Goal: Information Seeking & Learning: Learn about a topic

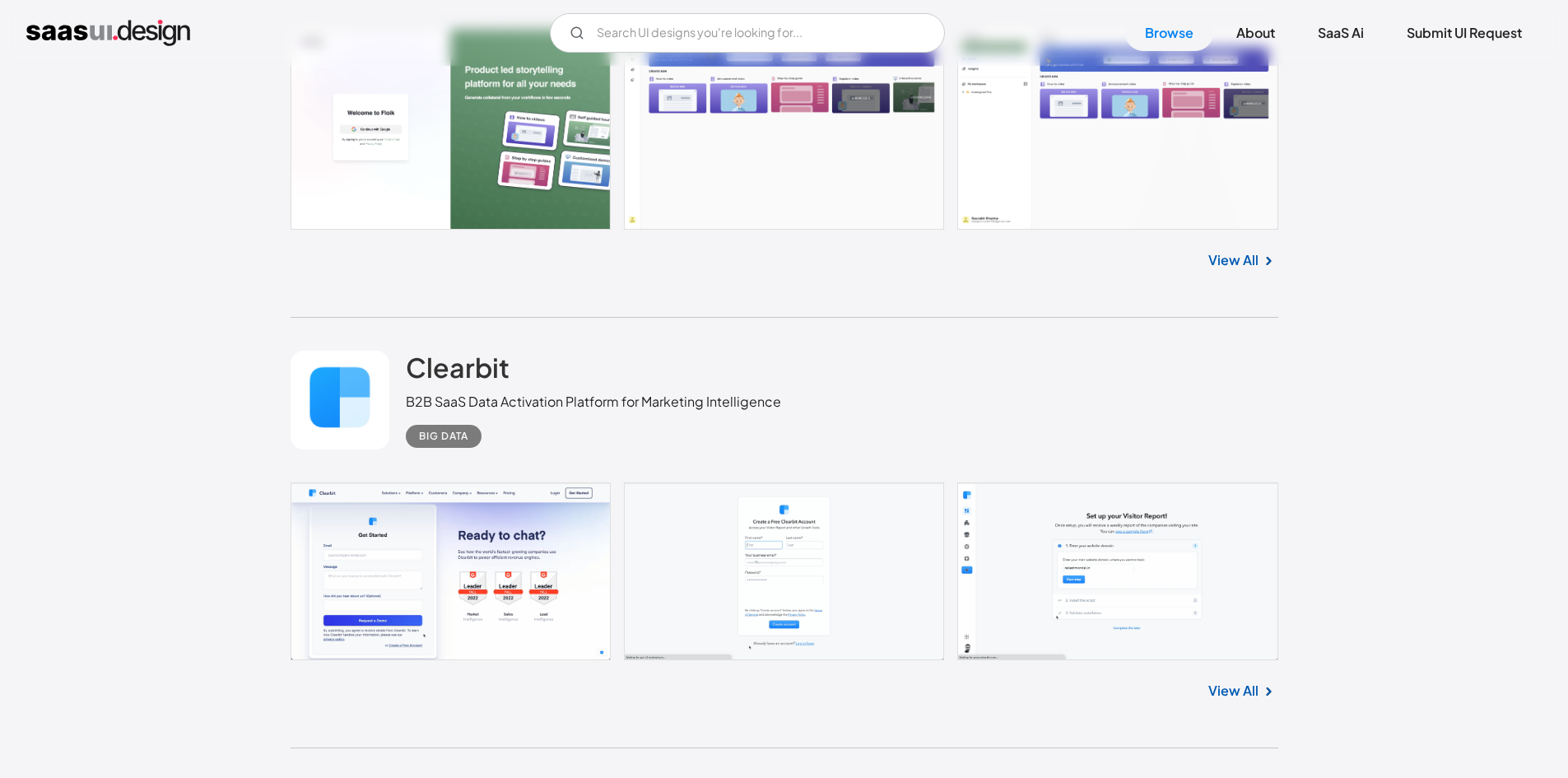
scroll to position [7818, 0]
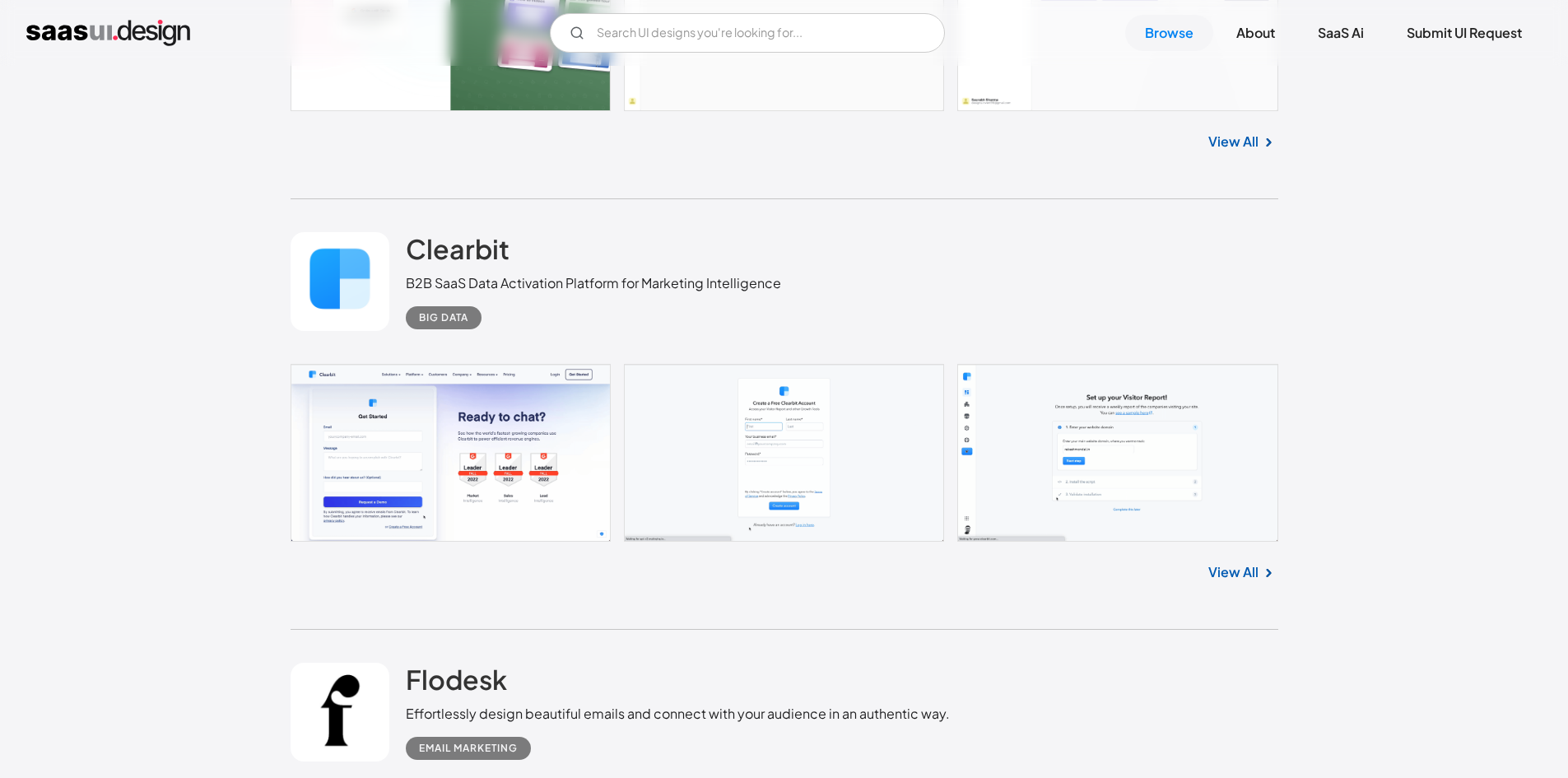
click at [1221, 572] on link "View All" at bounding box center [1233, 572] width 50 height 20
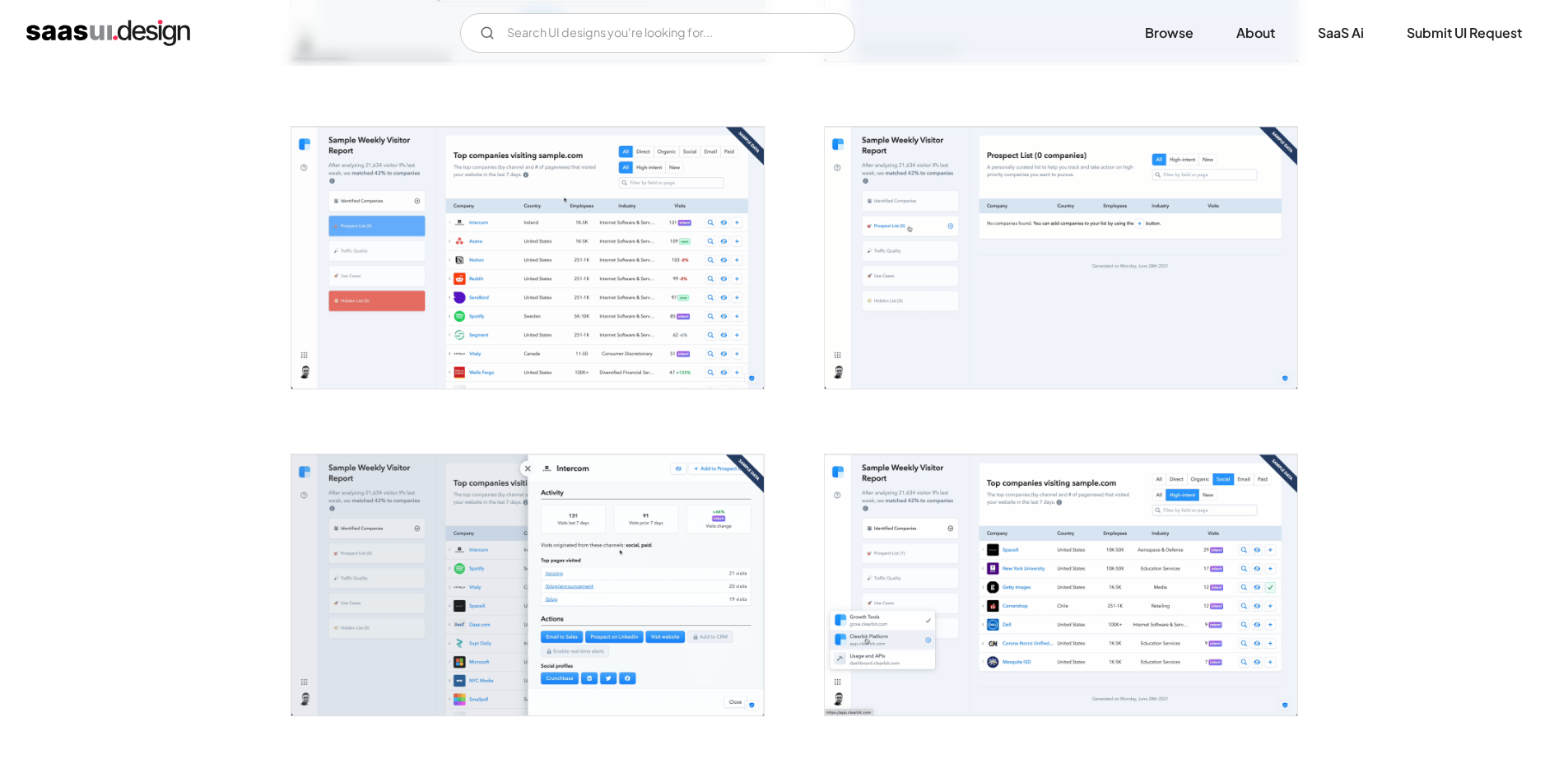
scroll to position [988, 0]
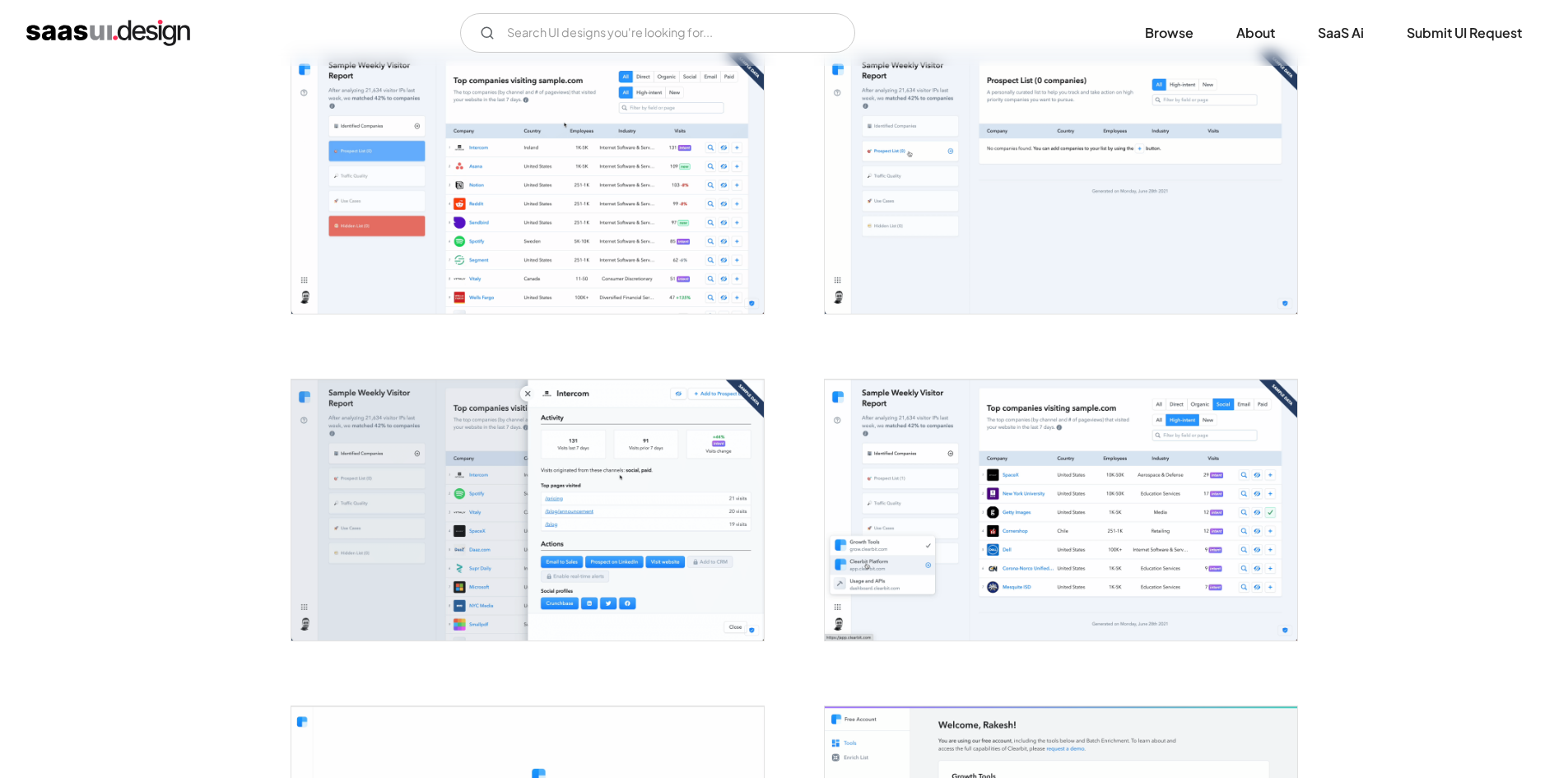
click at [504, 461] on img "open lightbox" at bounding box center [527, 510] width 472 height 261
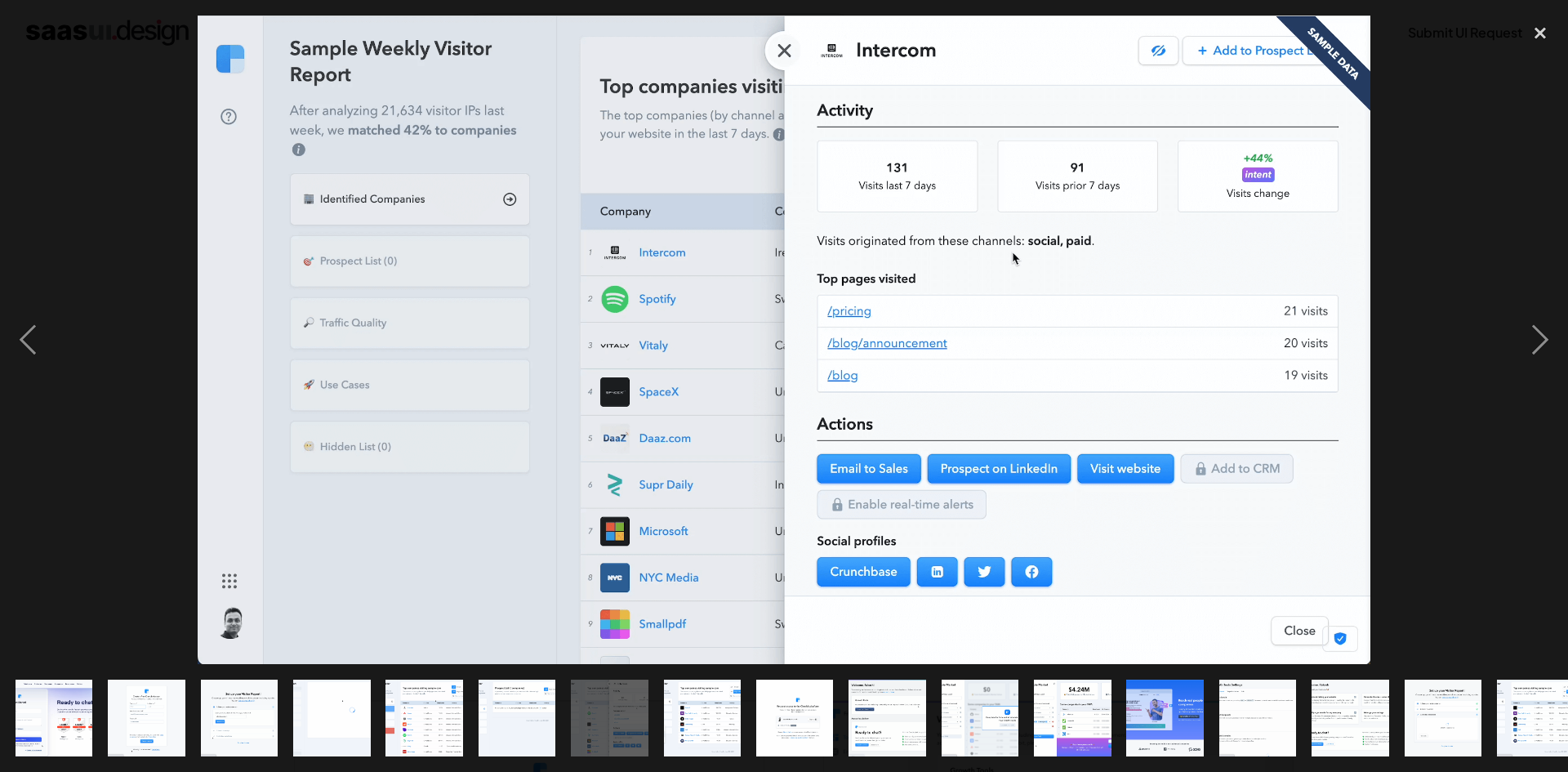
click at [110, 253] on div at bounding box center [784, 339] width 1568 height 649
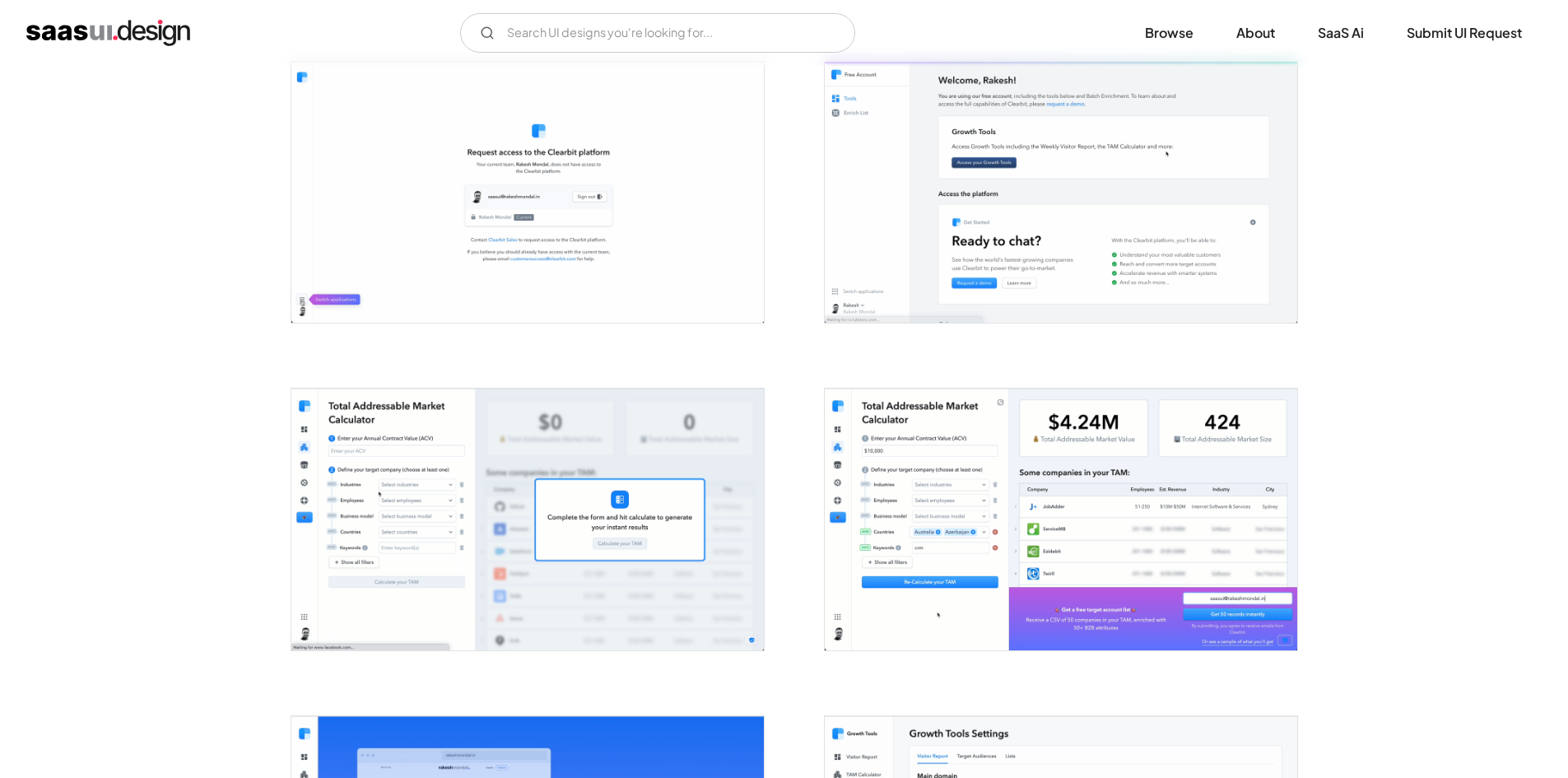
scroll to position [1646, 0]
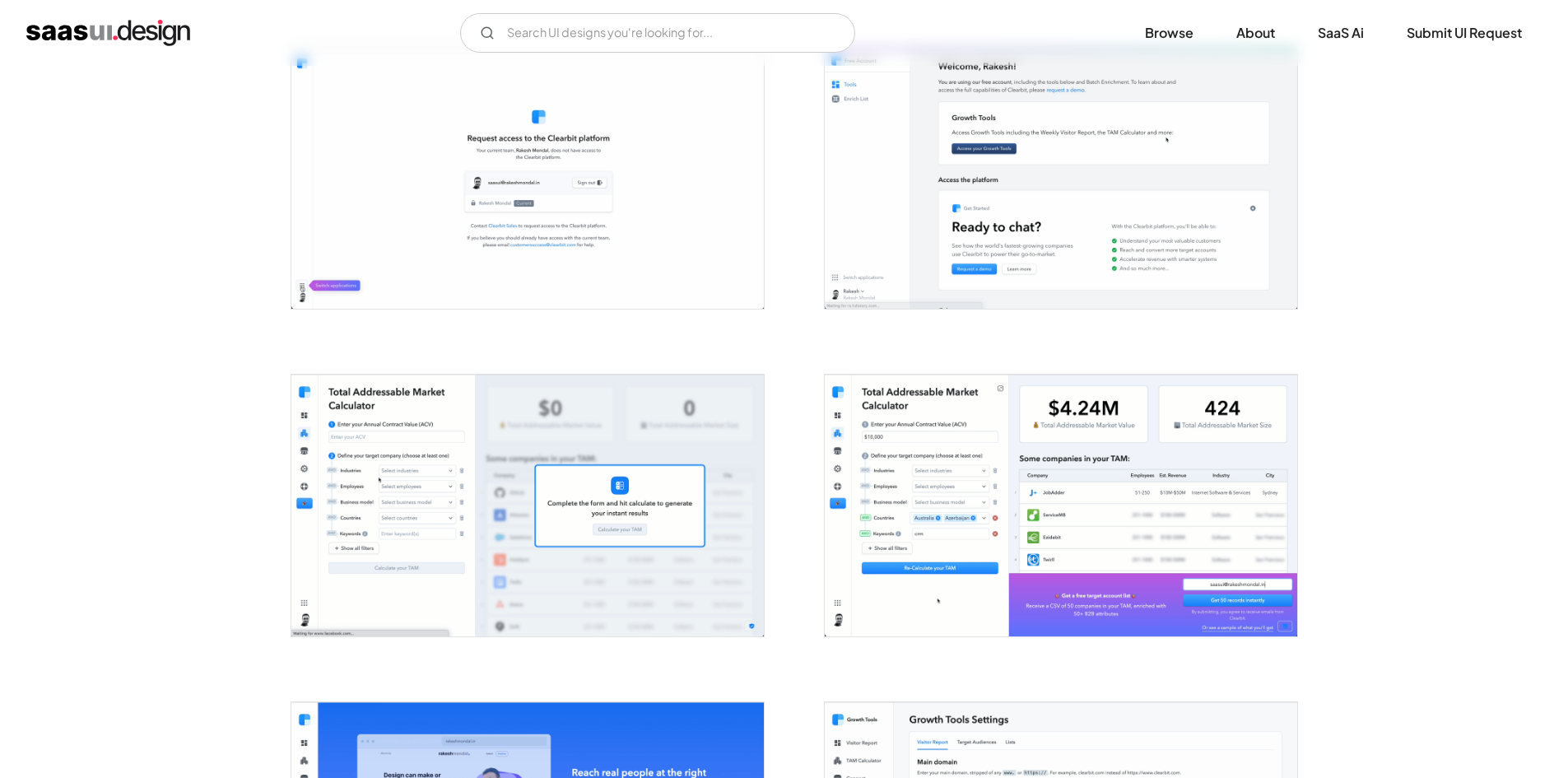
click at [985, 493] on img "open lightbox" at bounding box center [1061, 504] width 472 height 261
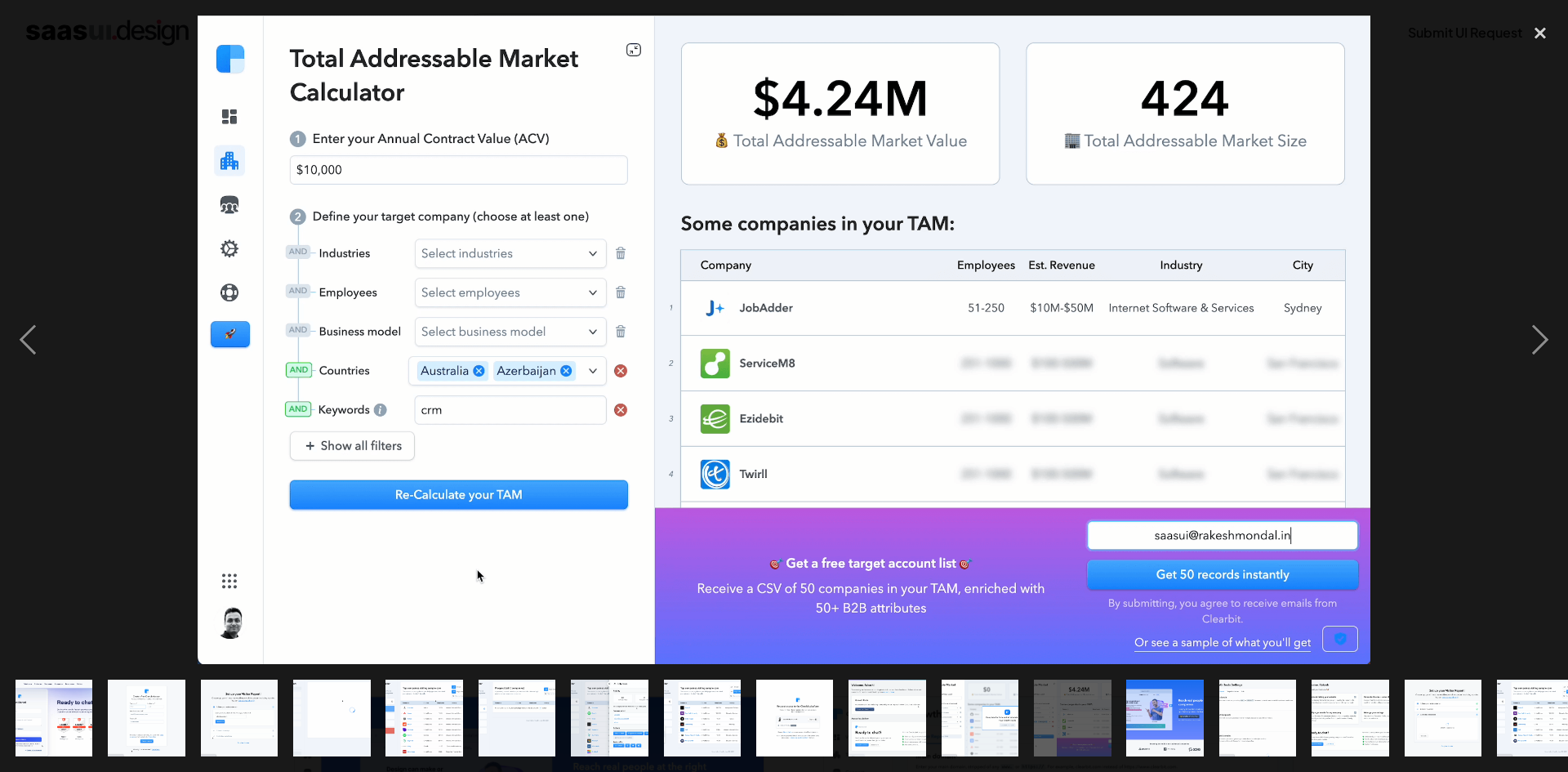
click at [196, 411] on div at bounding box center [784, 339] width 1568 height 649
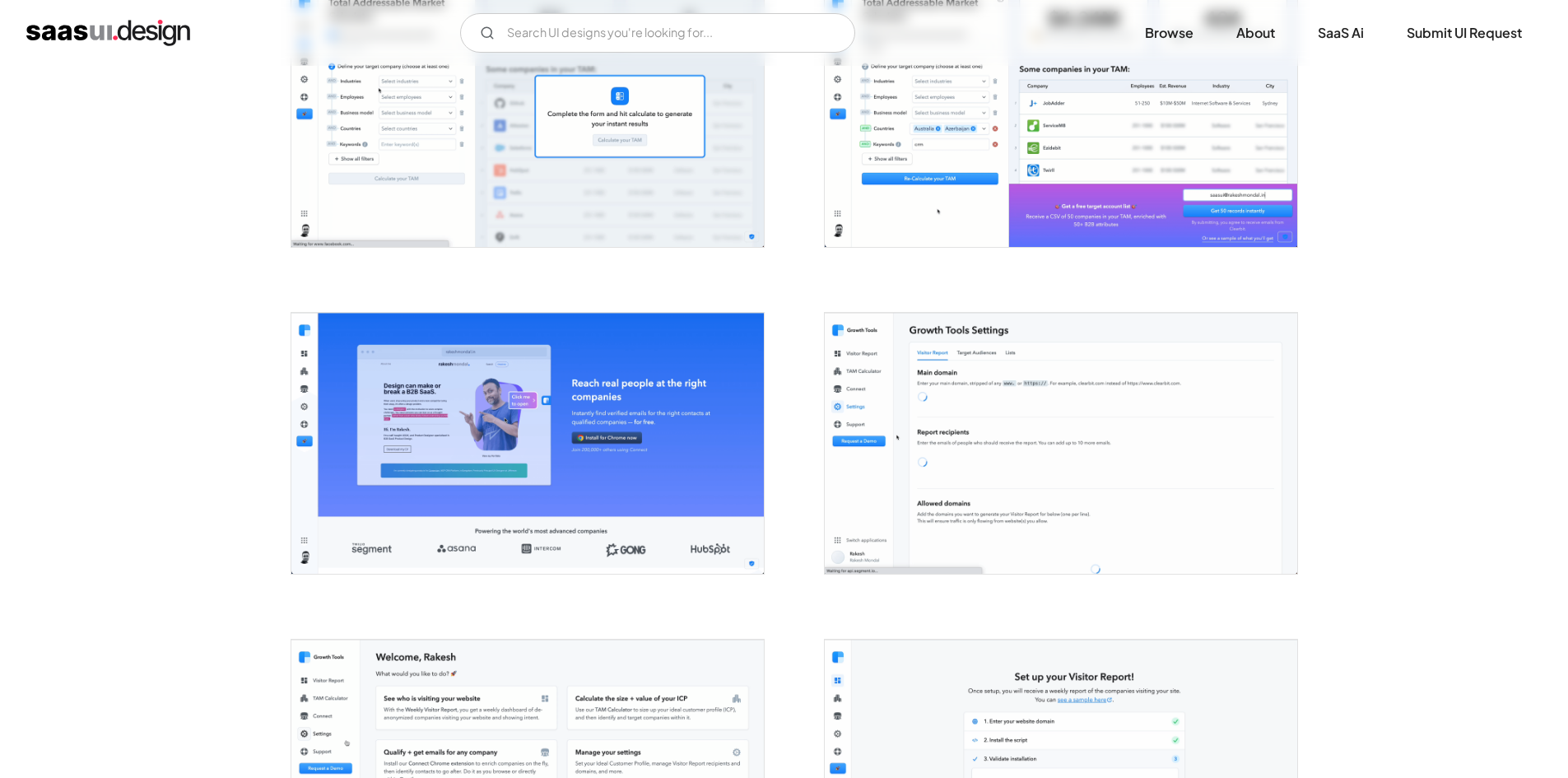
scroll to position [2222, 0]
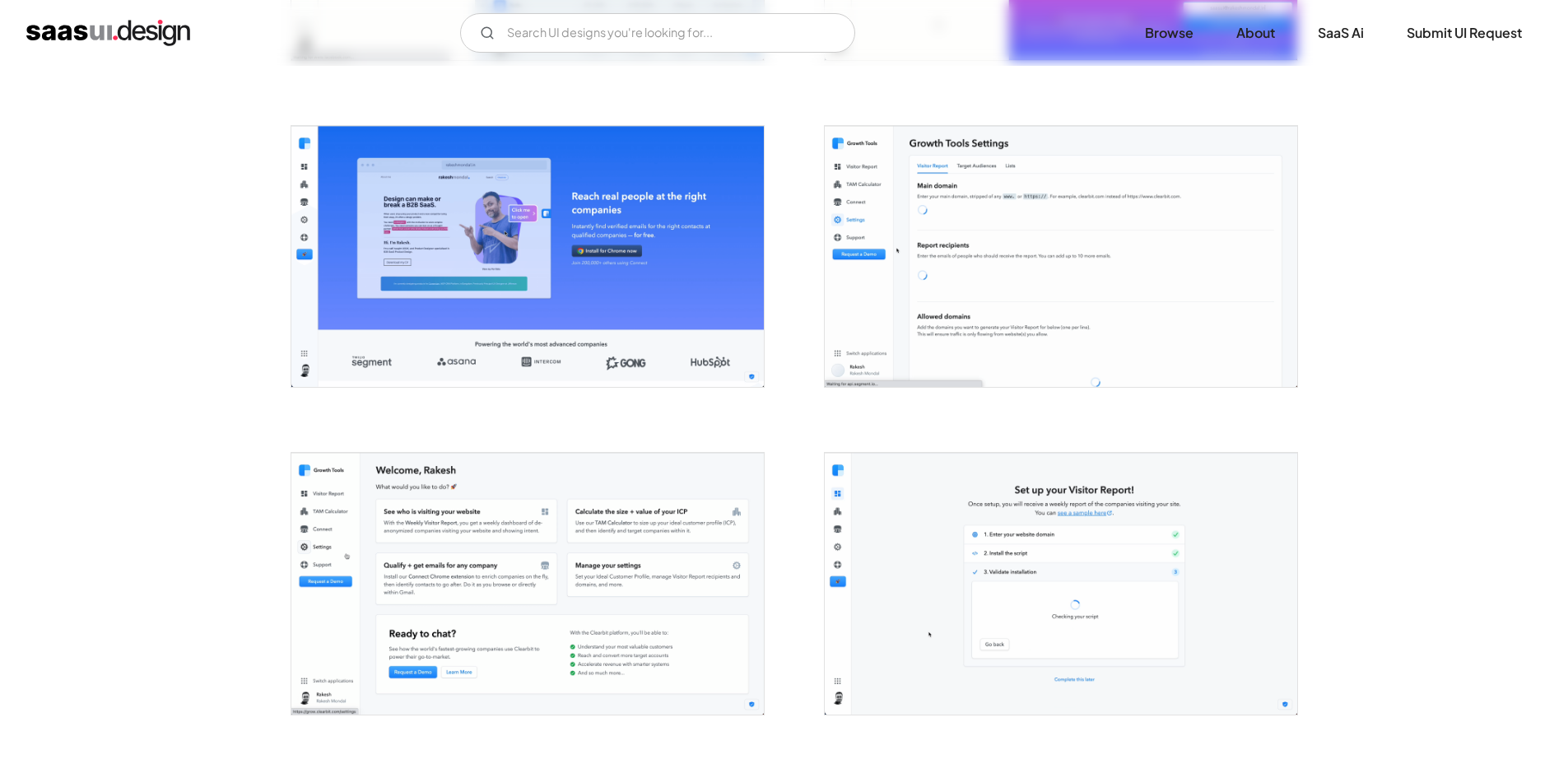
drag, startPoint x: 226, startPoint y: 96, endPoint x: 236, endPoint y: 100, distance: 10.8
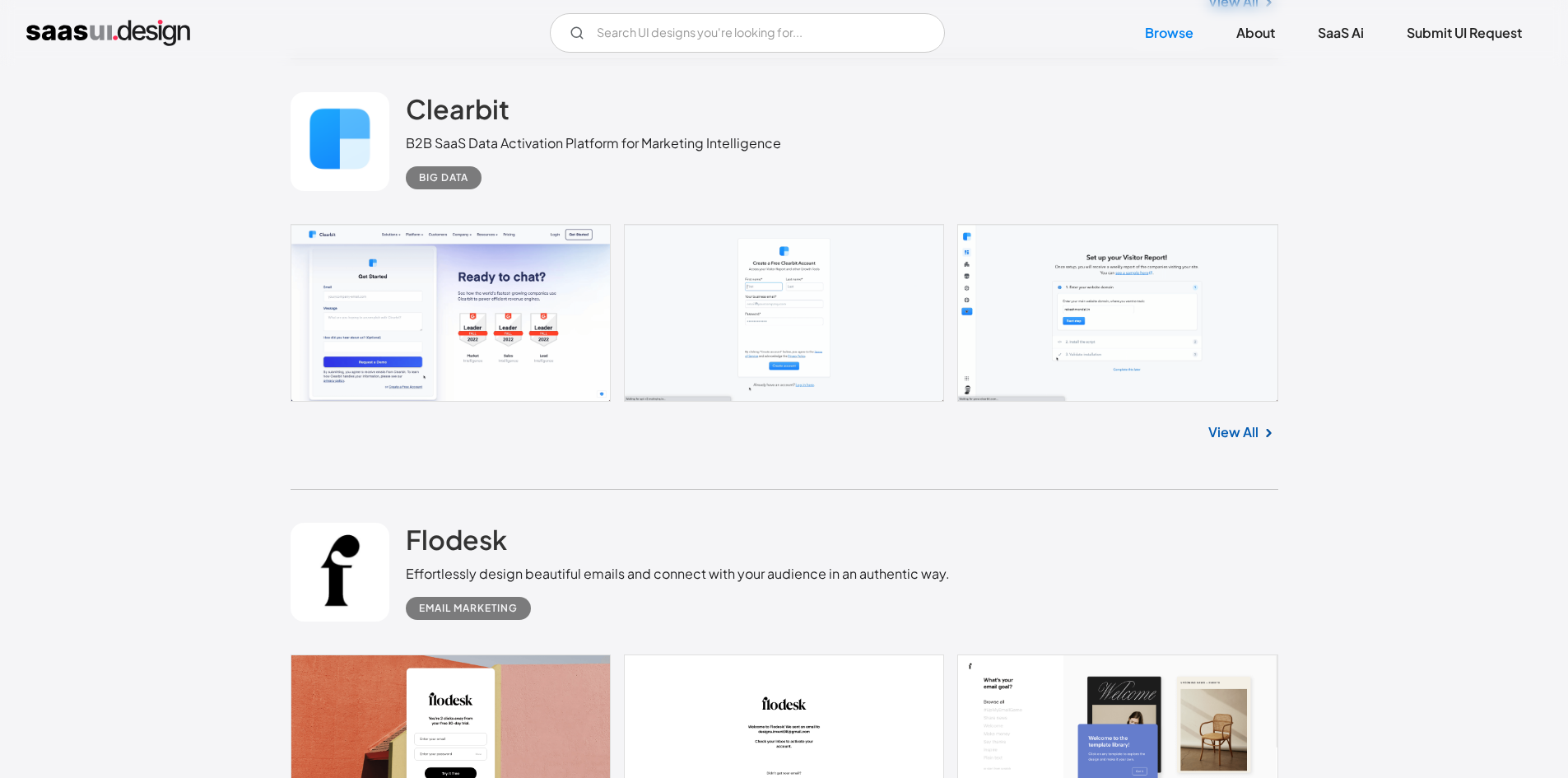
scroll to position [7900, 0]
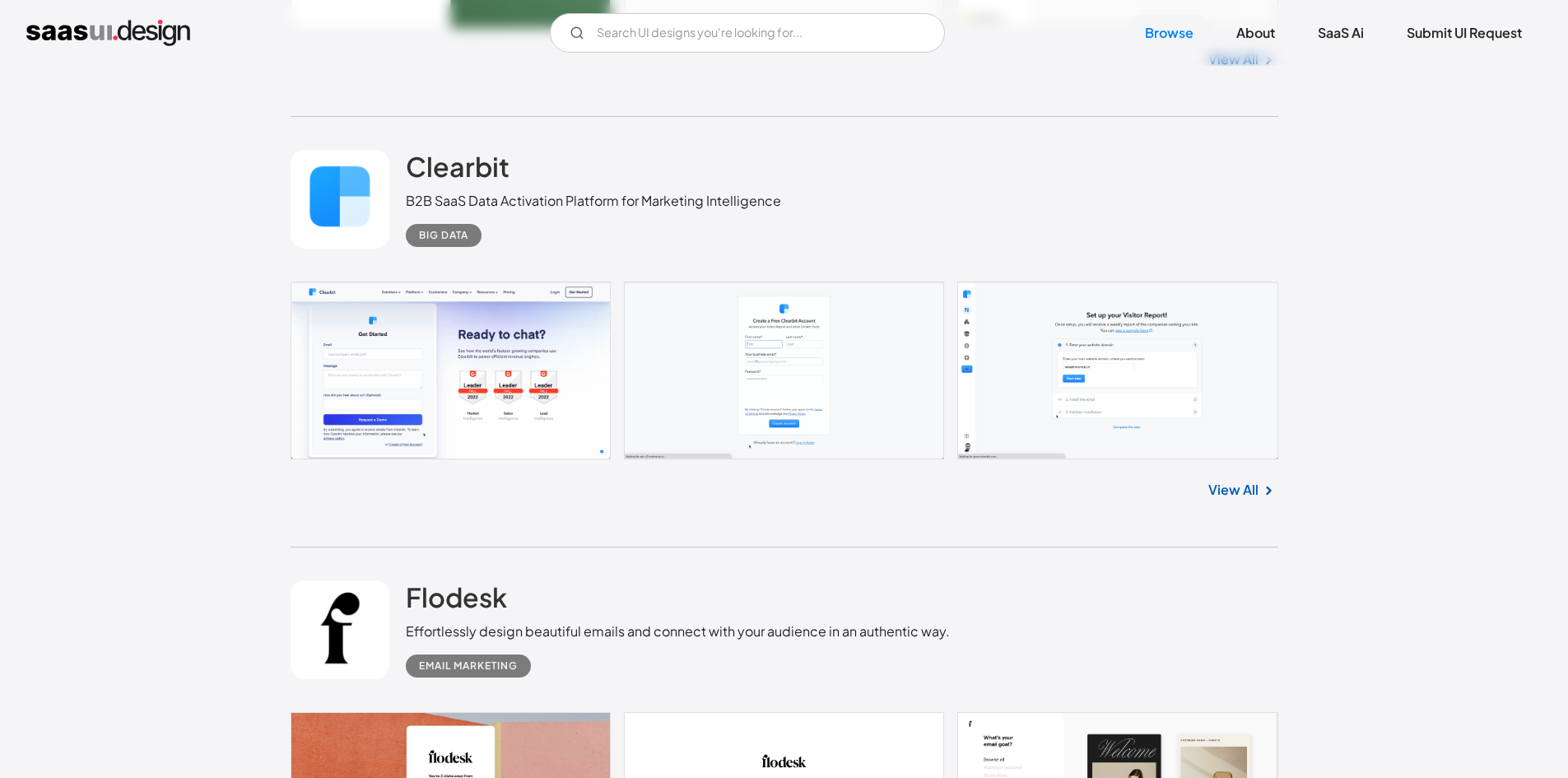
click at [1272, 495] on img at bounding box center [1268, 490] width 20 height 20
click at [1238, 489] on link "View All" at bounding box center [1233, 489] width 50 height 20
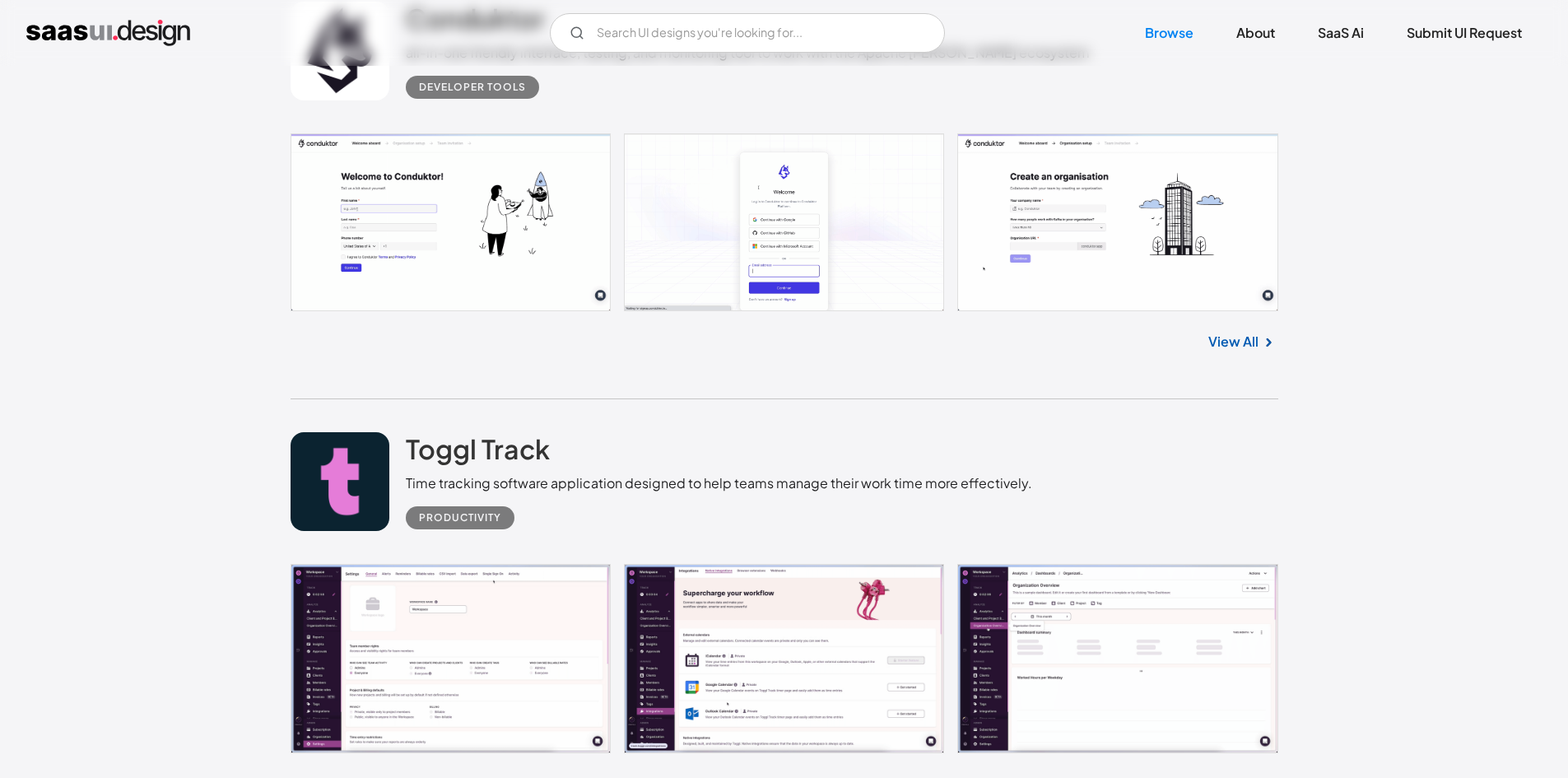
scroll to position [10040, 0]
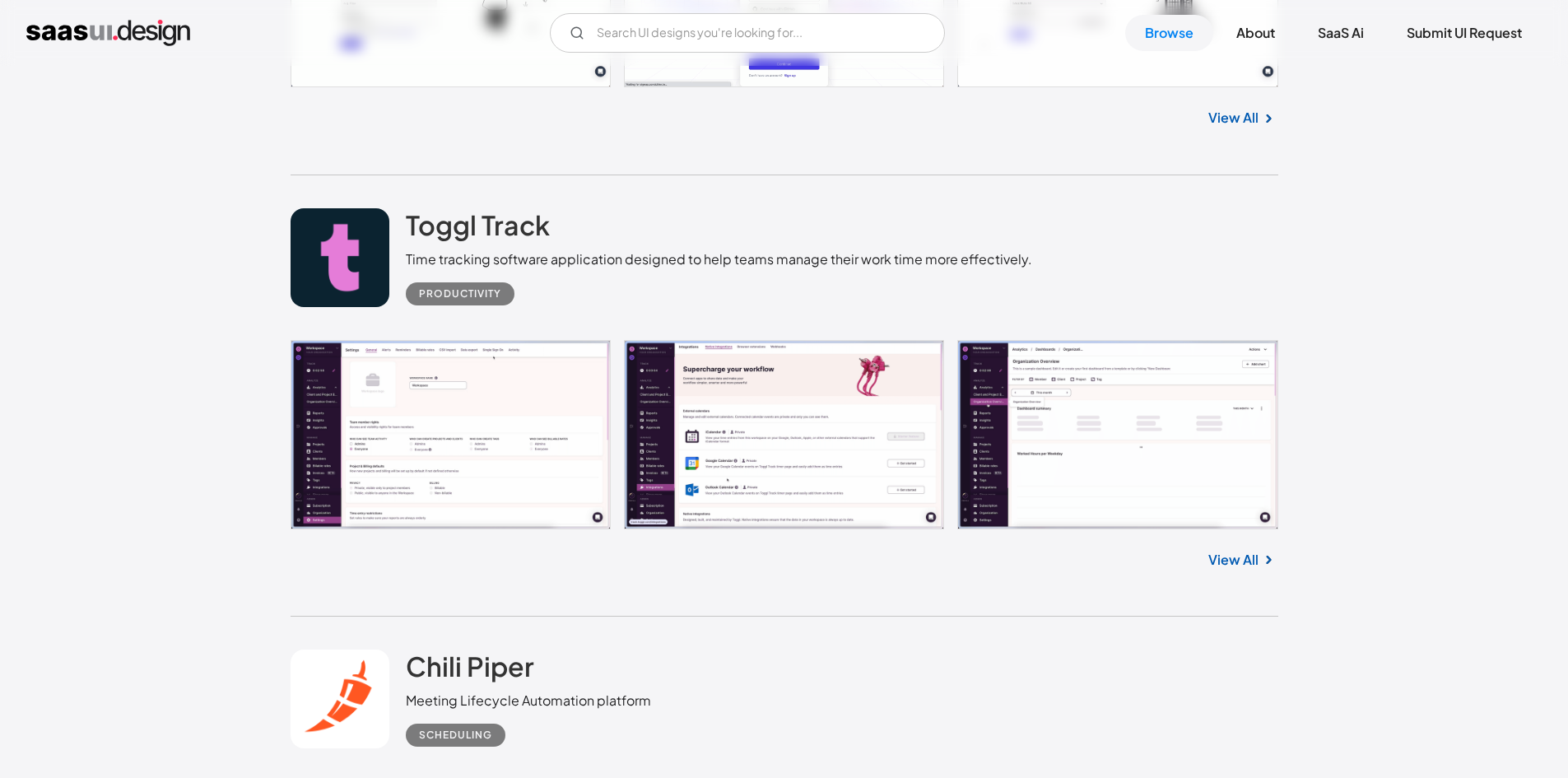
click at [778, 421] on link at bounding box center [784, 435] width 988 height 189
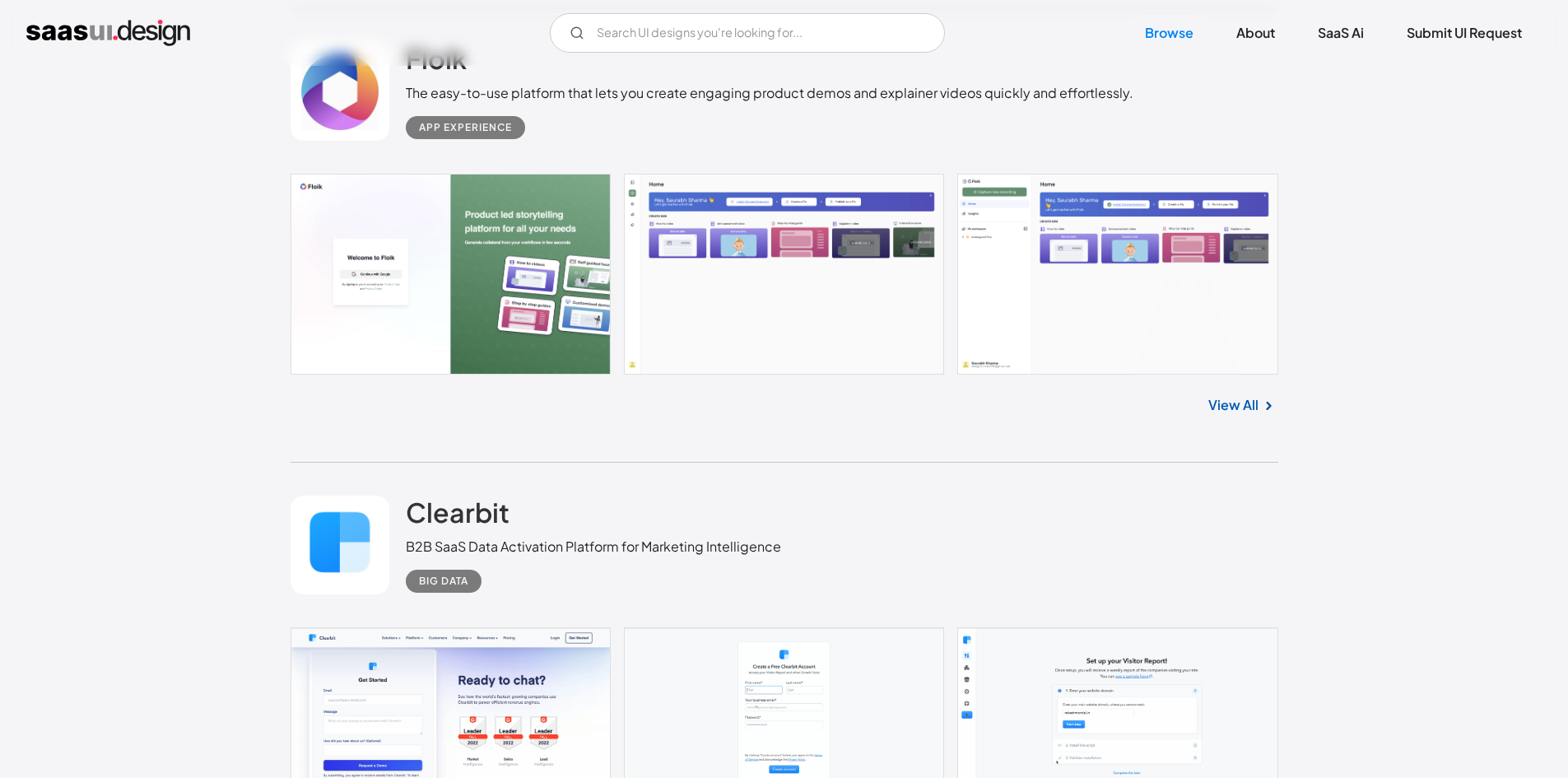
scroll to position [7570, 0]
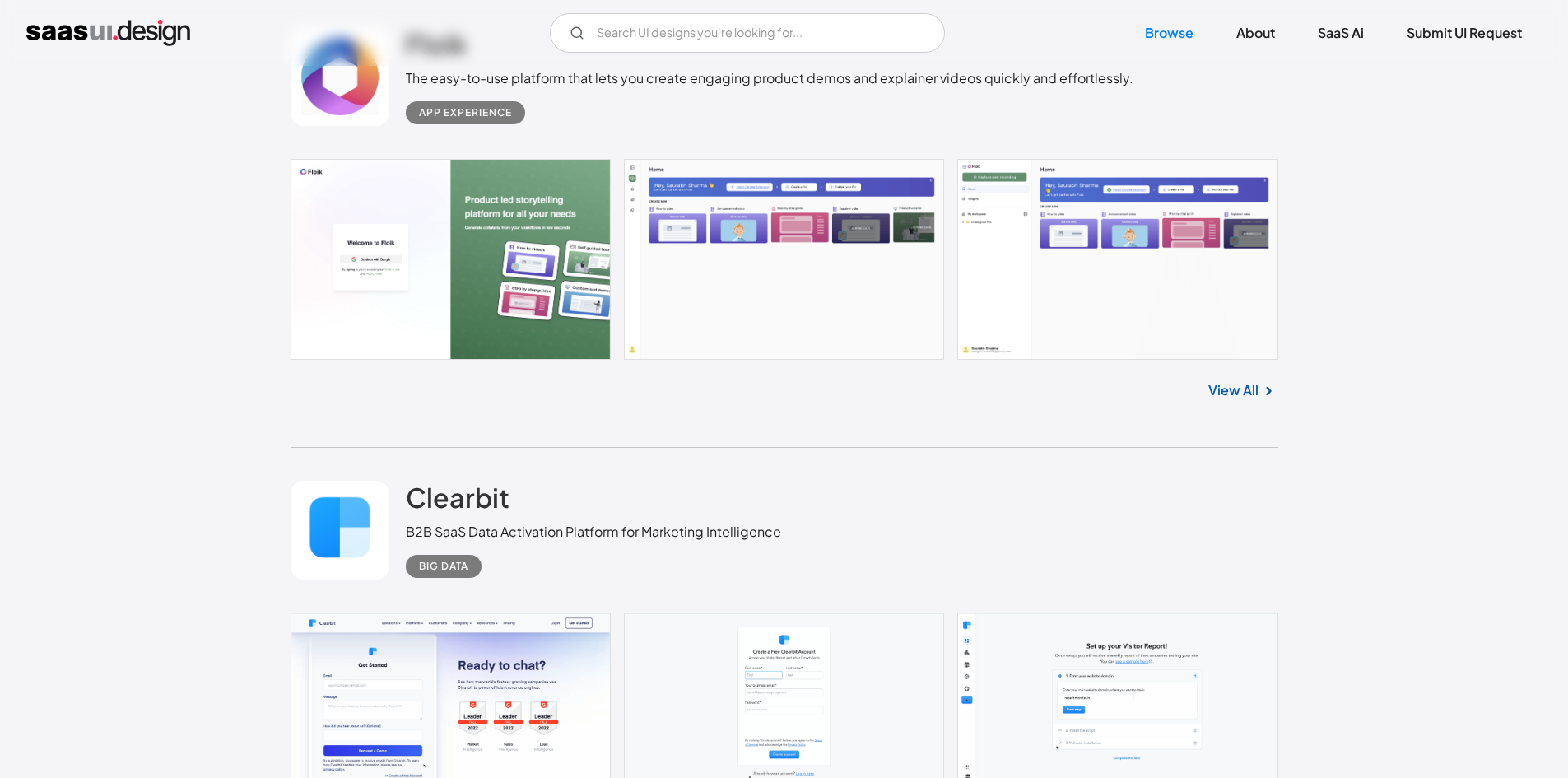
click at [1275, 387] on img at bounding box center [1268, 390] width 20 height 20
click at [1260, 392] on img at bounding box center [1268, 390] width 20 height 20
click at [1237, 394] on link "View All" at bounding box center [1233, 389] width 50 height 20
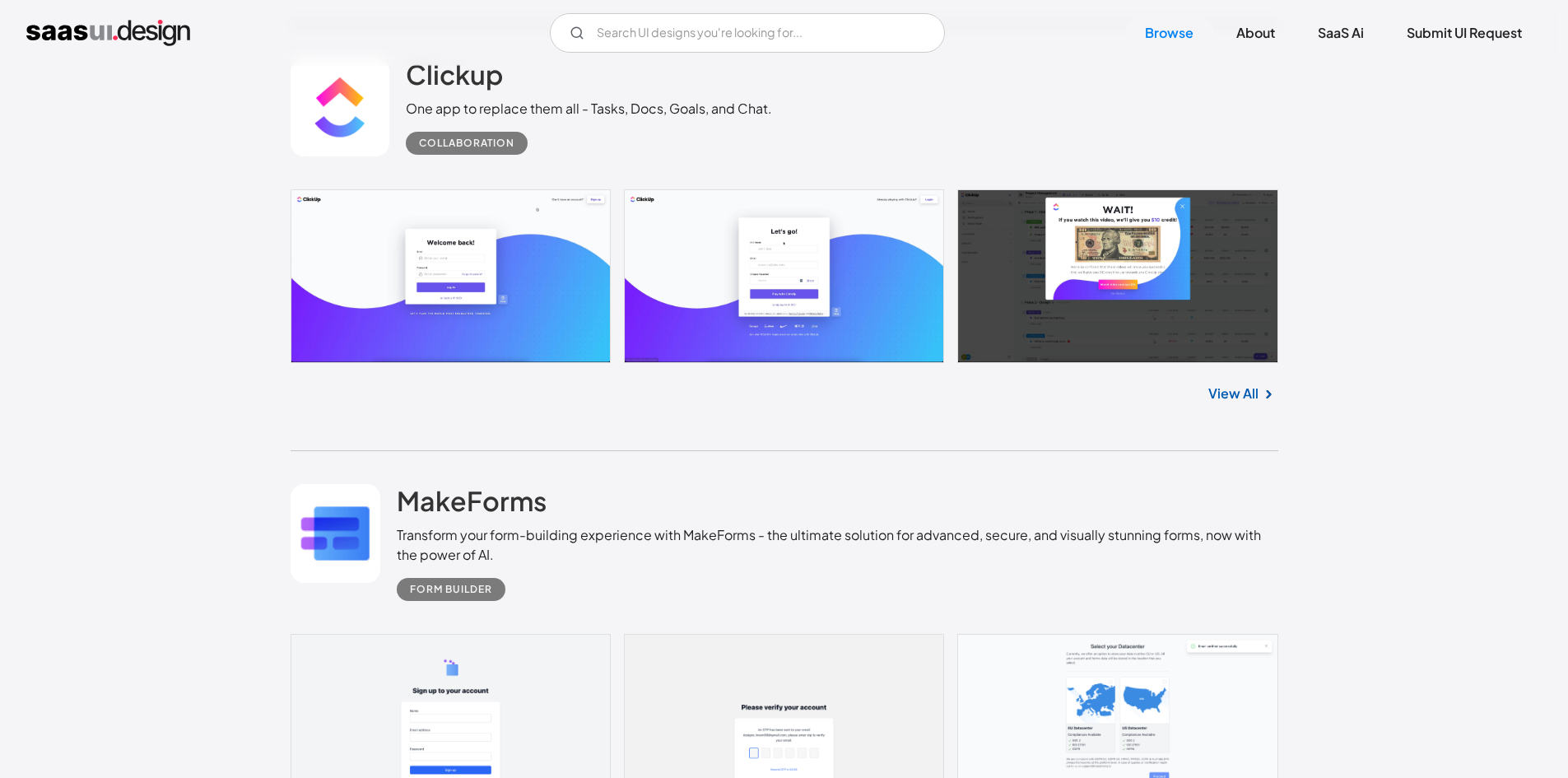
scroll to position [6170, 0]
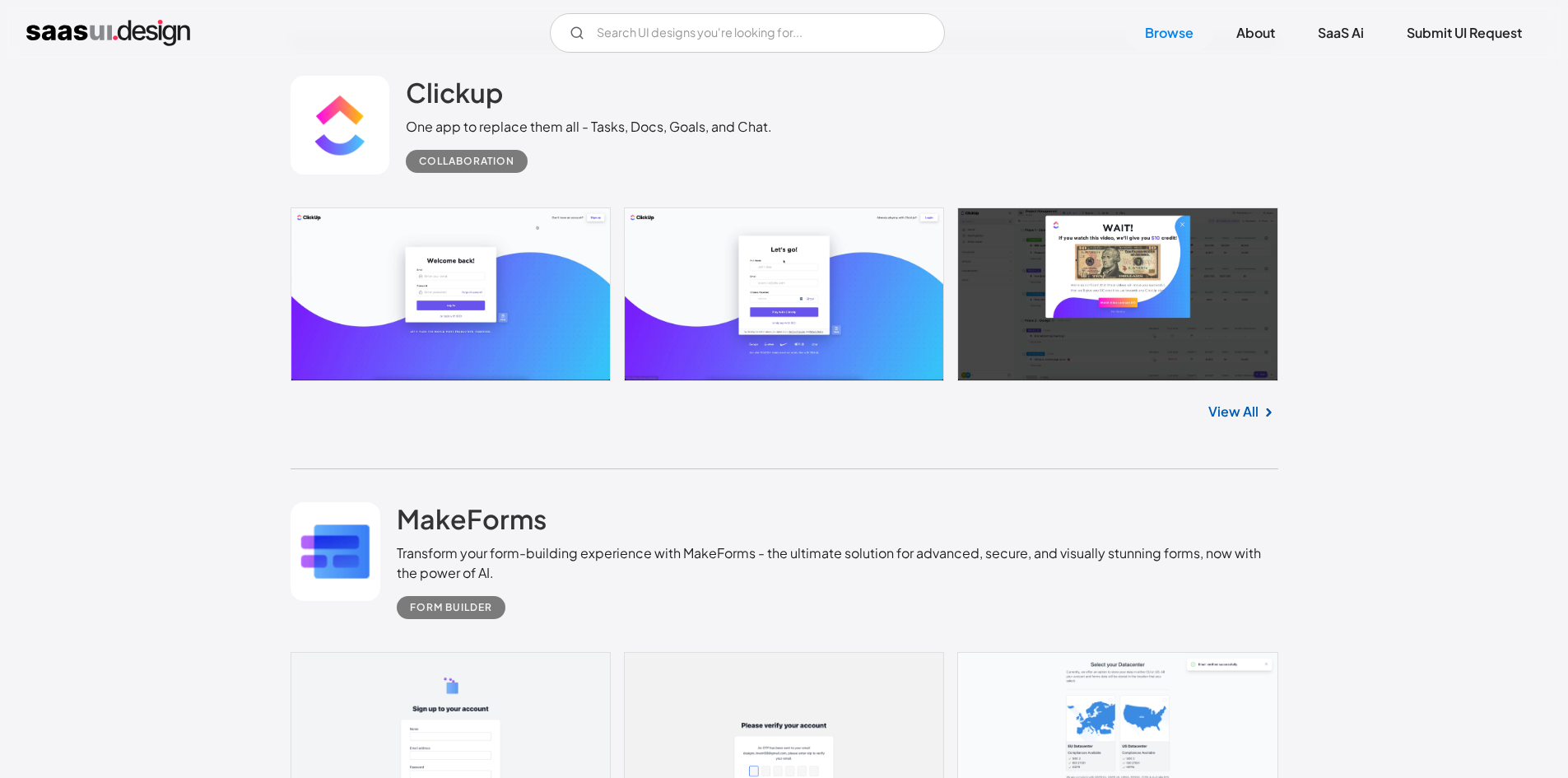
click at [1243, 411] on link "View All" at bounding box center [1233, 411] width 50 height 20
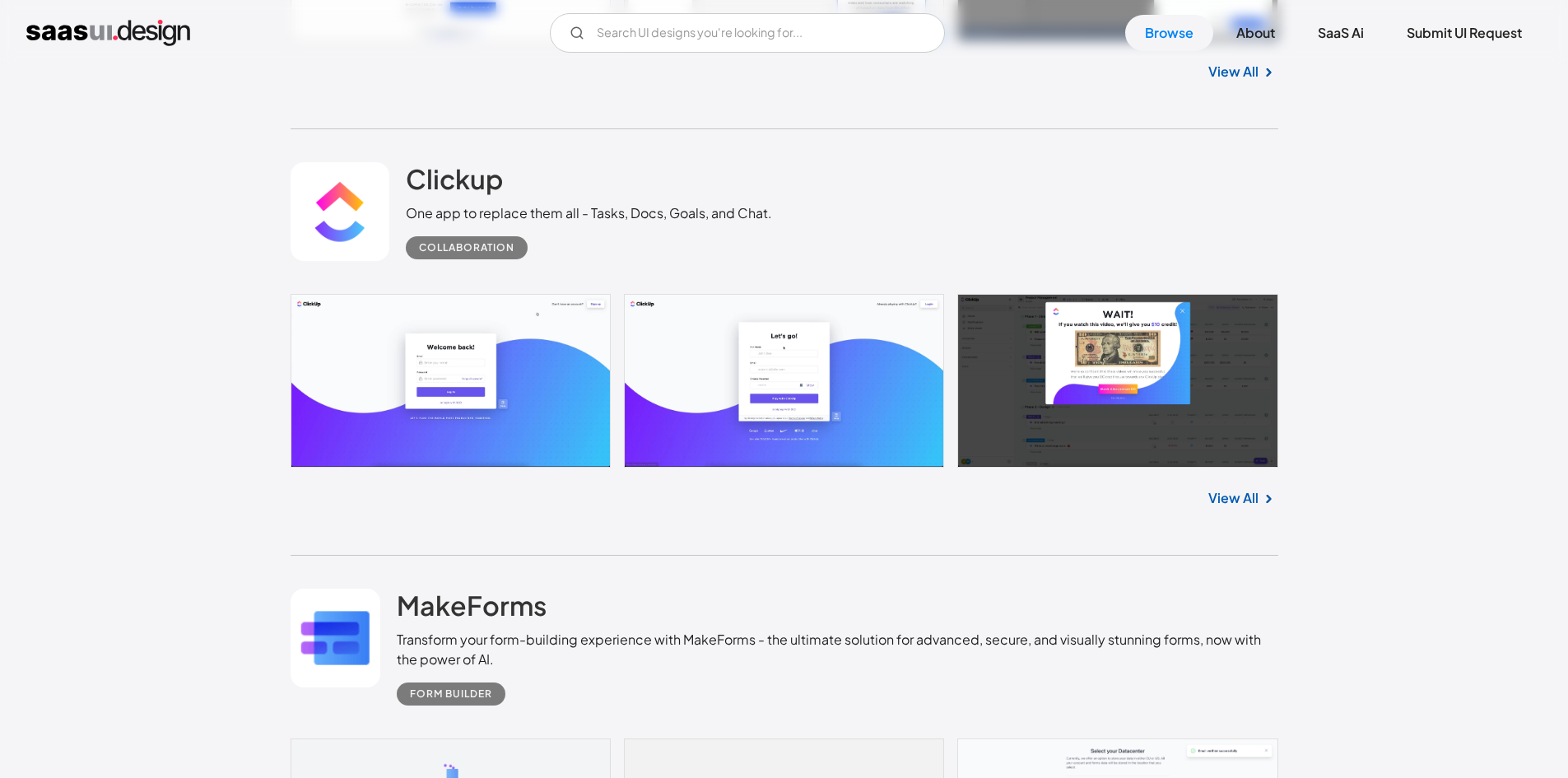
scroll to position [5594, 0]
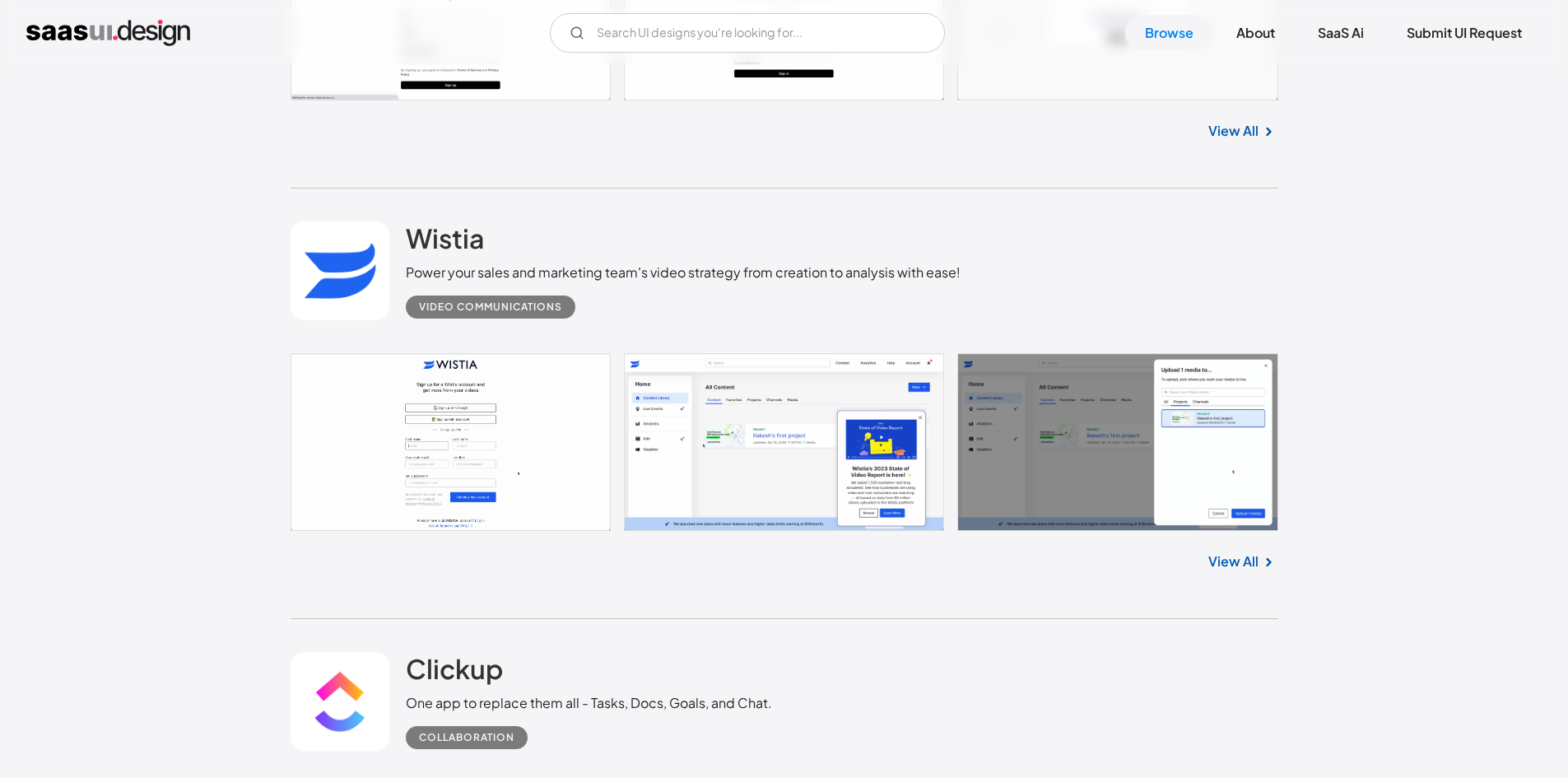
click at [1244, 568] on link "View All" at bounding box center [1233, 561] width 50 height 20
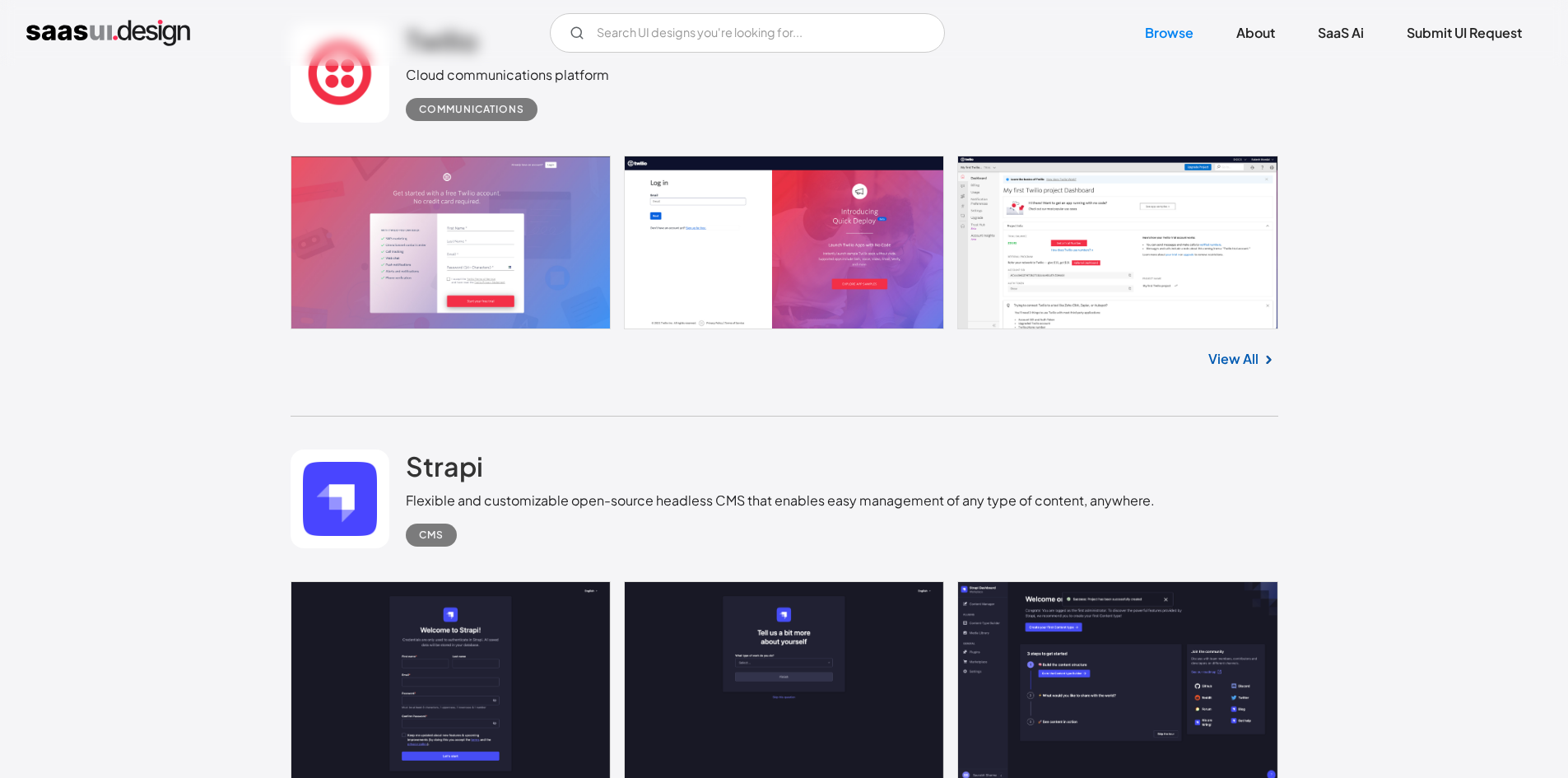
scroll to position [4031, 0]
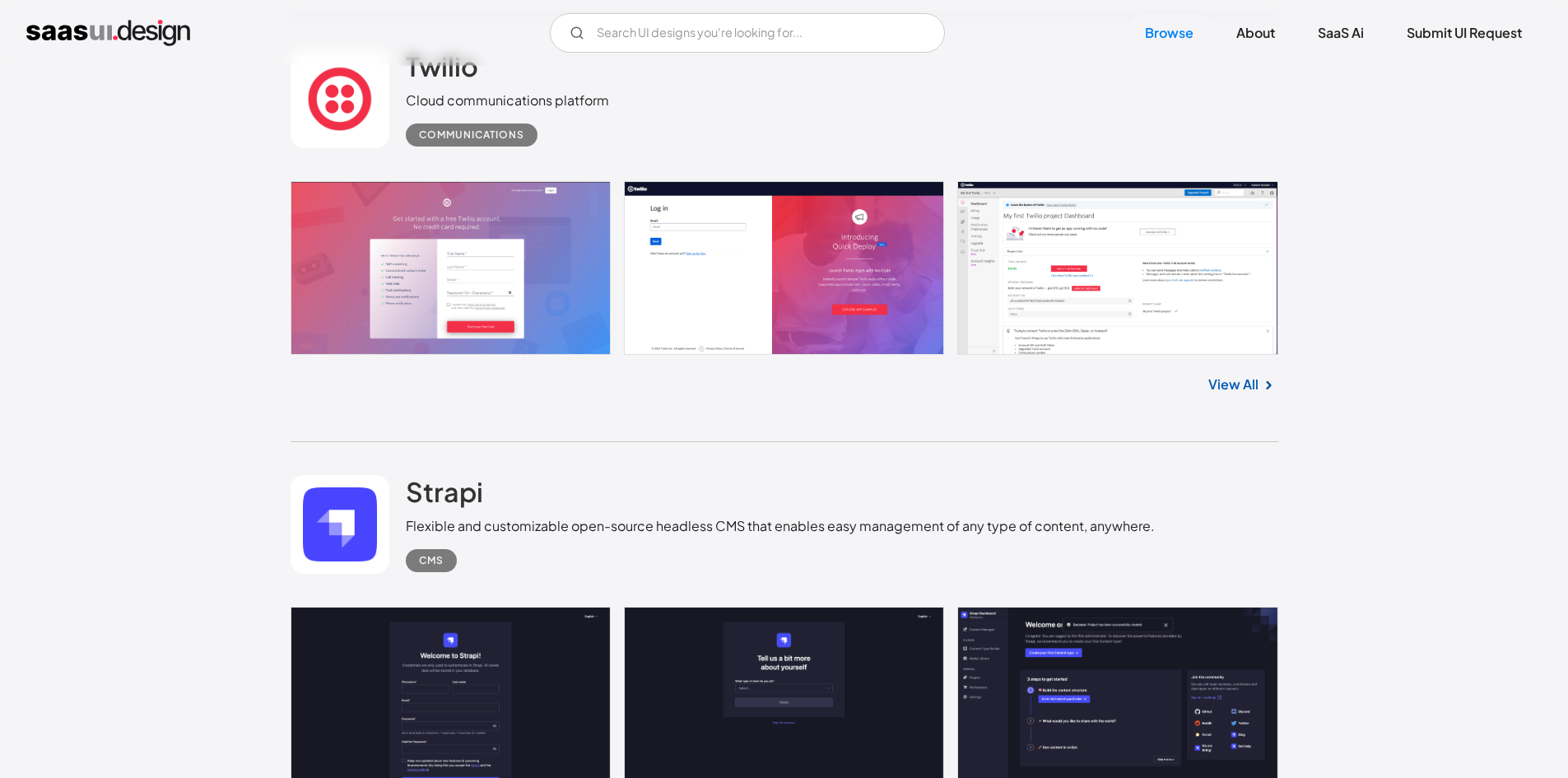
click at [1230, 384] on link "View All" at bounding box center [1233, 383] width 50 height 20
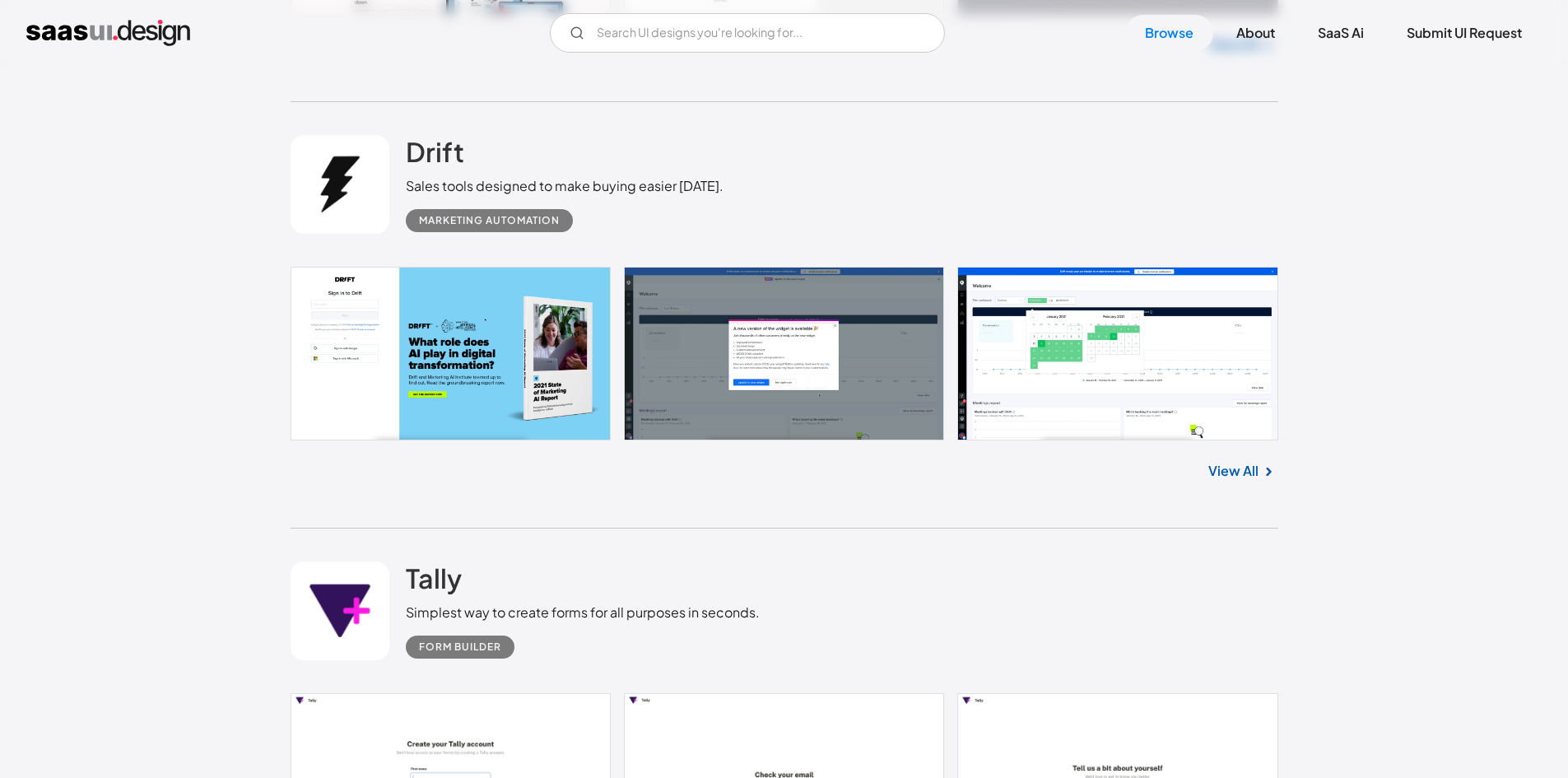
scroll to position [903, 0]
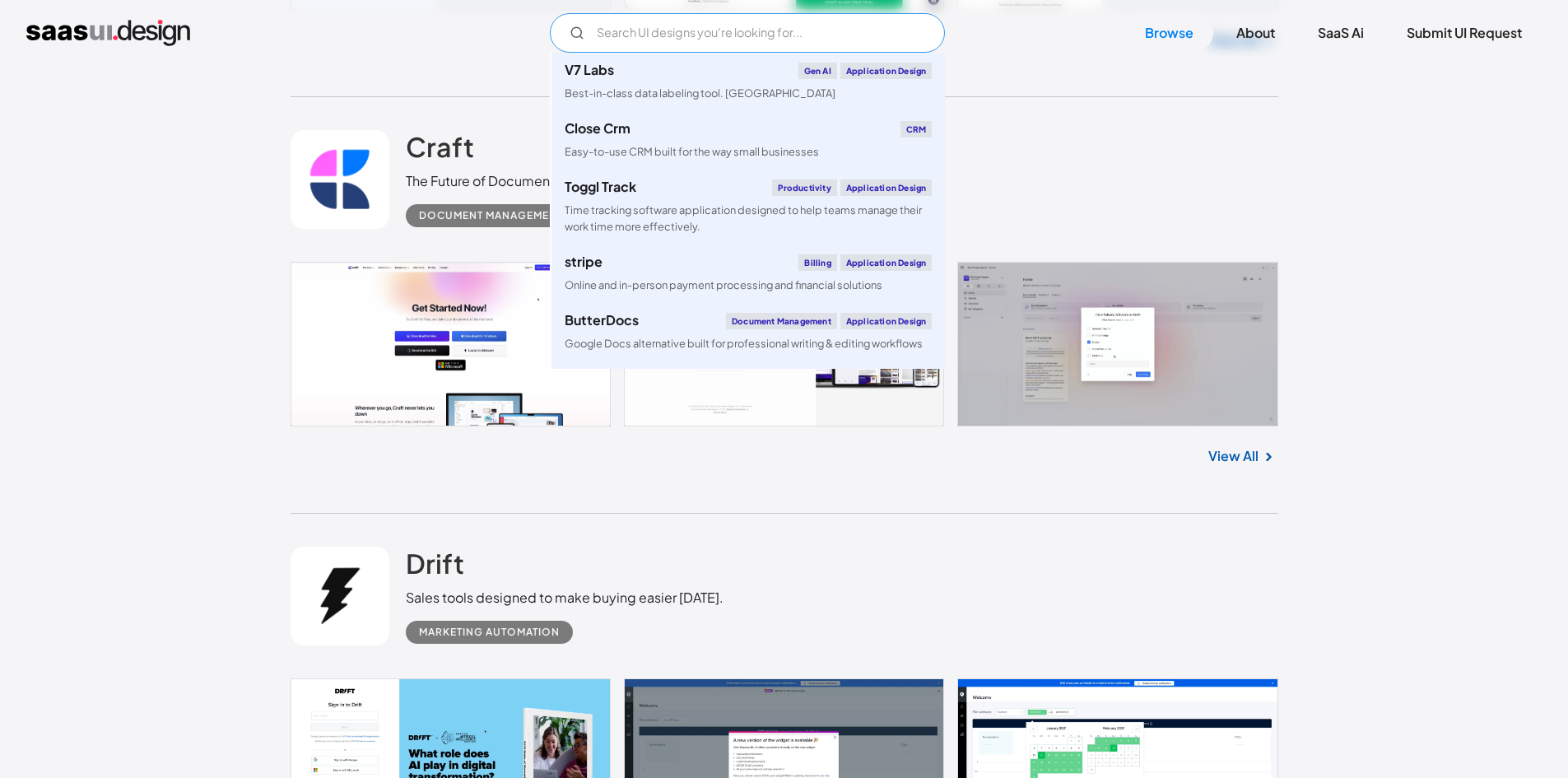
click at [737, 44] on input "Email Form" at bounding box center [747, 32] width 395 height 39
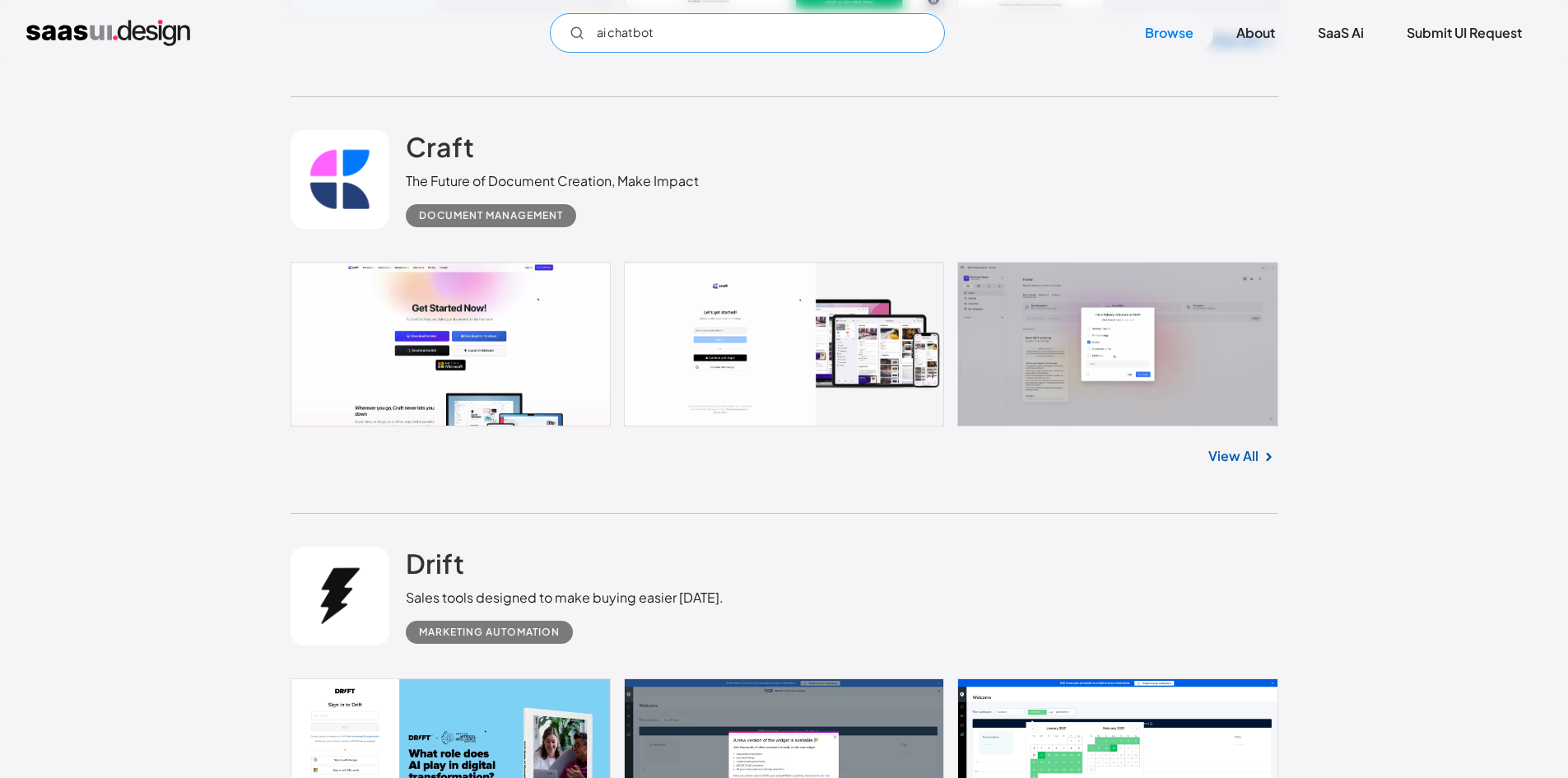
type input "ai chatbot"
click at [798, 53] on div "ai chatbot Not found ! Thank you! Your submission has been received! Oops! Some…" at bounding box center [784, 32] width 1568 height 66
click at [798, 39] on input "ai chatbot" at bounding box center [747, 32] width 395 height 39
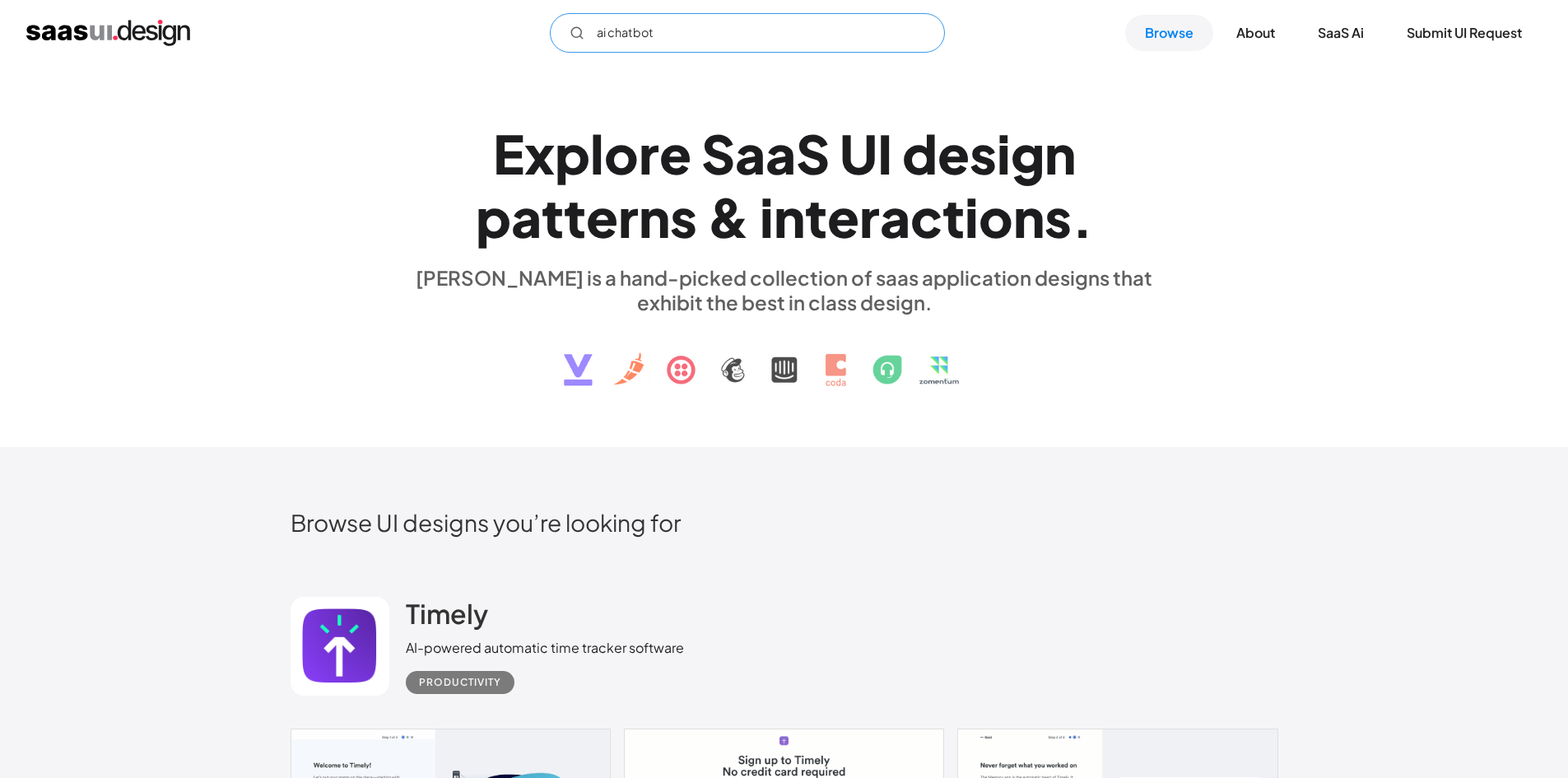
scroll to position [0, 0]
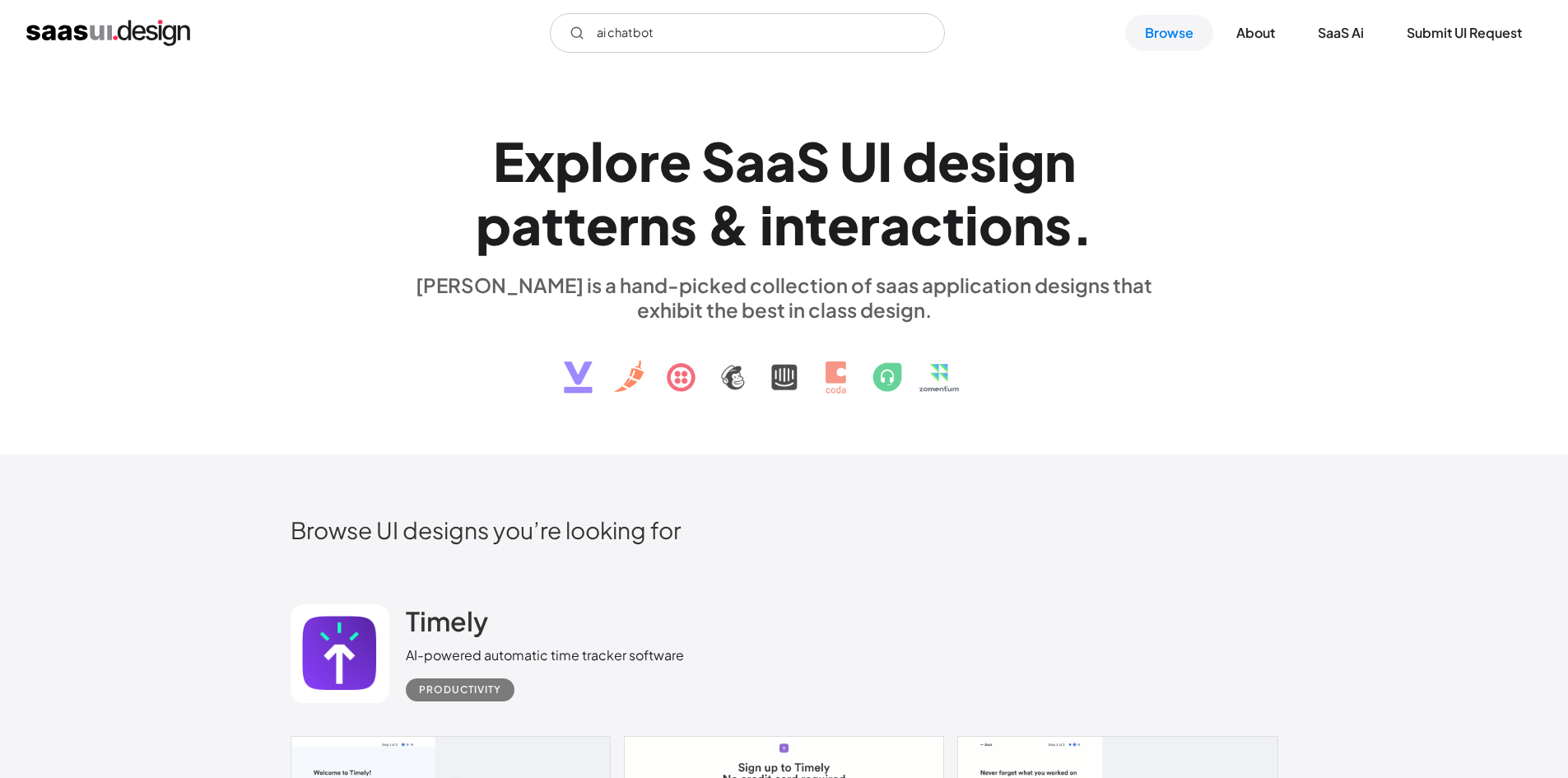
click at [719, 11] on div "ai chatbot Not found ! Thank you! Your submission has been received! Oops! Some…" at bounding box center [784, 32] width 1568 height 66
click at [719, 15] on input "ai chatbot" at bounding box center [747, 32] width 395 height 39
click at [719, 16] on input "ai chatbot" at bounding box center [747, 32] width 395 height 39
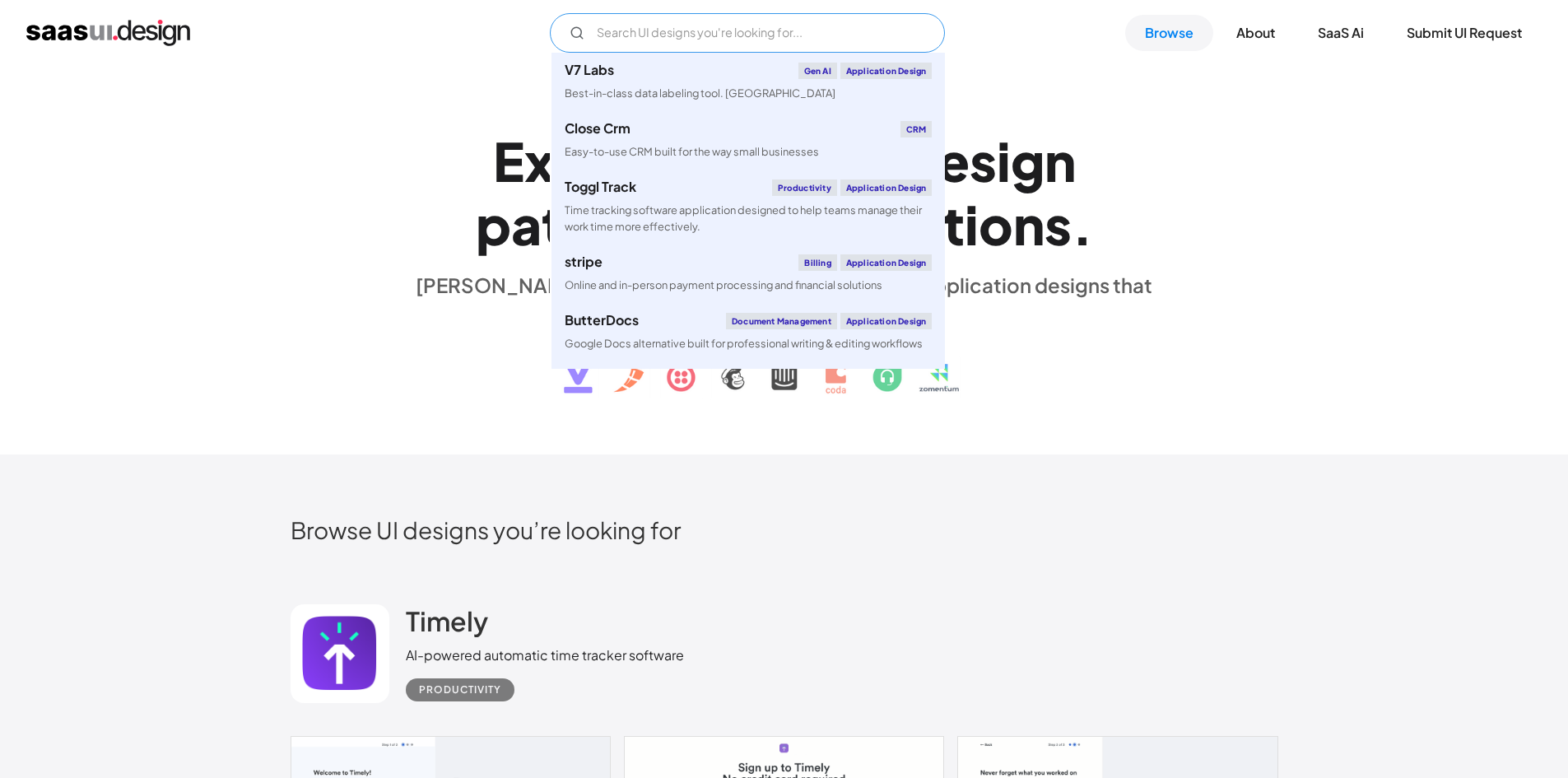
type input "s"
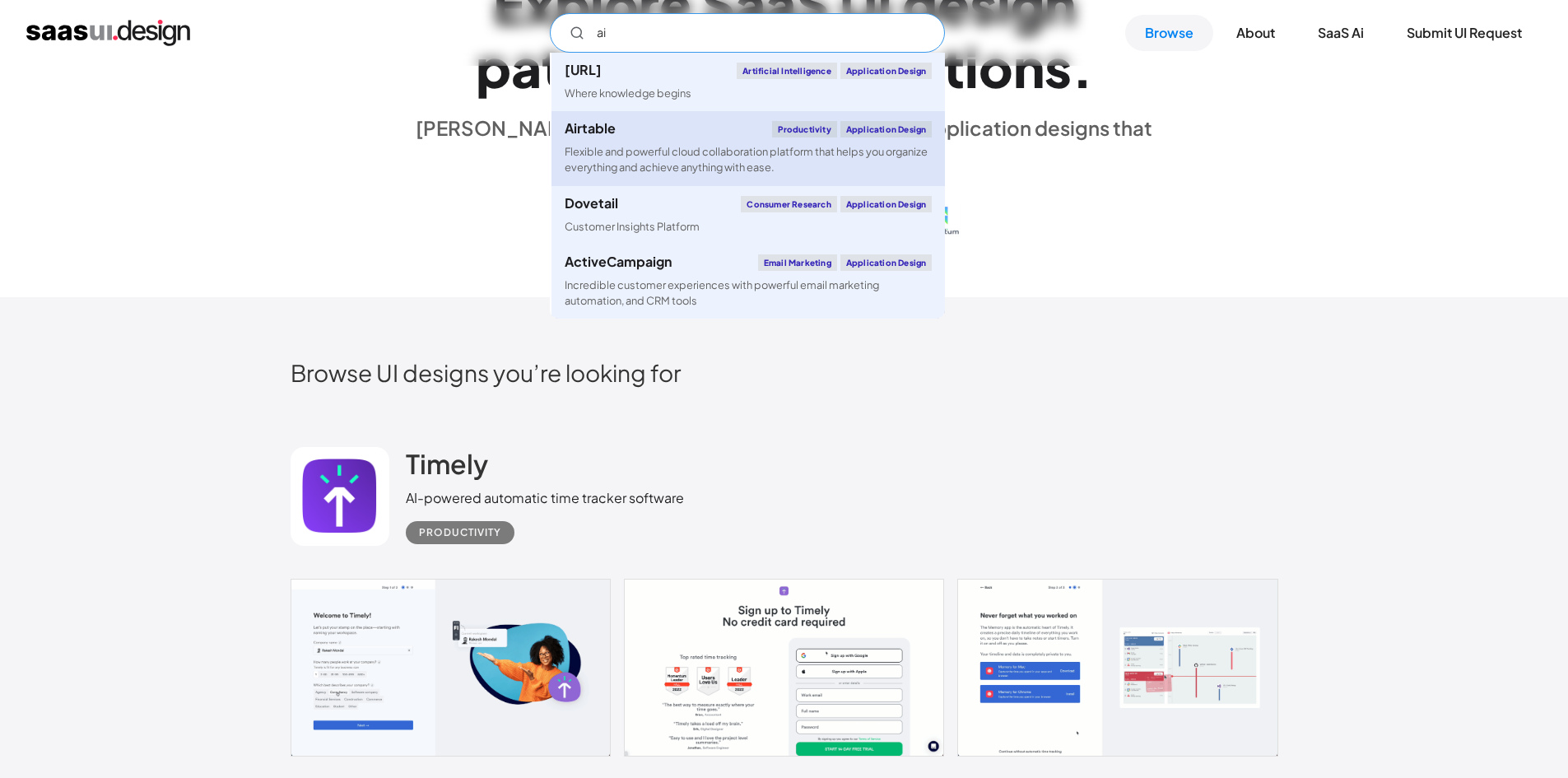
scroll to position [83, 0]
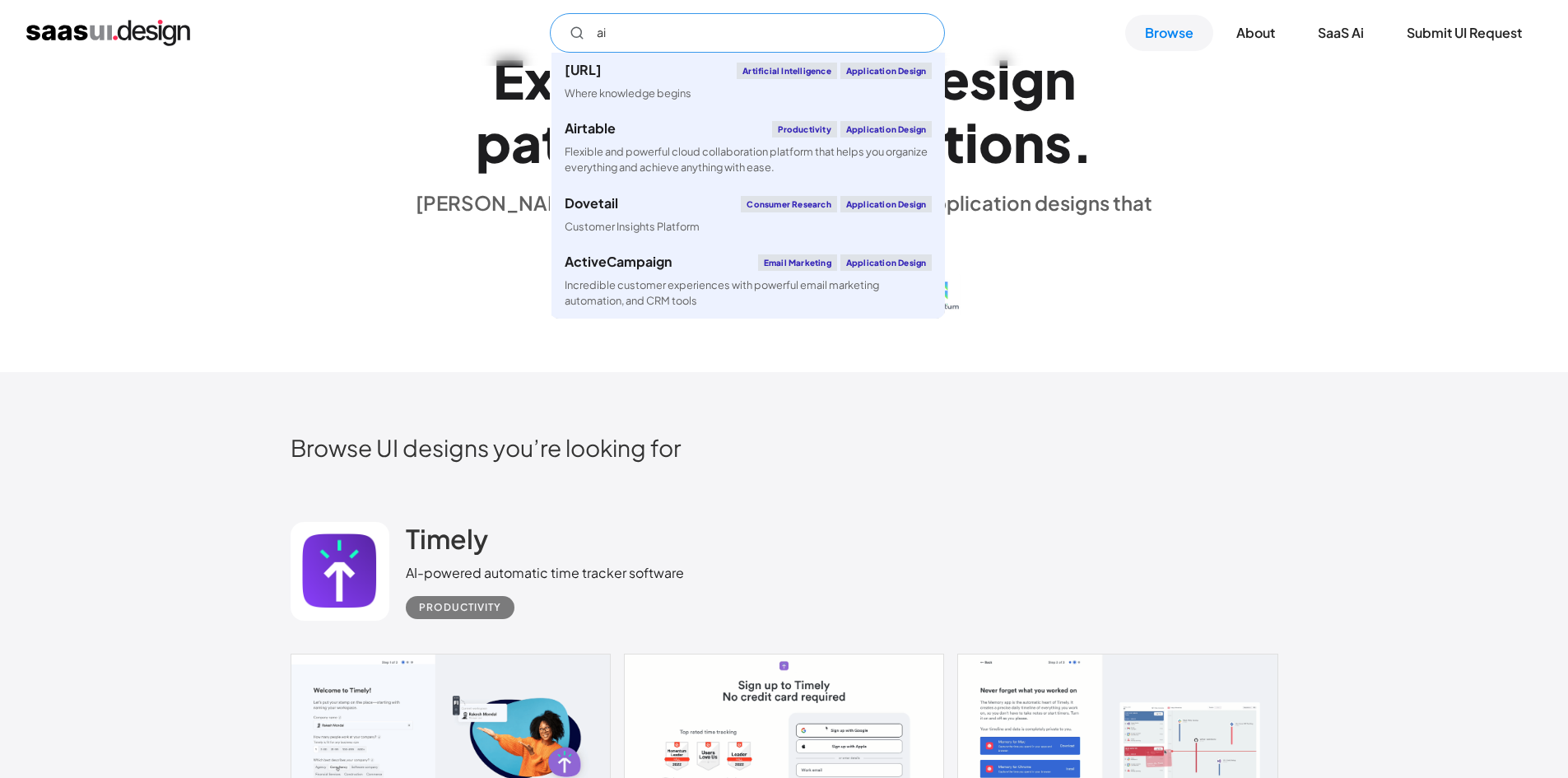
type input "ai"
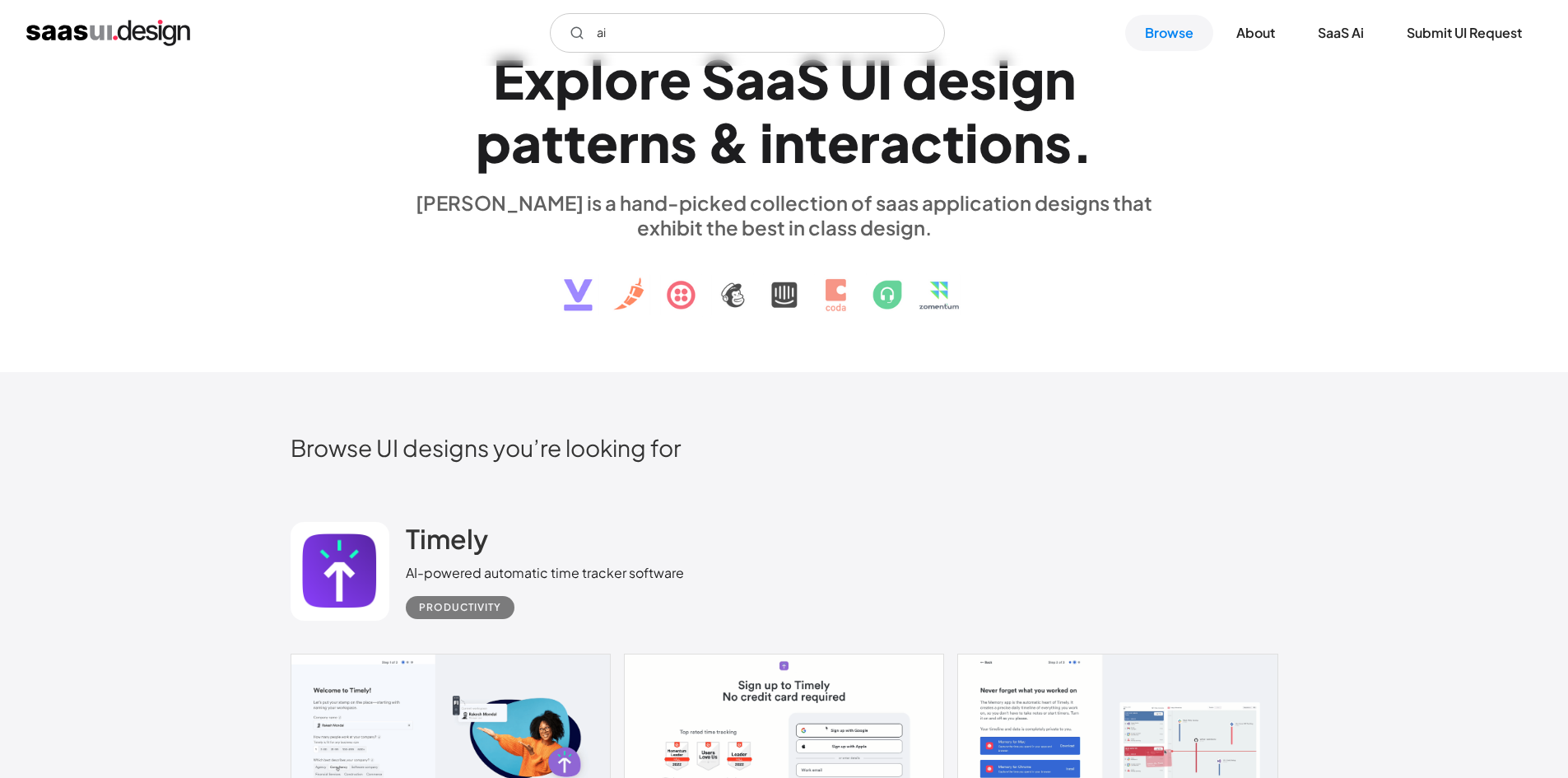
click at [347, 228] on div "E x p l o r e S a a S U I d e s i g n p a t t e r n s & i n t e r a c t i o n s…" at bounding box center [784, 178] width 988 height 295
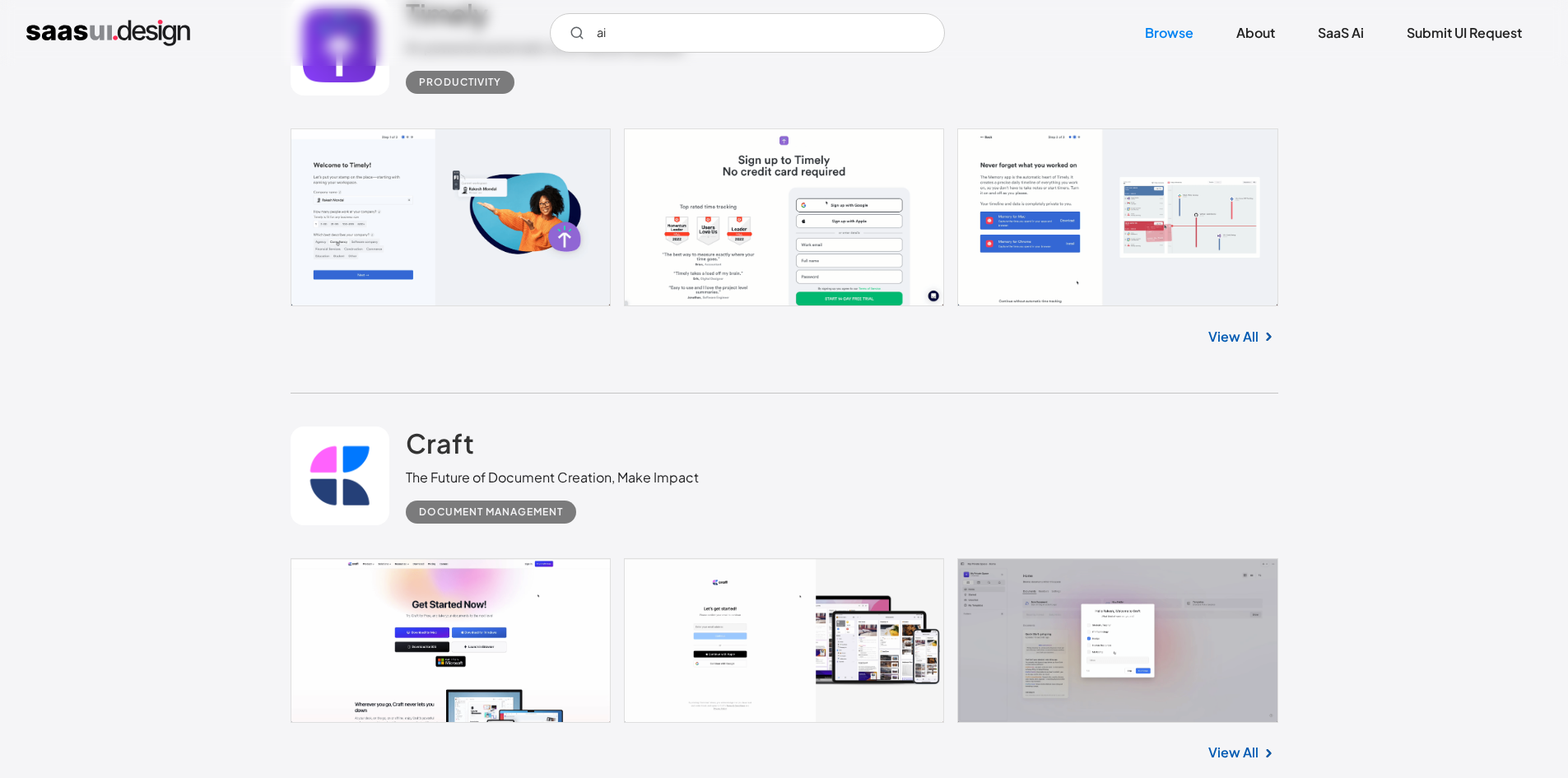
scroll to position [823, 0]
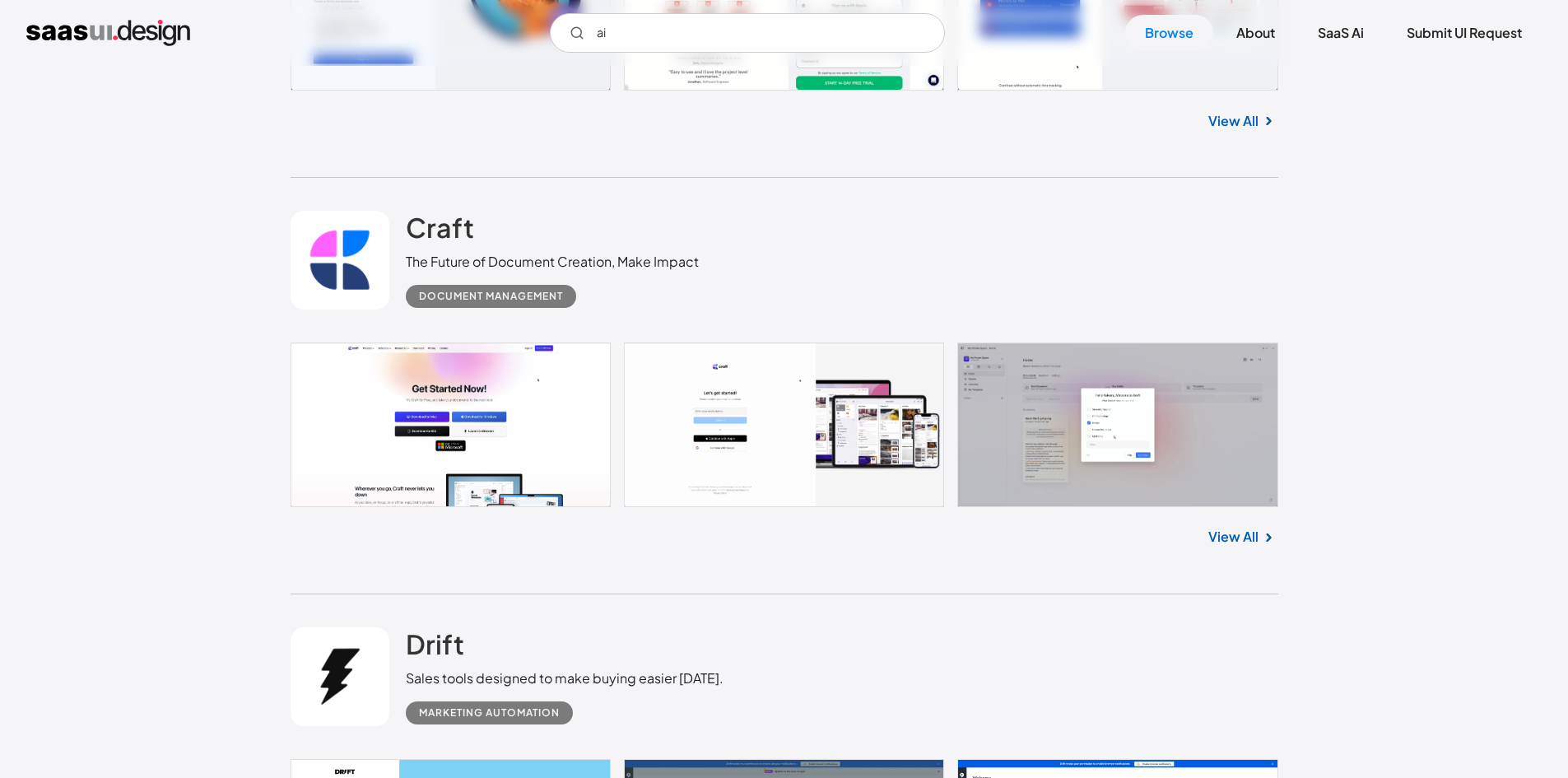
click at [1241, 541] on link "View All" at bounding box center [1233, 536] width 50 height 20
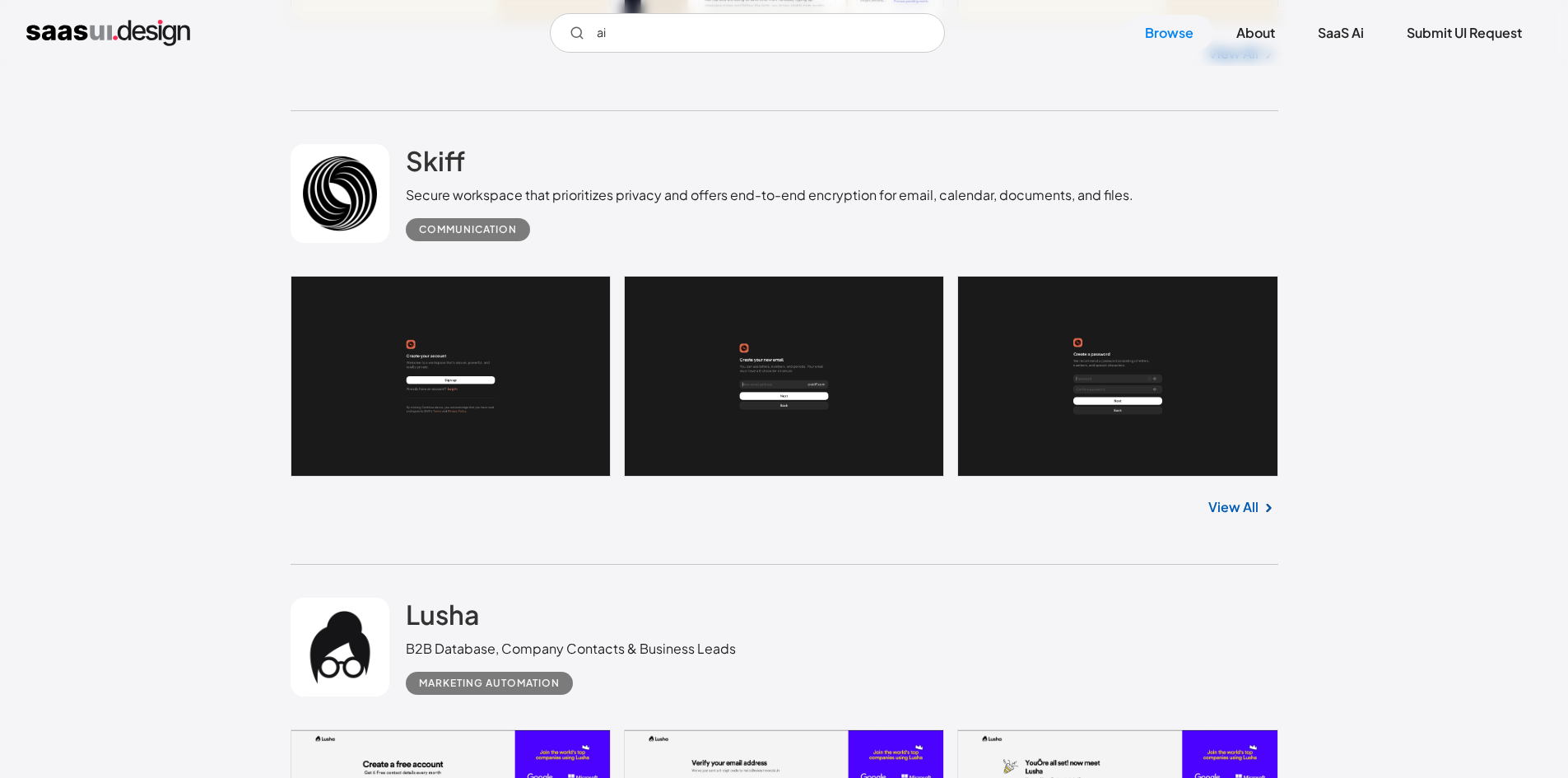
scroll to position [3045, 0]
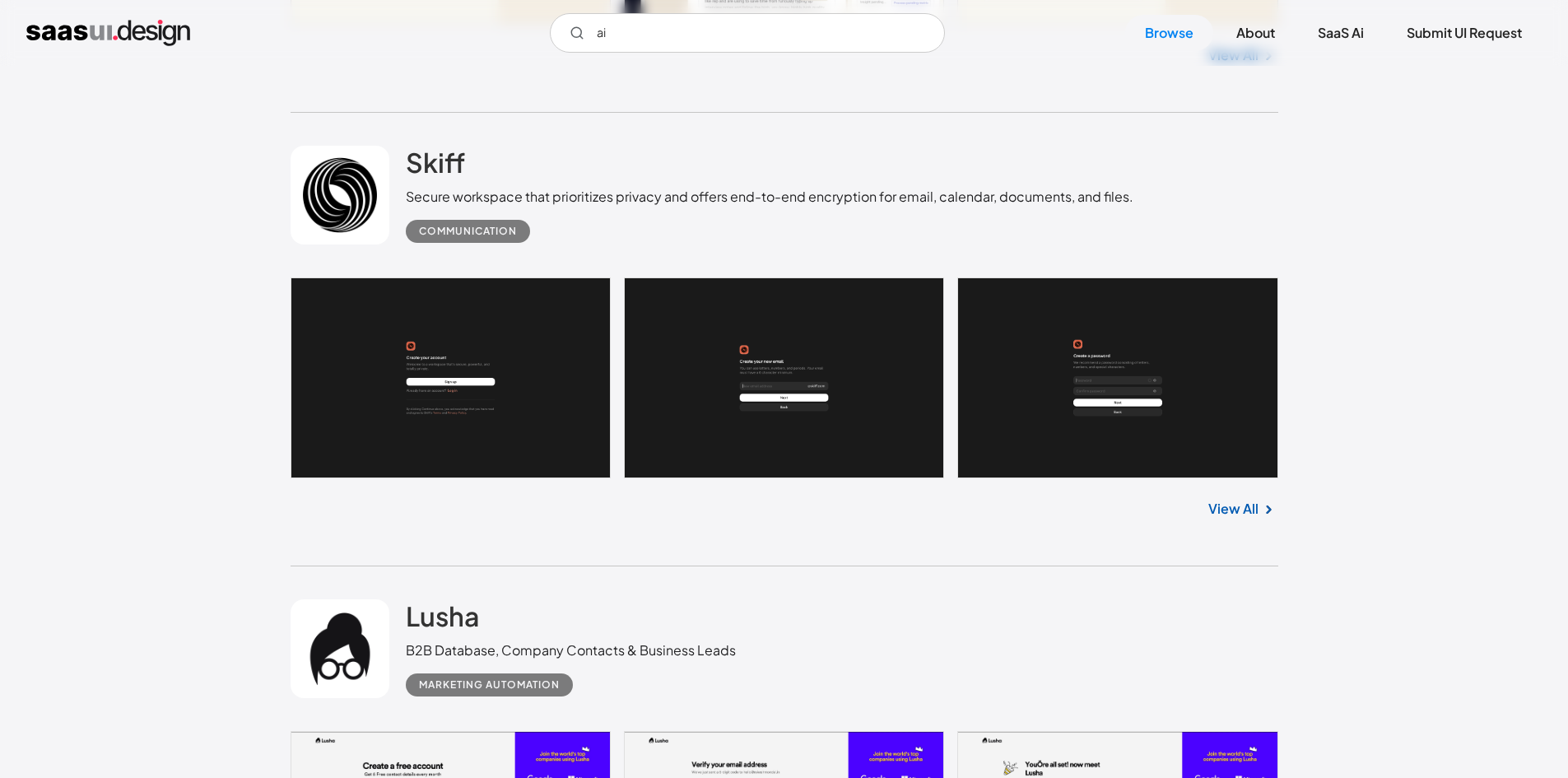
click at [1249, 519] on div "View All" at bounding box center [784, 505] width 988 height 55
click at [1248, 504] on link "View All" at bounding box center [1233, 508] width 50 height 20
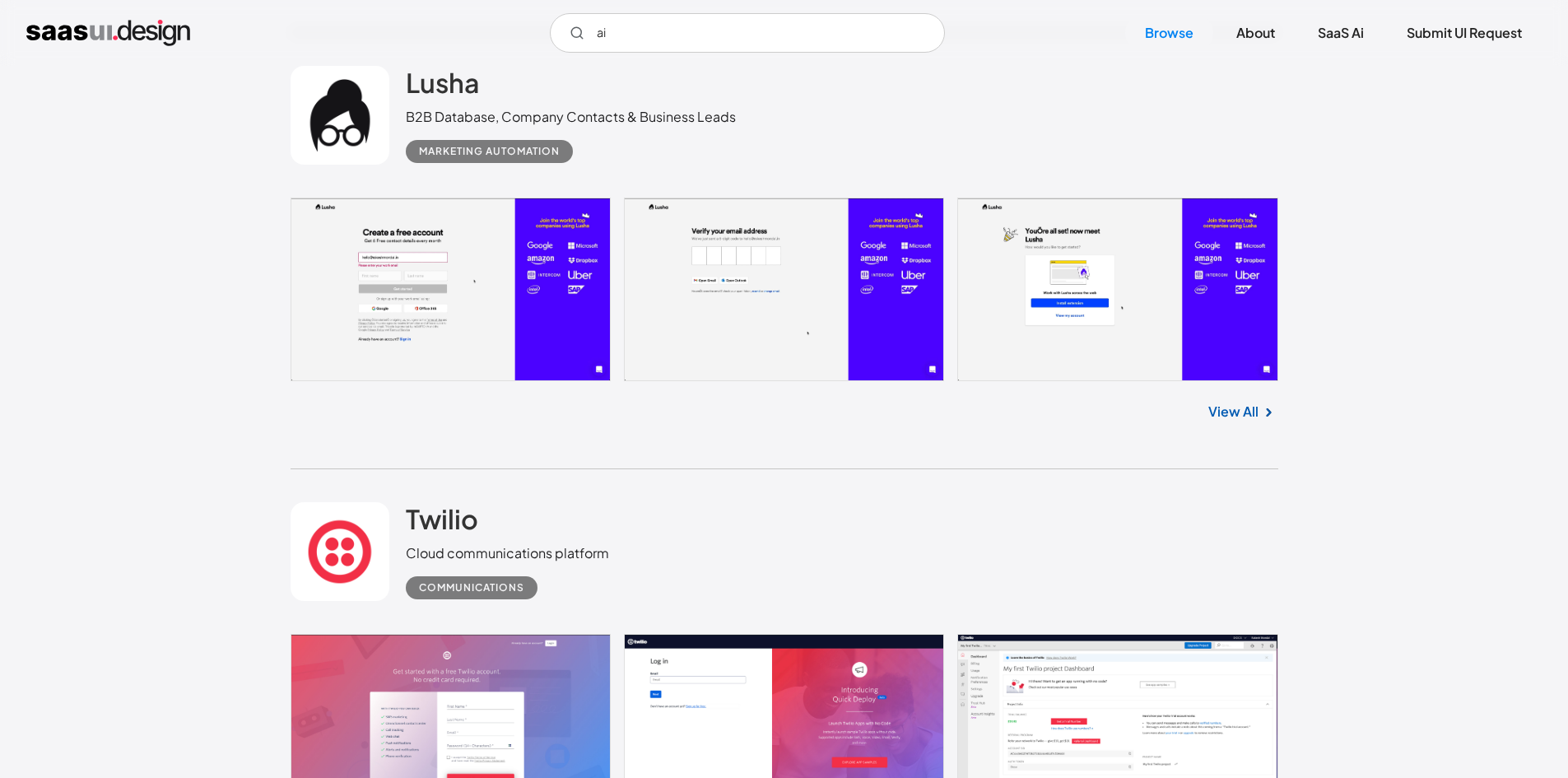
scroll to position [3951, 0]
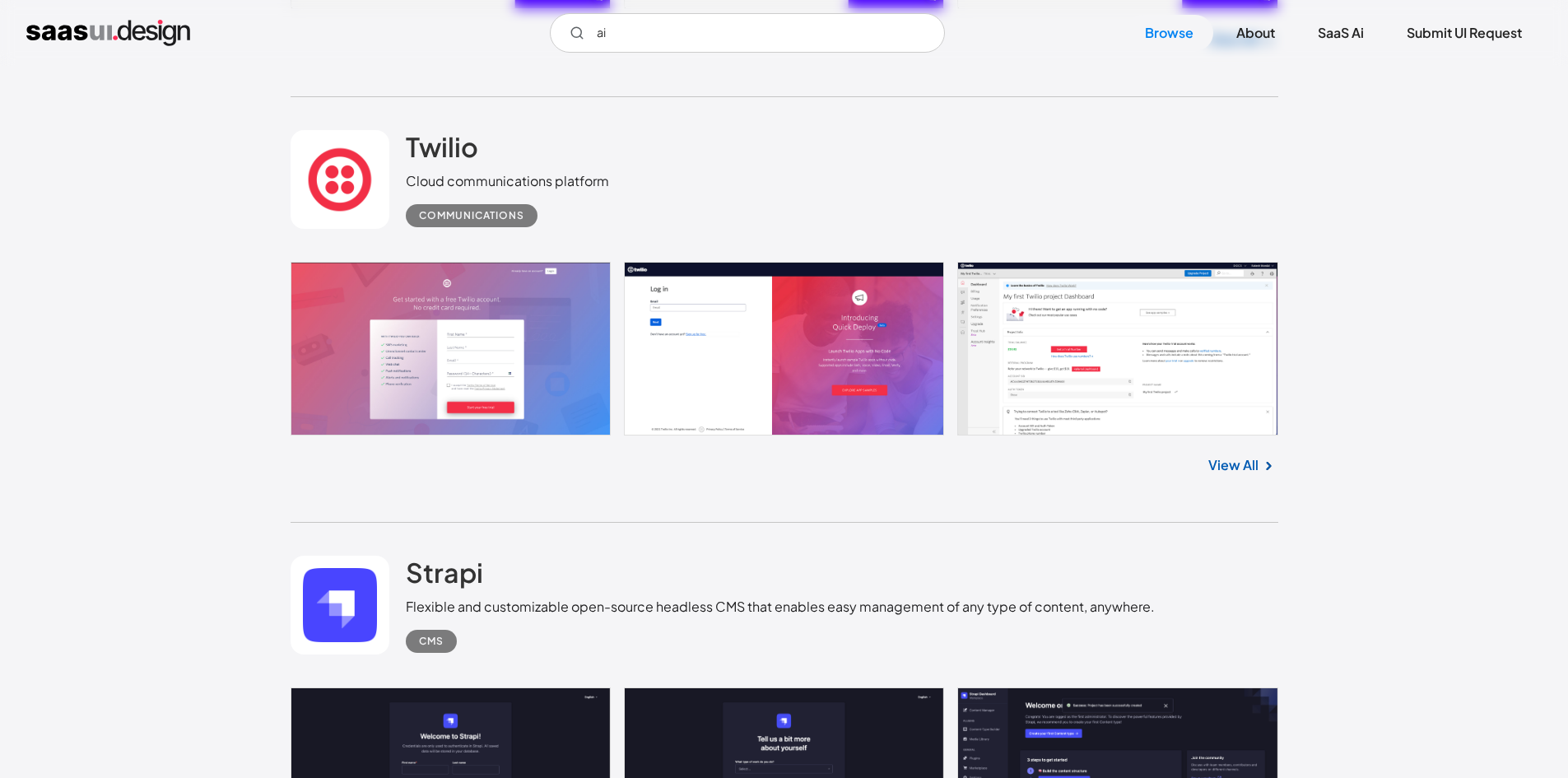
click at [1234, 464] on link "View All" at bounding box center [1233, 464] width 50 height 20
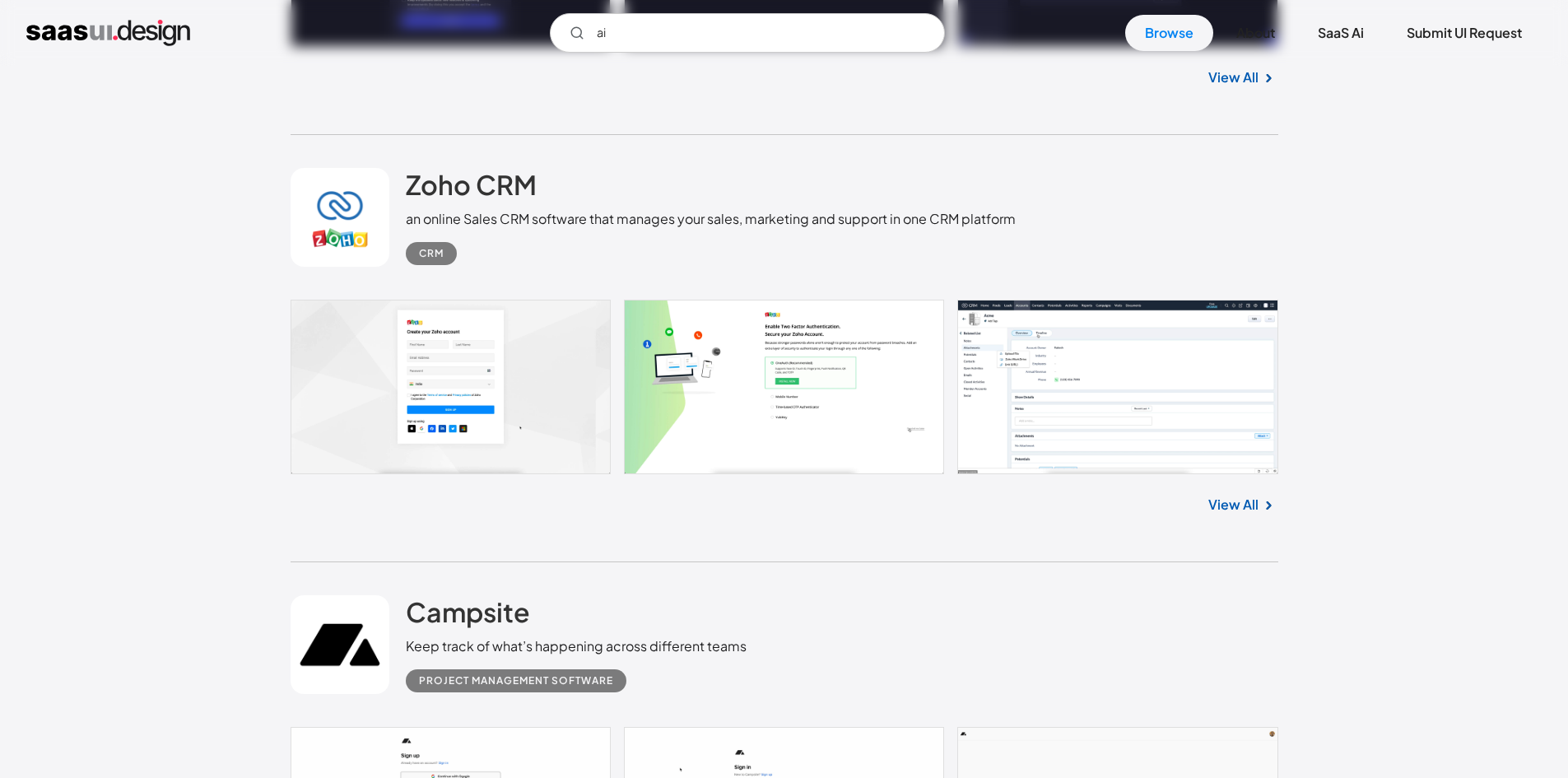
scroll to position [4855, 0]
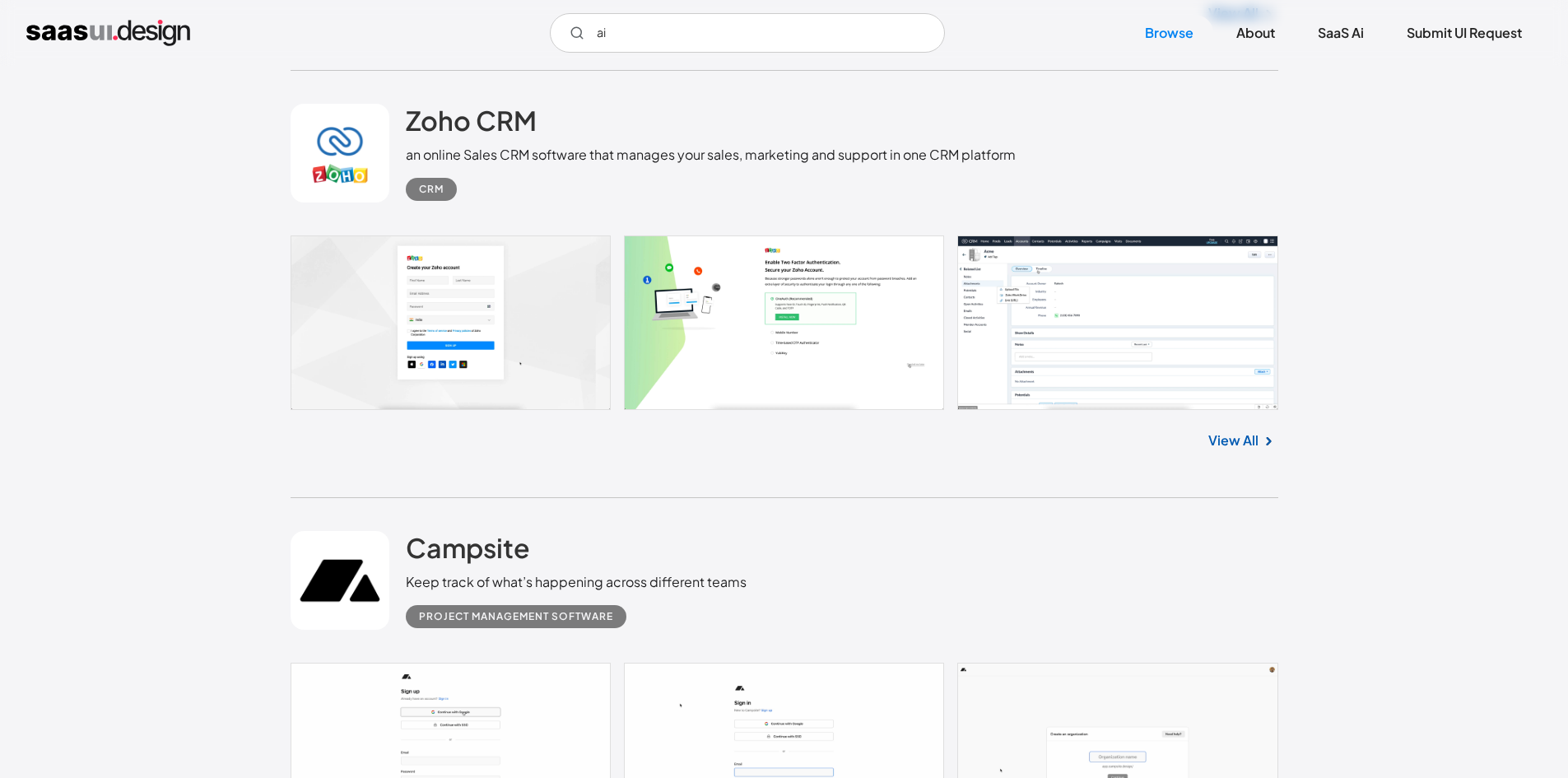
click at [1227, 438] on link "View All" at bounding box center [1233, 440] width 50 height 20
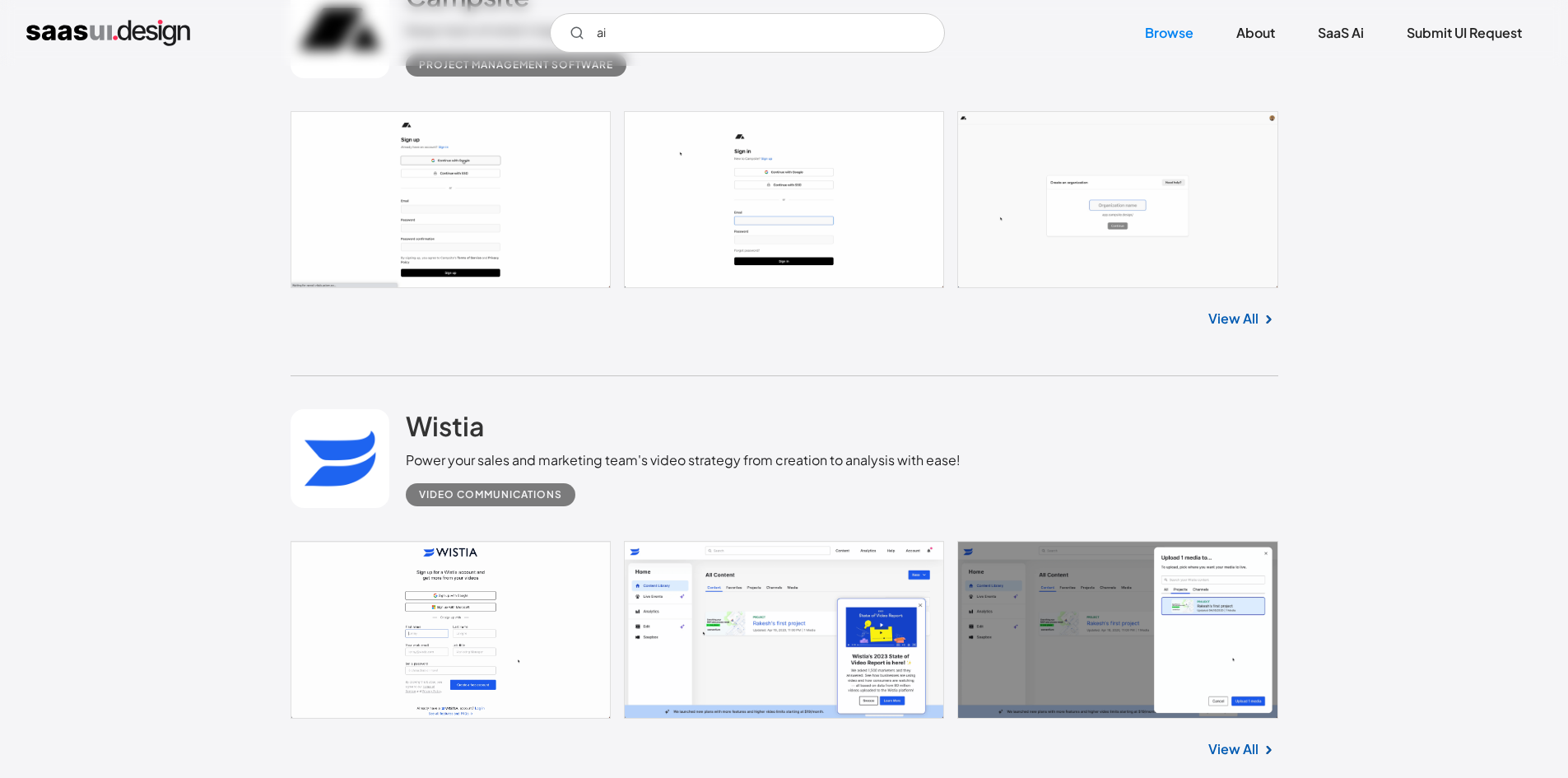
scroll to position [5596, 0]
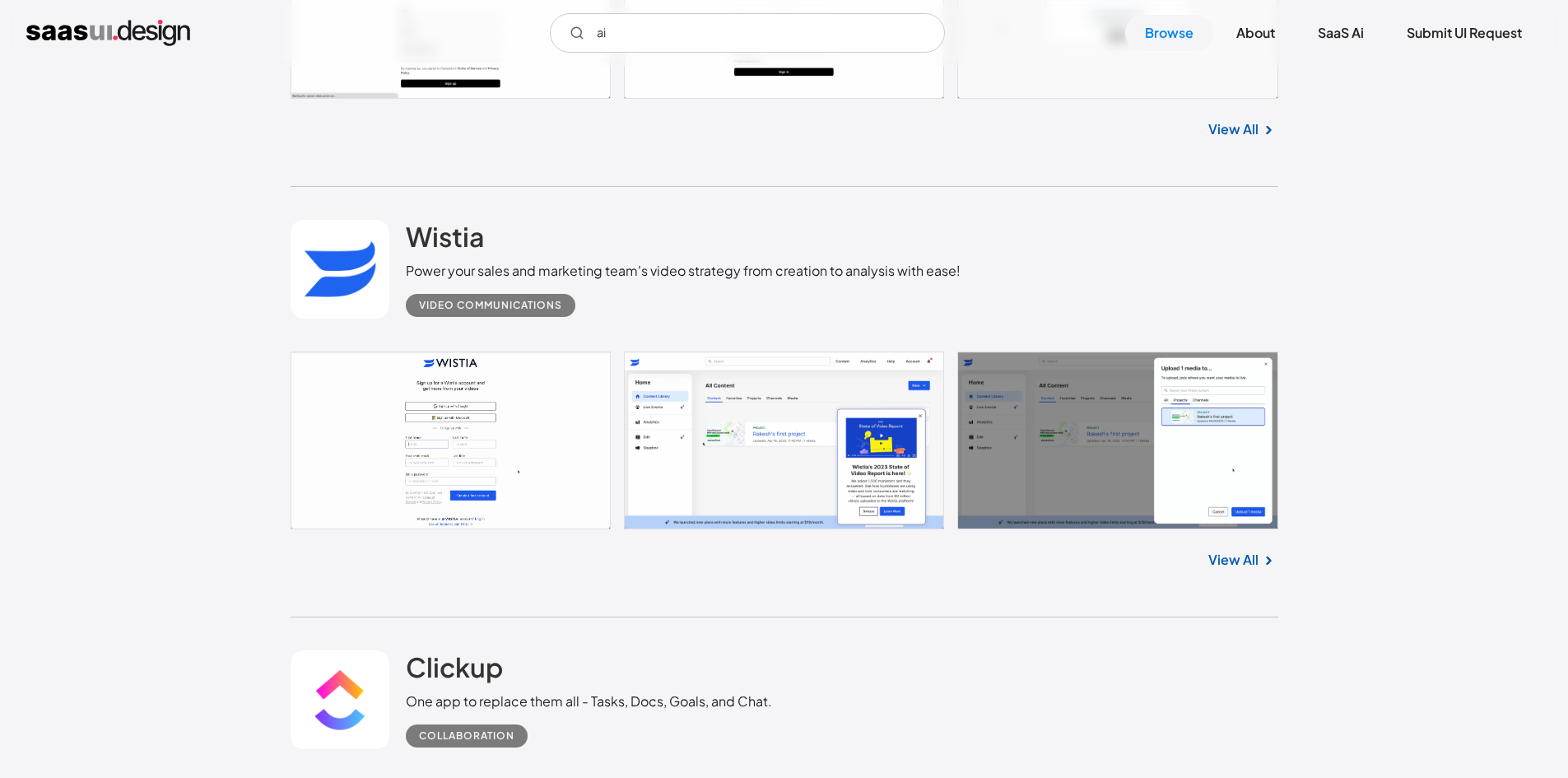
click at [1231, 567] on link "View All" at bounding box center [1233, 559] width 50 height 20
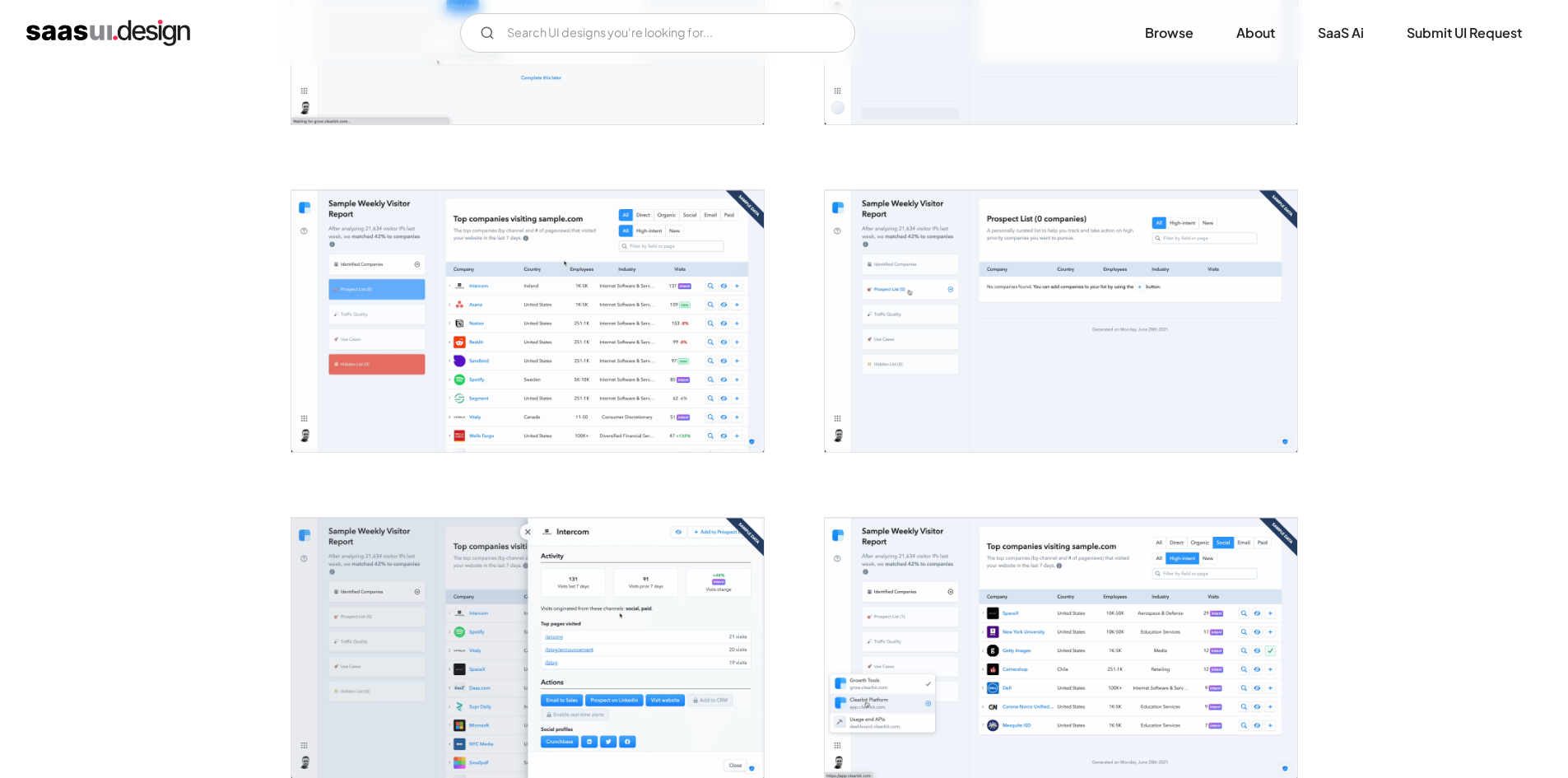
scroll to position [905, 0]
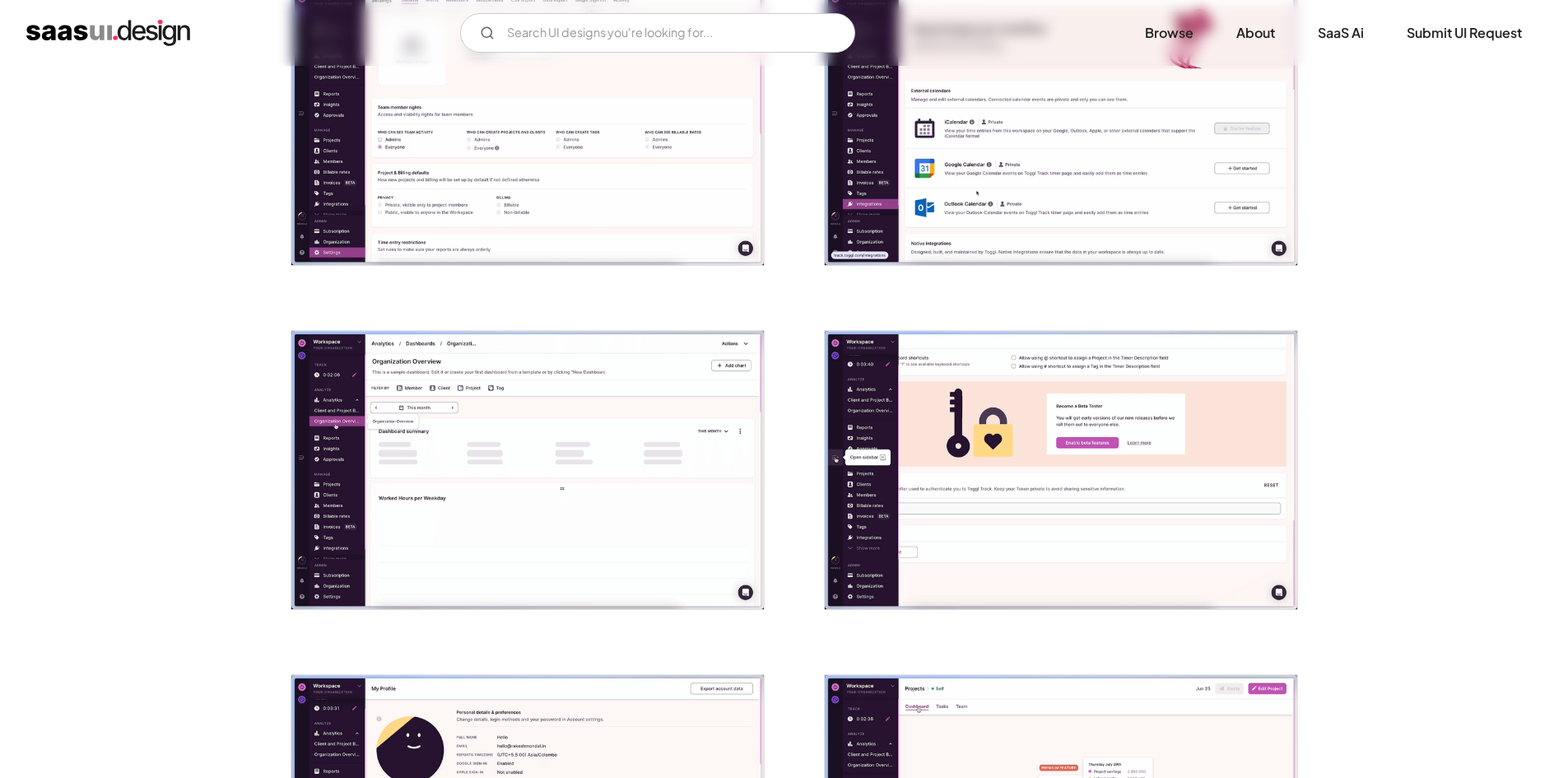
scroll to position [412, 0]
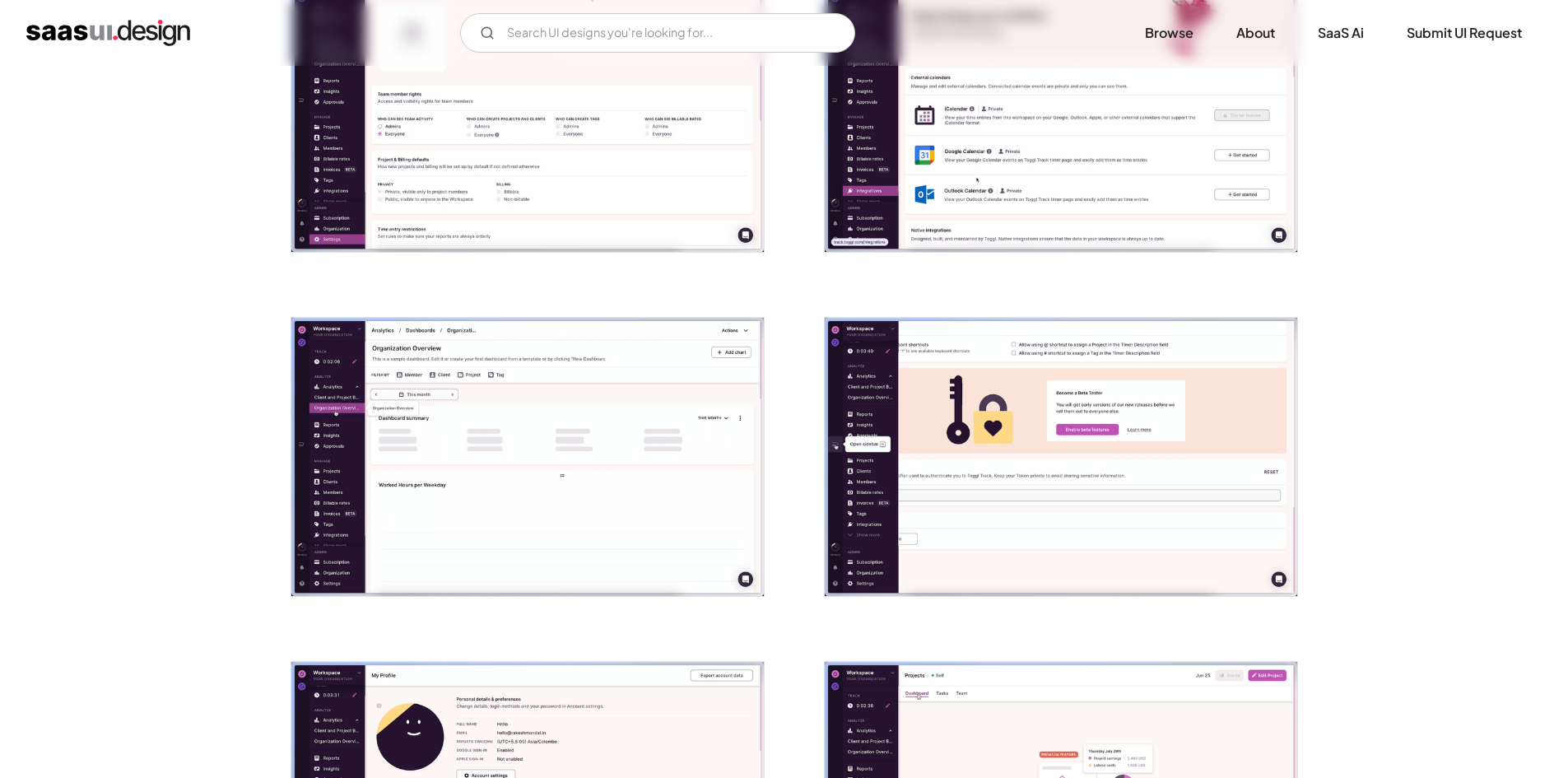
click at [601, 441] on img "open lightbox" at bounding box center [527, 457] width 472 height 278
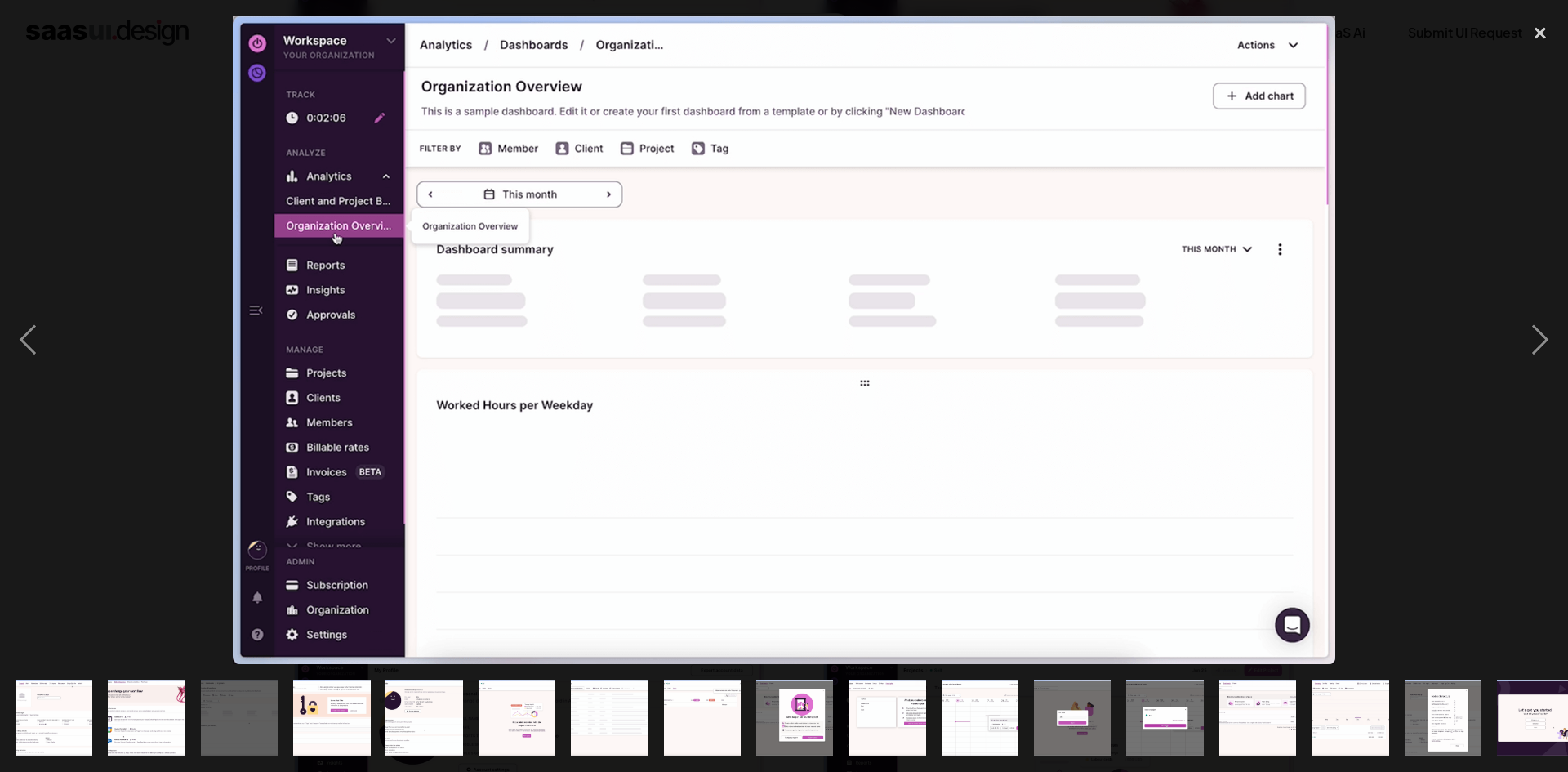
click at [96, 324] on div at bounding box center [784, 339] width 1568 height 649
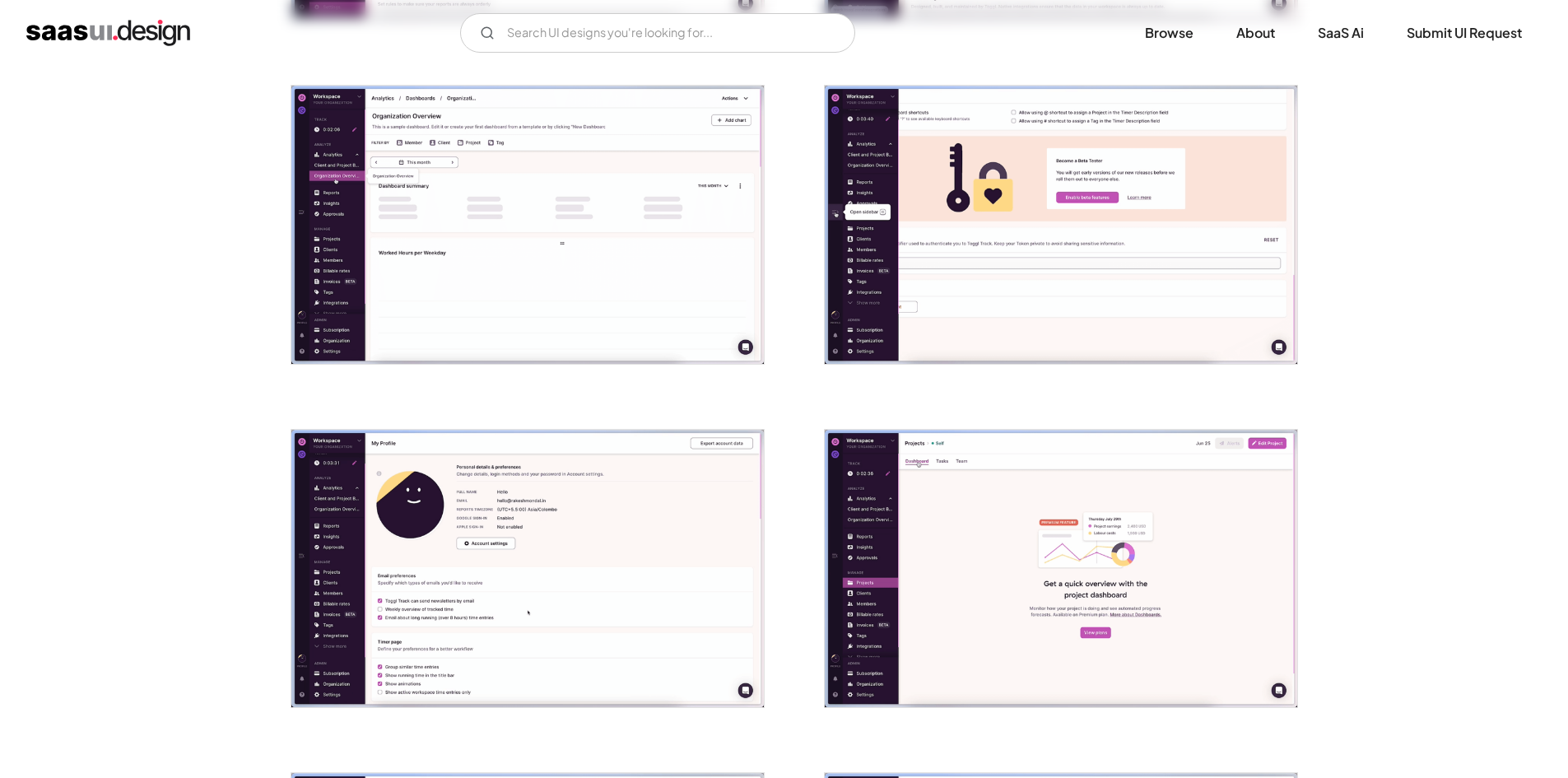
scroll to position [905, 0]
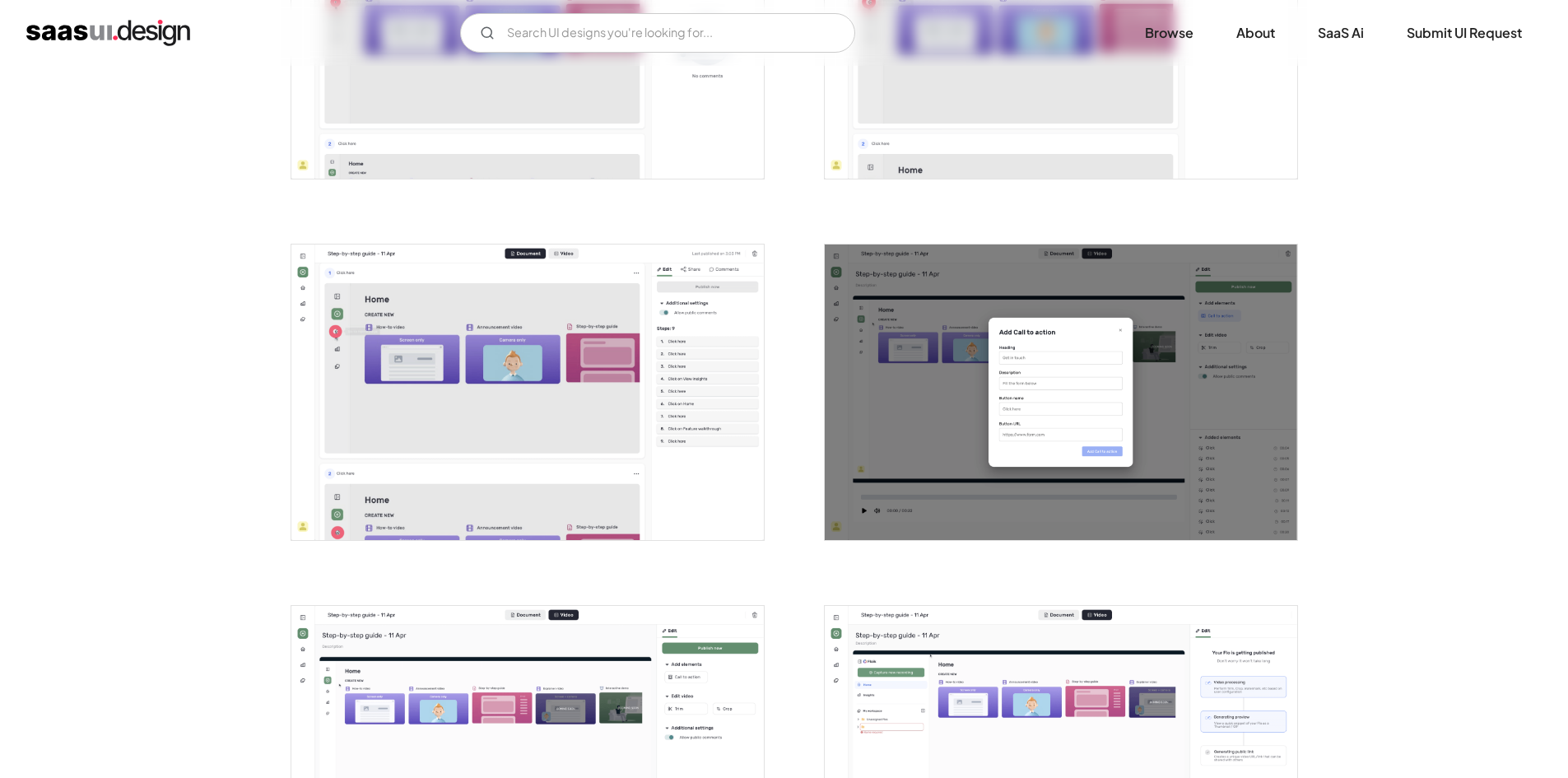
scroll to position [1975, 0]
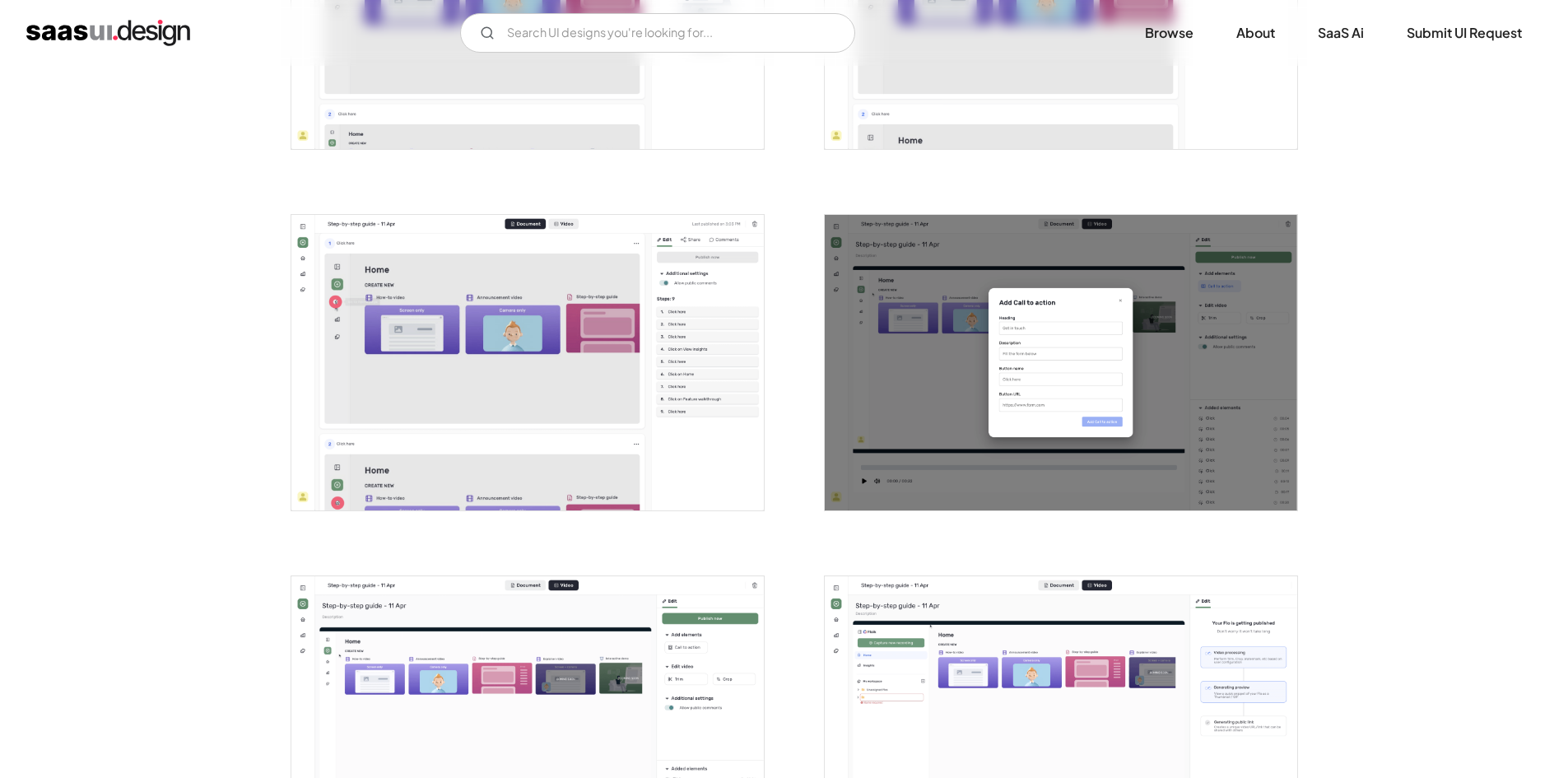
click at [466, 333] on img "open lightbox" at bounding box center [527, 362] width 472 height 296
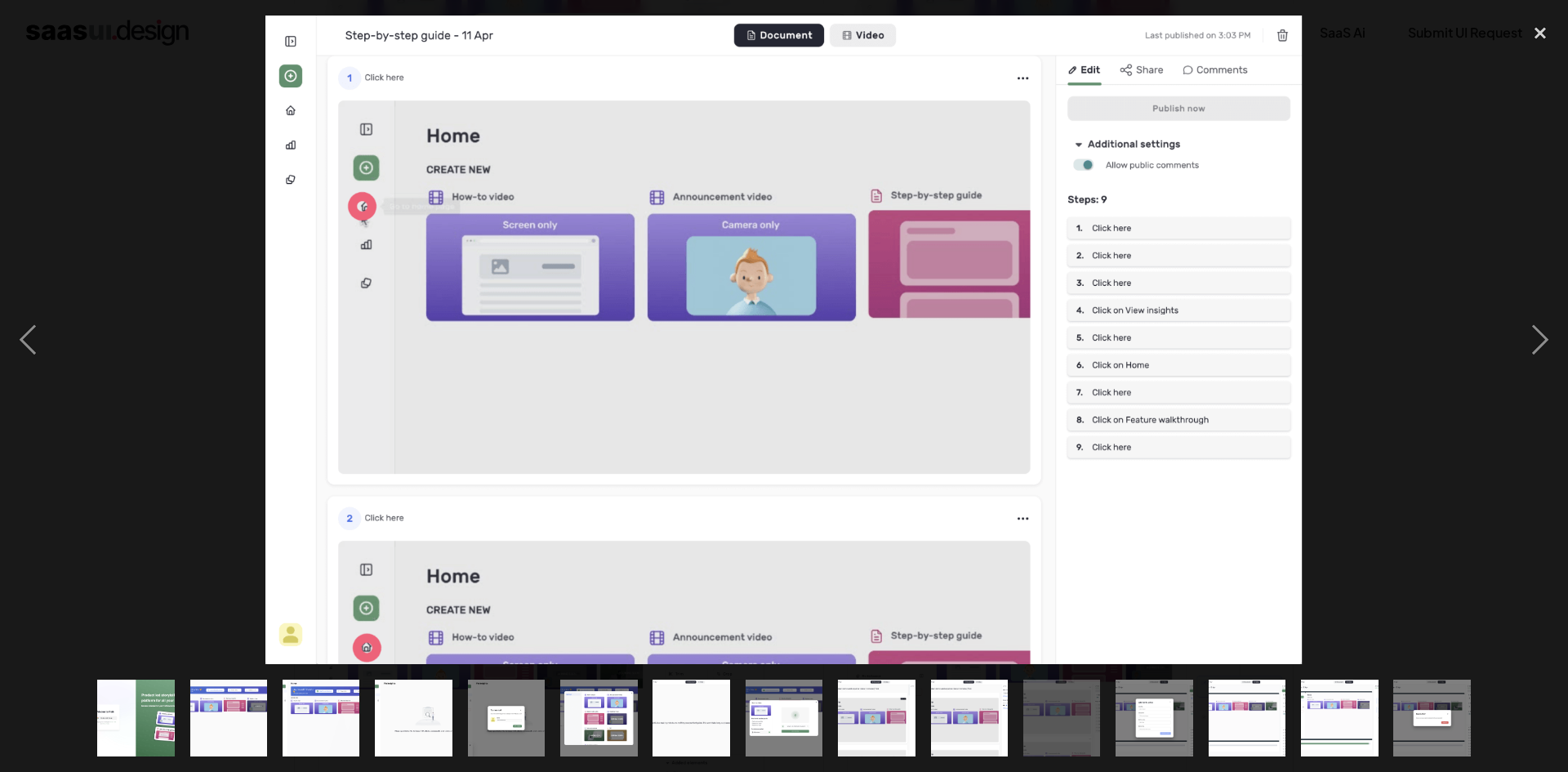
click at [212, 341] on div at bounding box center [784, 339] width 1568 height 649
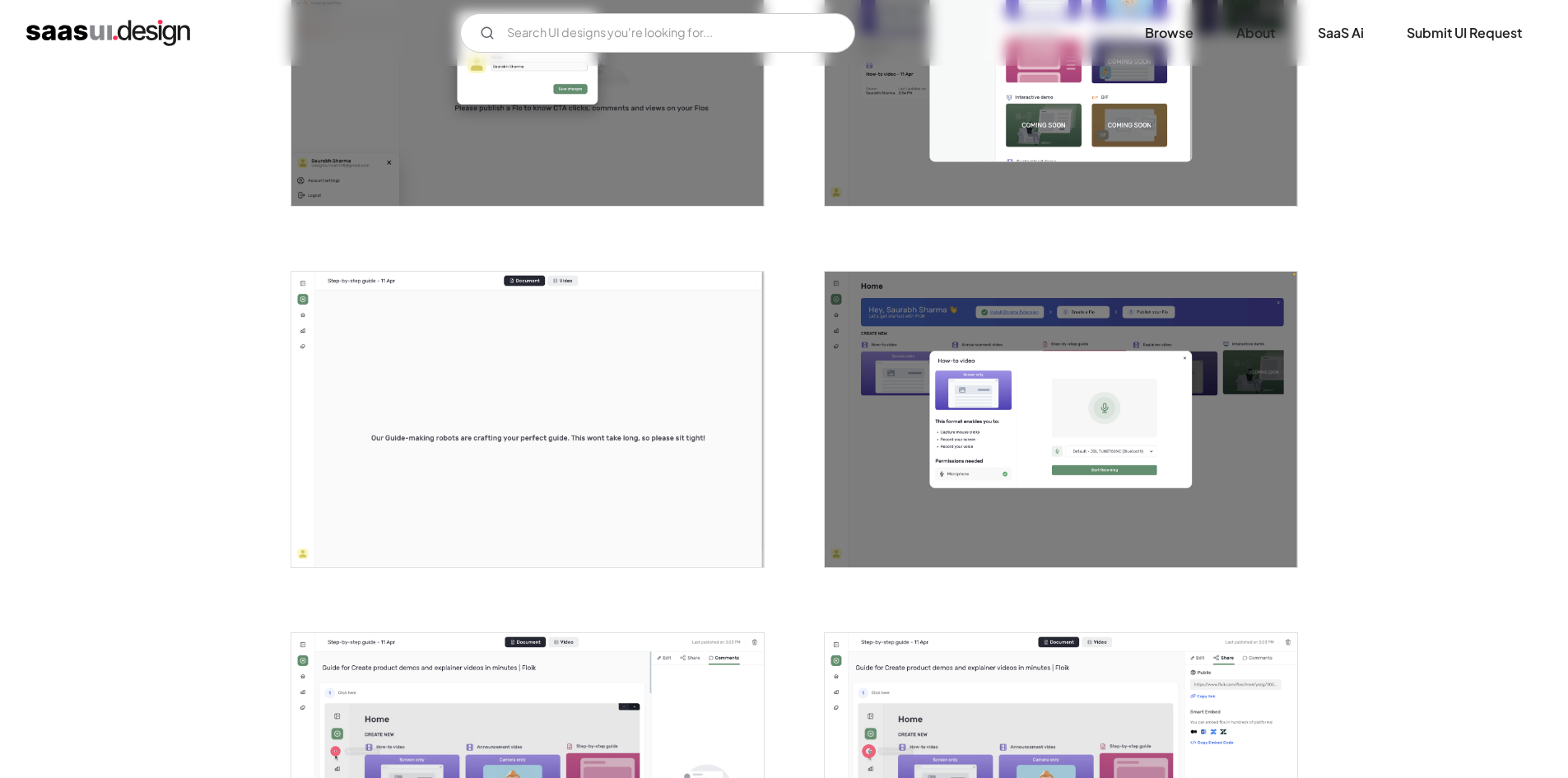
scroll to position [1152, 0]
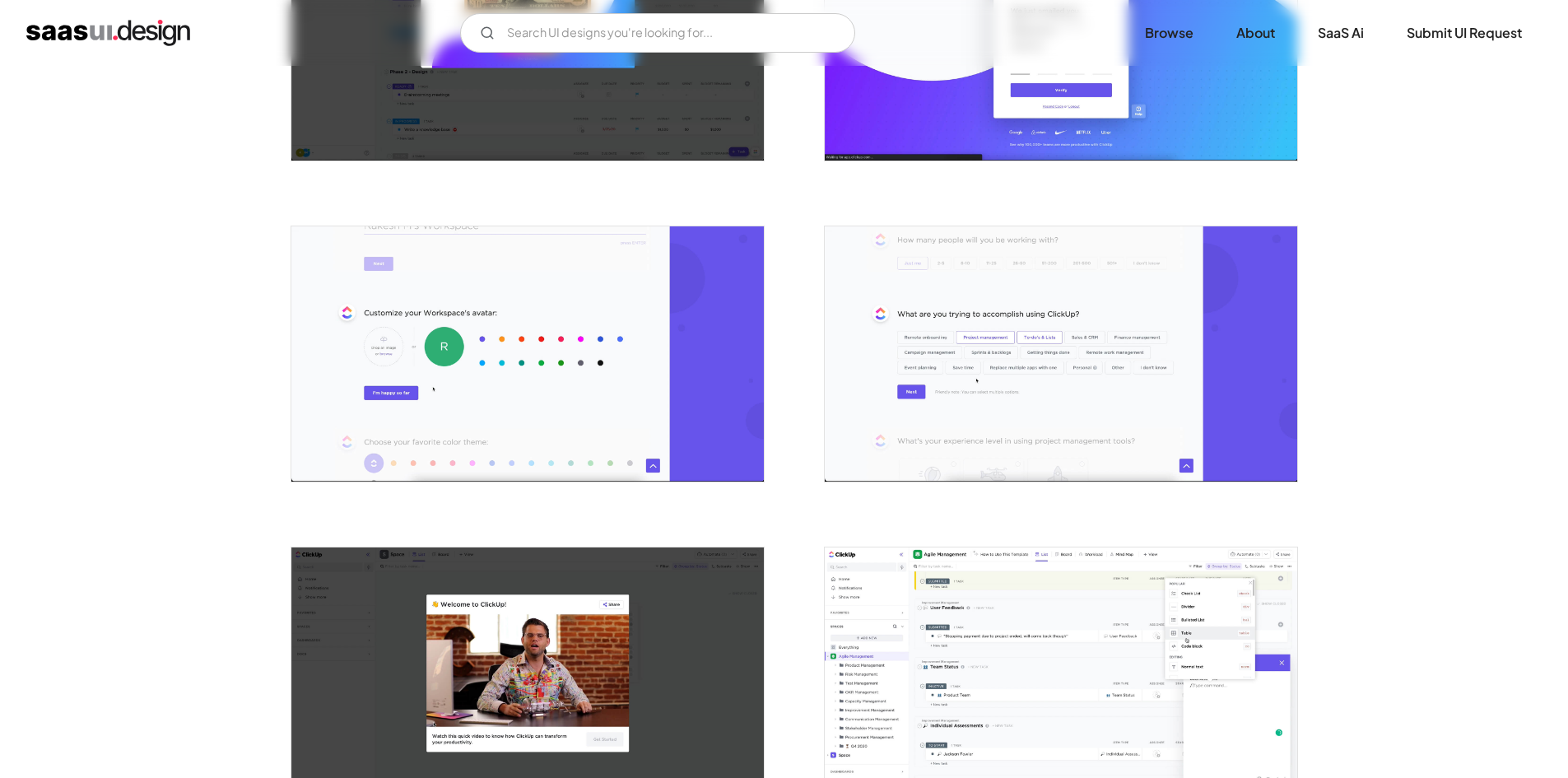
scroll to position [905, 0]
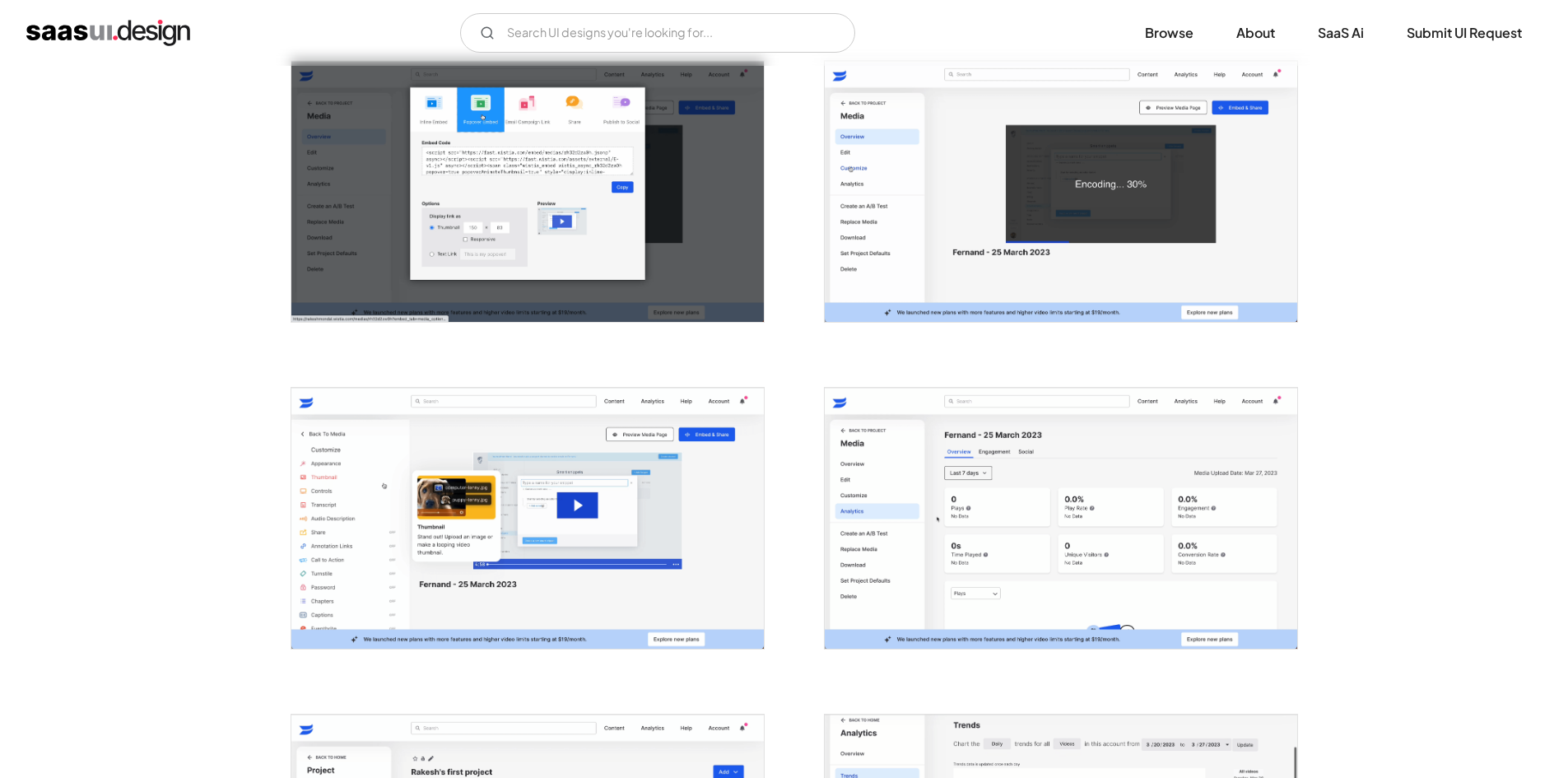
scroll to position [1317, 0]
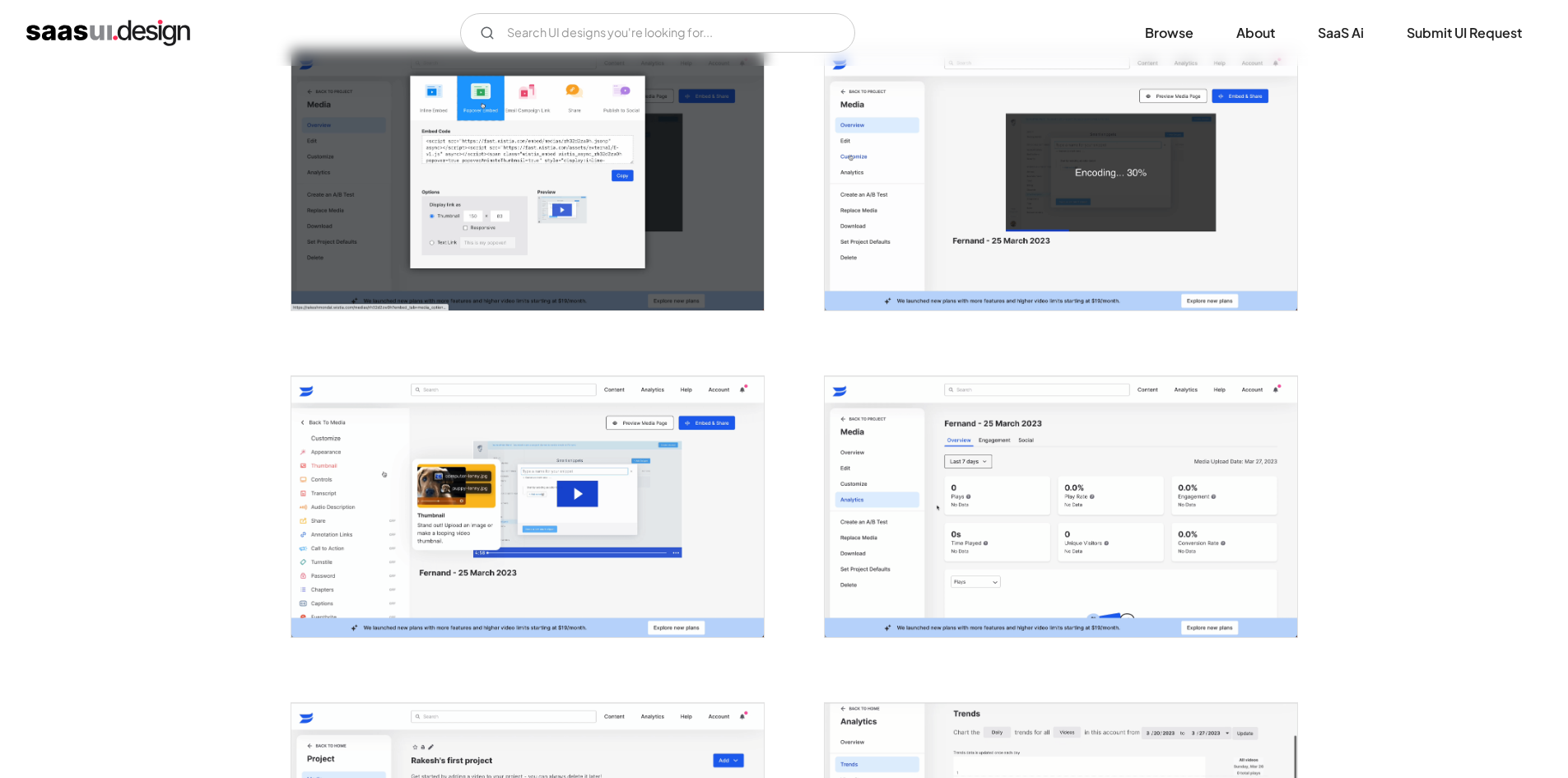
click at [1118, 474] on img "open lightbox" at bounding box center [1061, 506] width 472 height 261
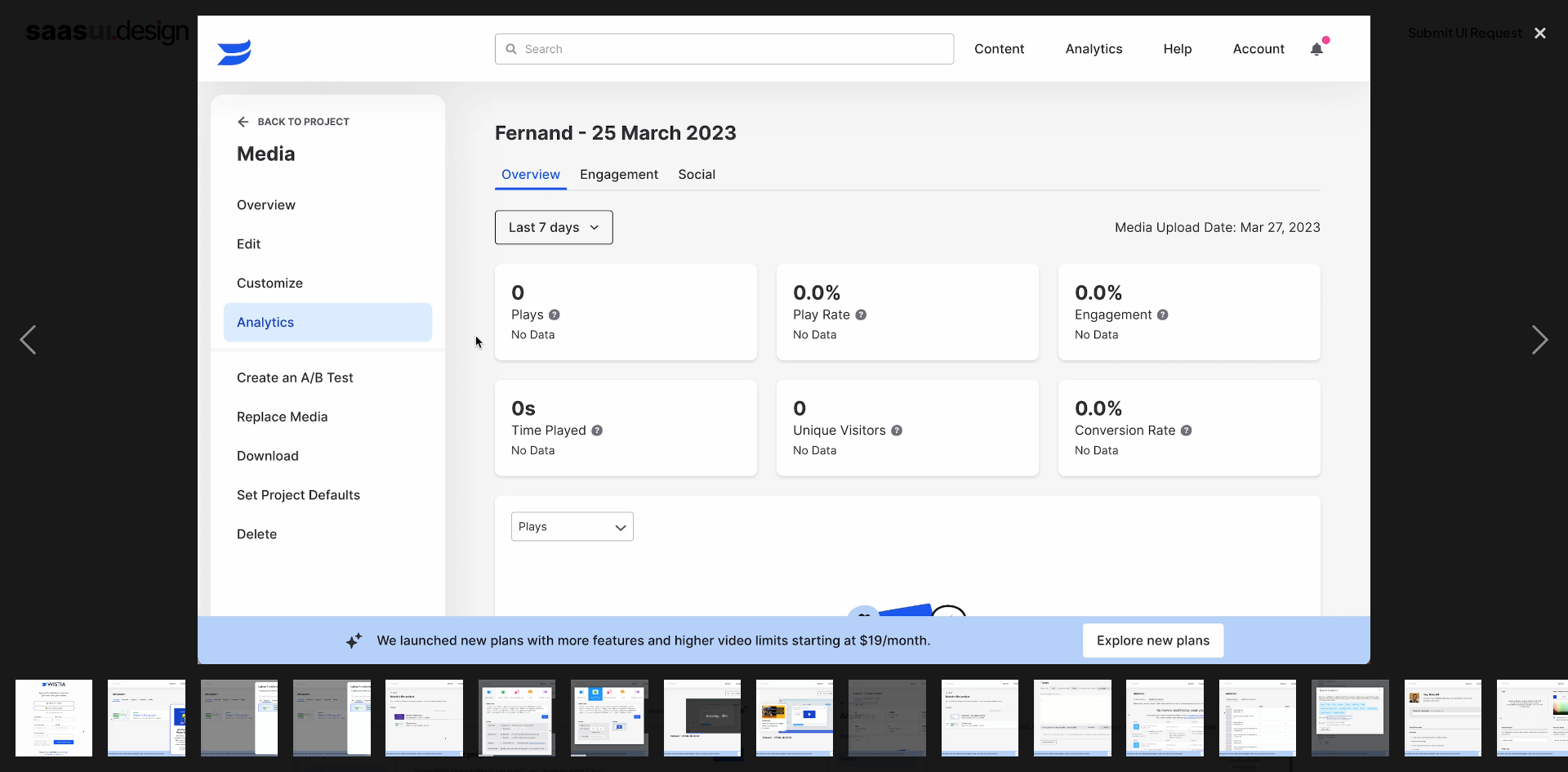
click at [1433, 201] on div at bounding box center [784, 339] width 1568 height 649
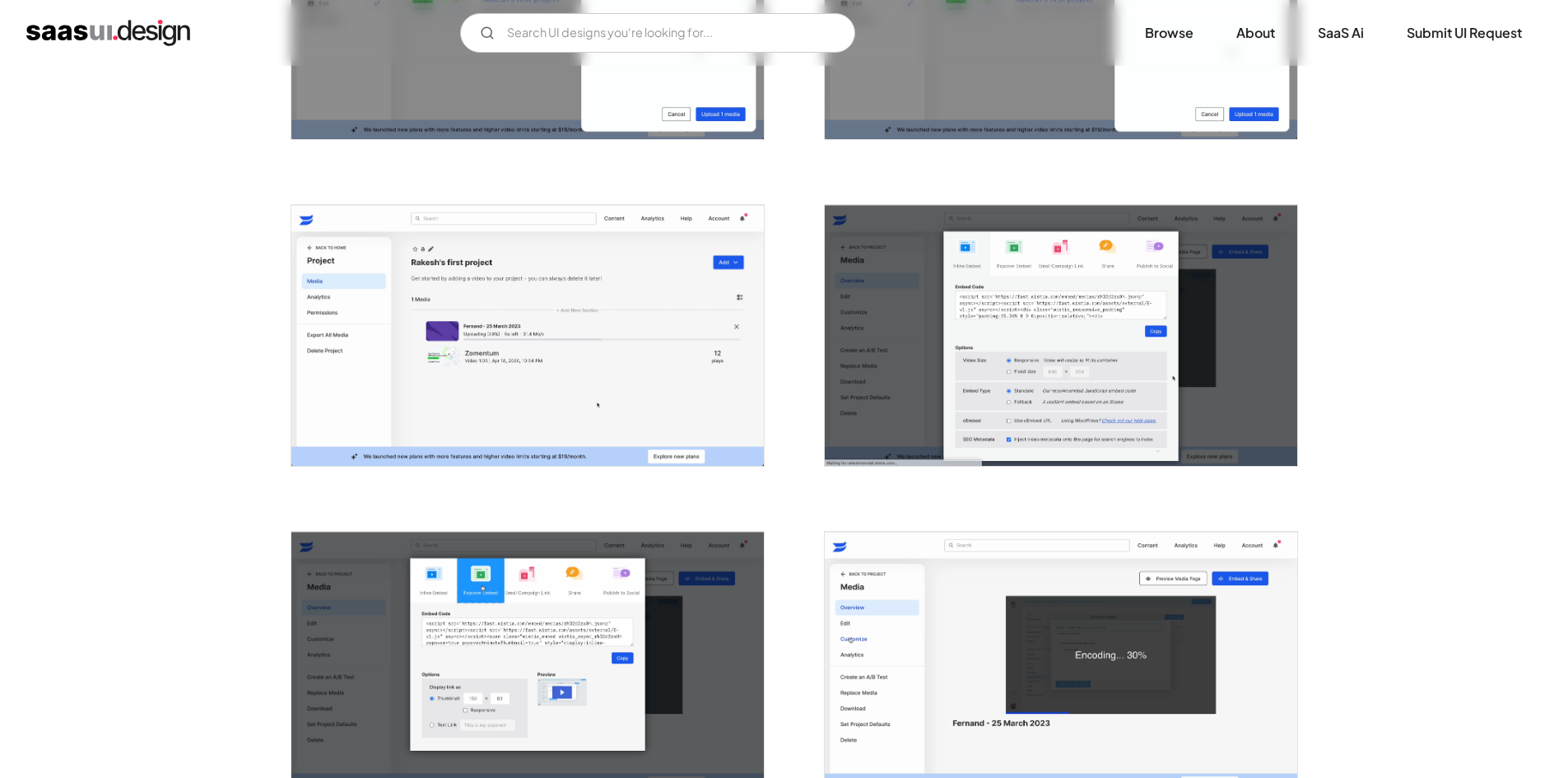
scroll to position [493, 0]
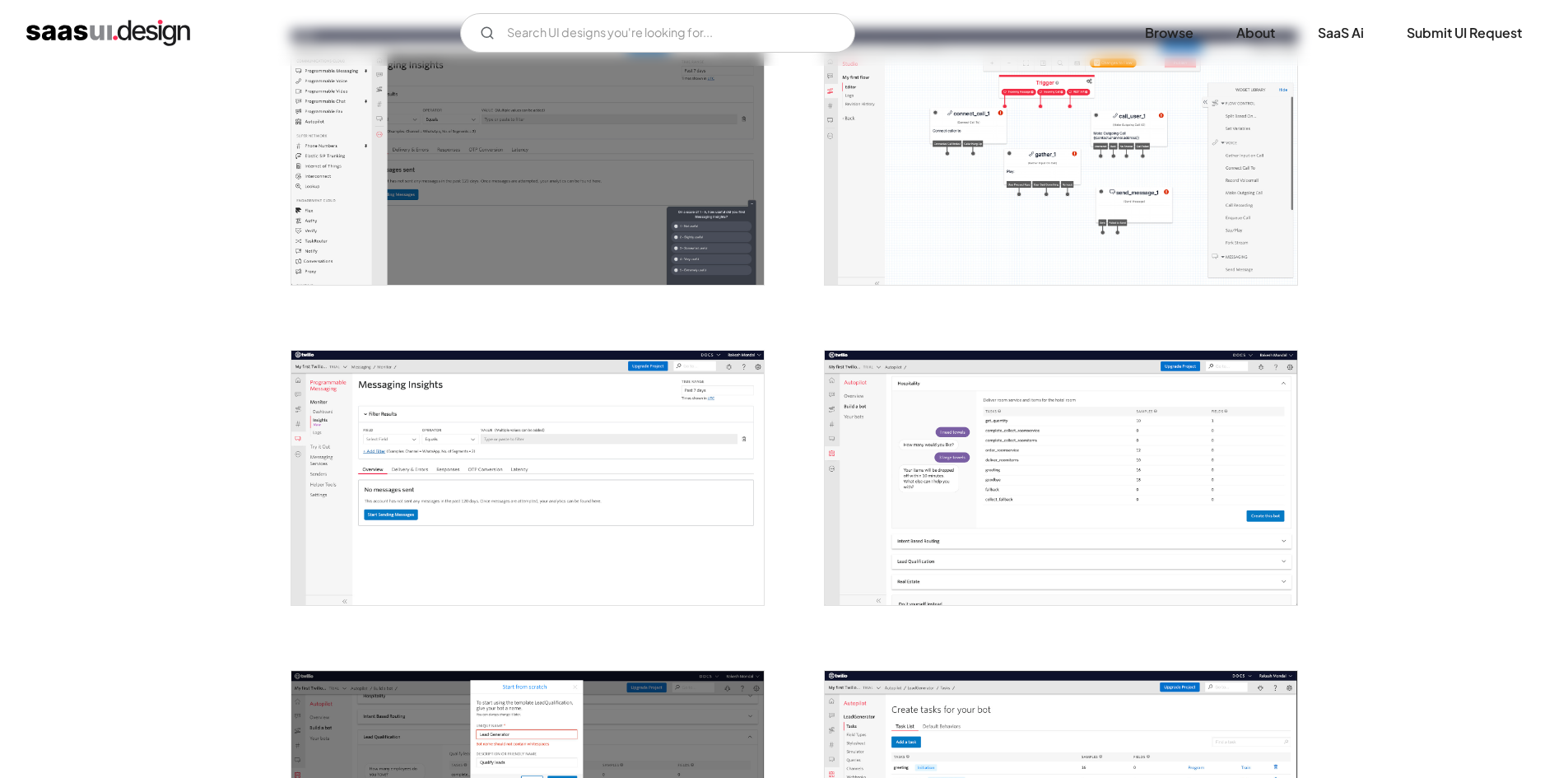
scroll to position [1235, 0]
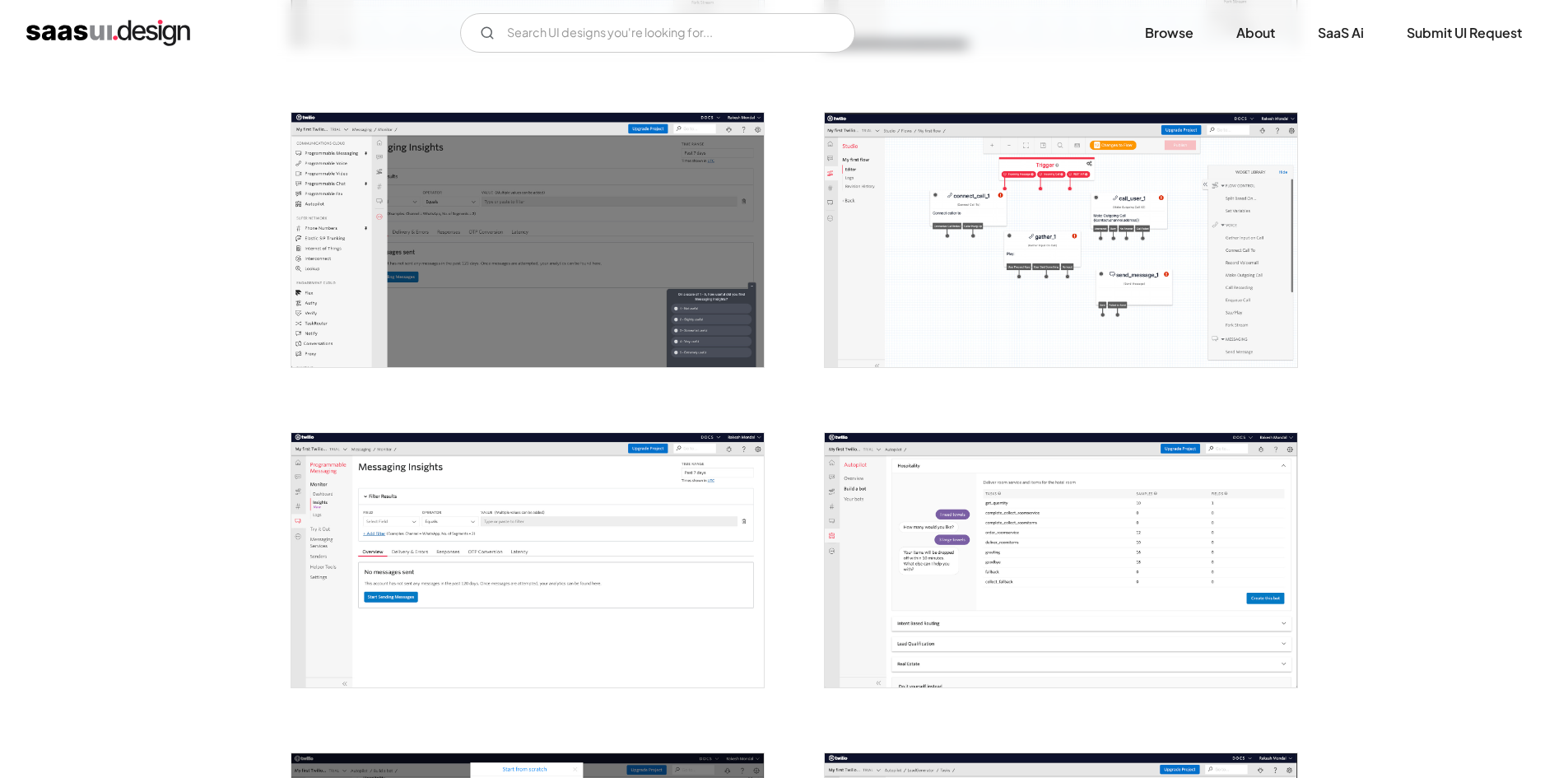
click at [960, 285] on img "open lightbox" at bounding box center [1061, 239] width 472 height 254
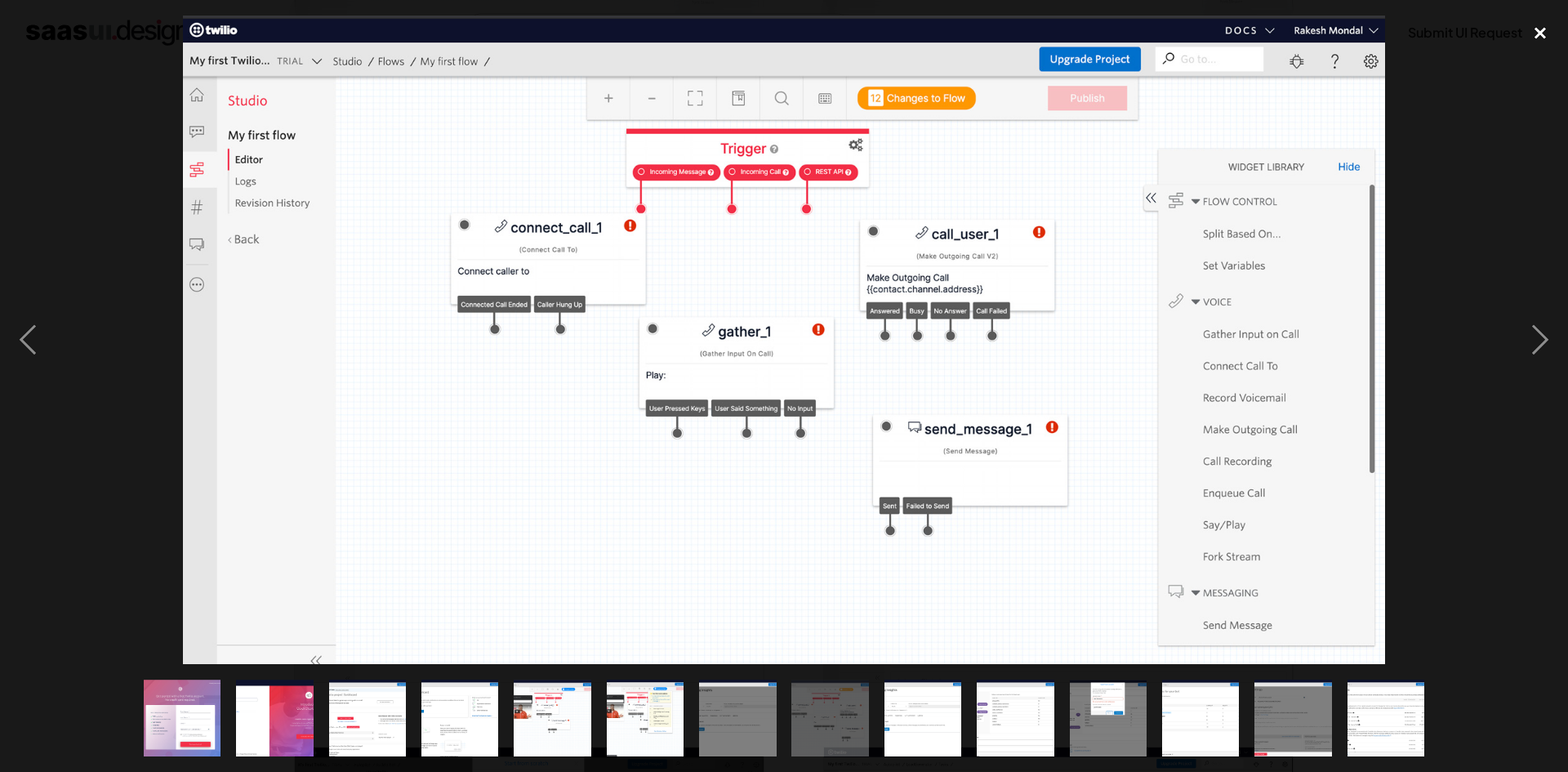
click at [1539, 34] on div "close lightbox" at bounding box center [1541, 33] width 56 height 36
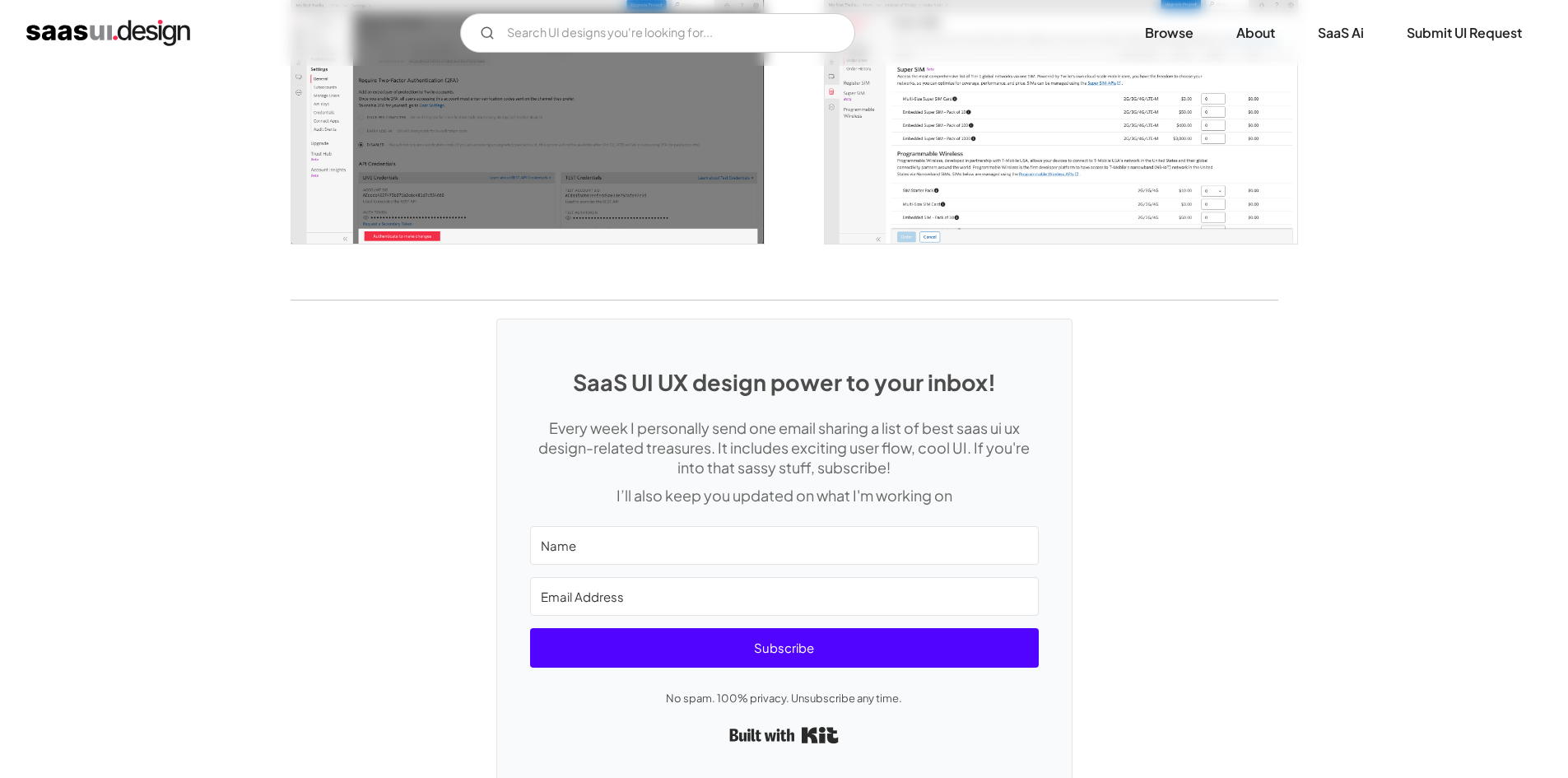
scroll to position [2383, 0]
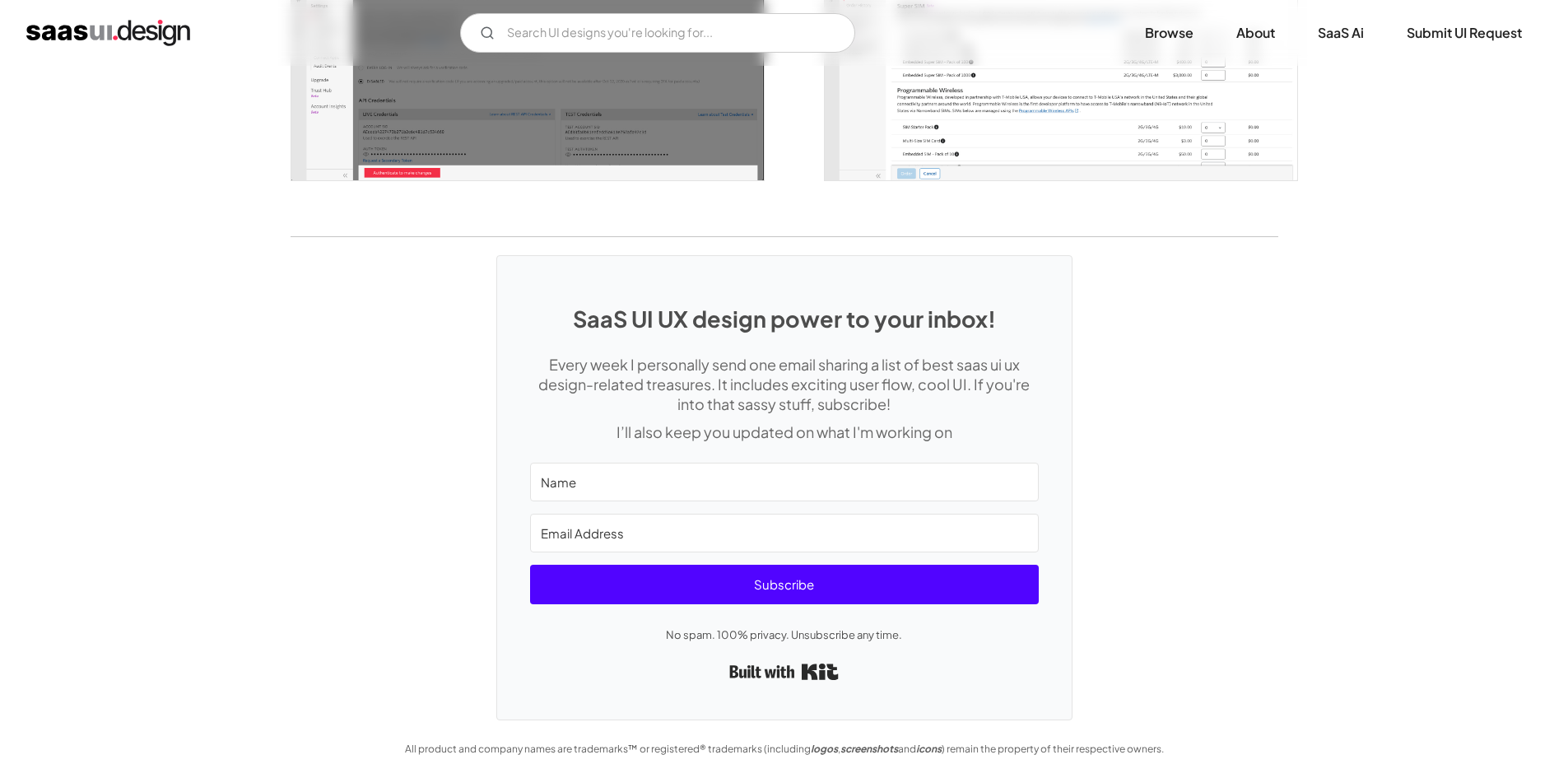
drag, startPoint x: 462, startPoint y: 396, endPoint x: 466, endPoint y: 389, distance: 8.1
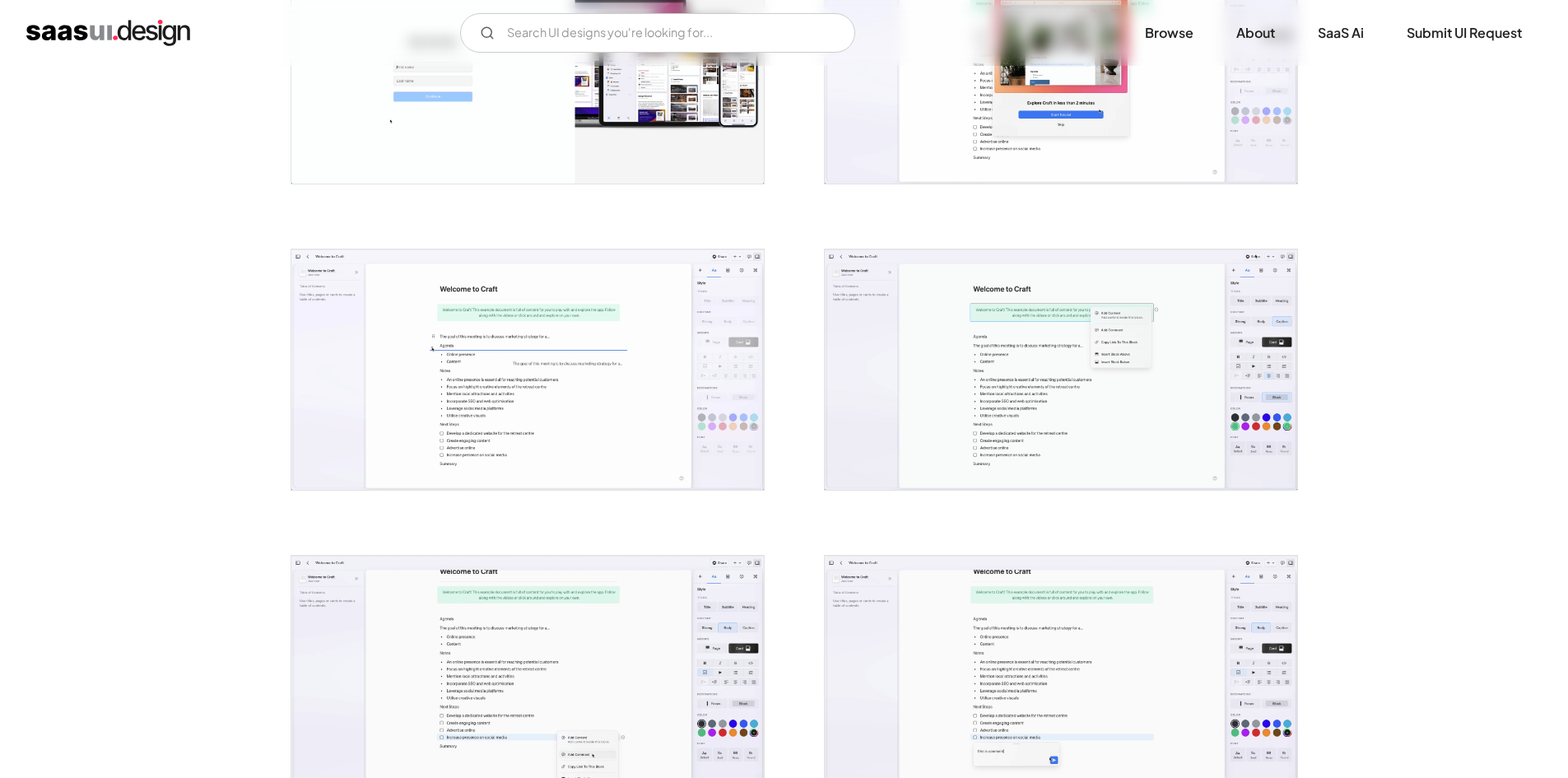
scroll to position [1070, 0]
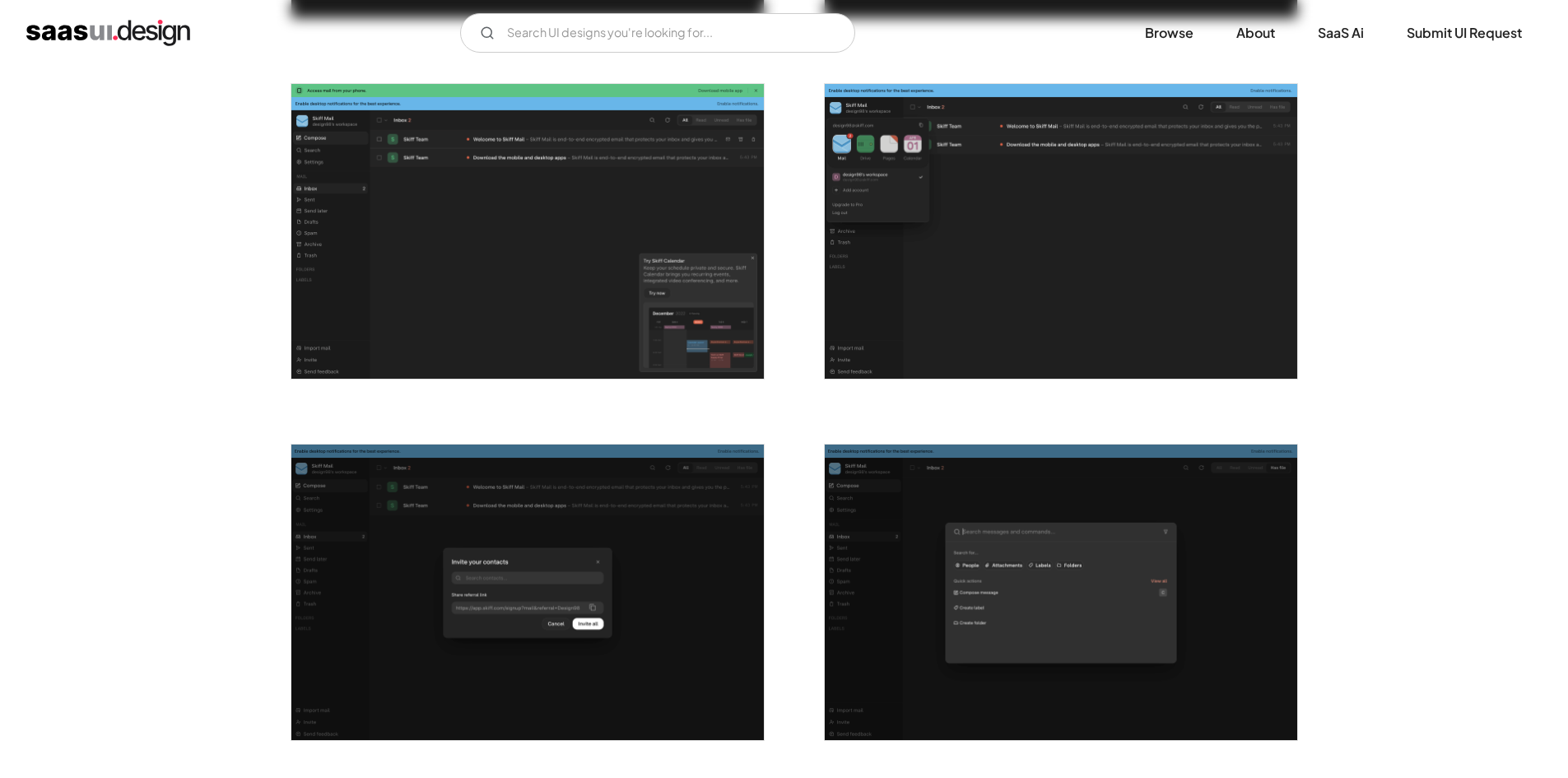
scroll to position [1399, 0]
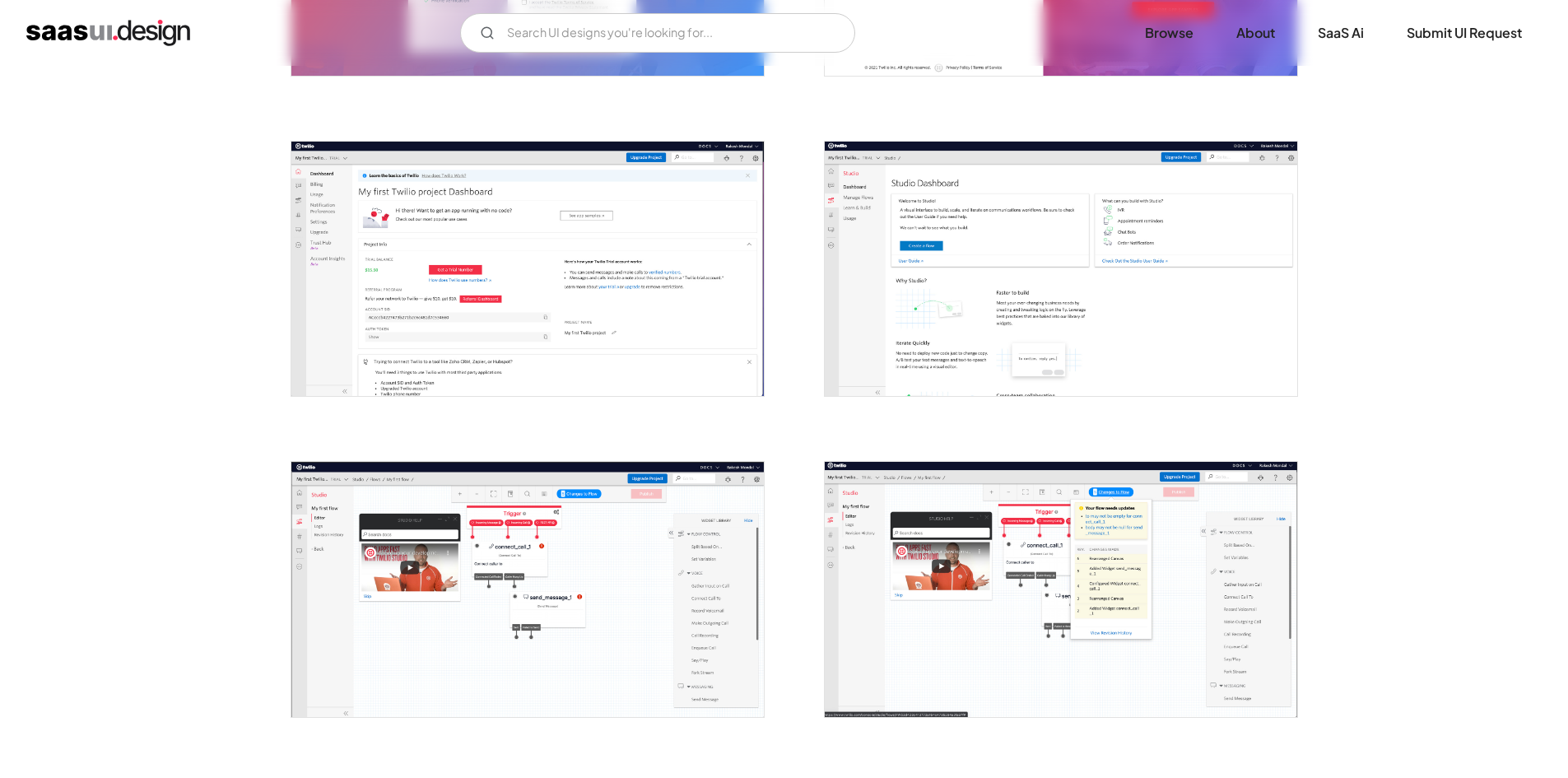
scroll to position [659, 0]
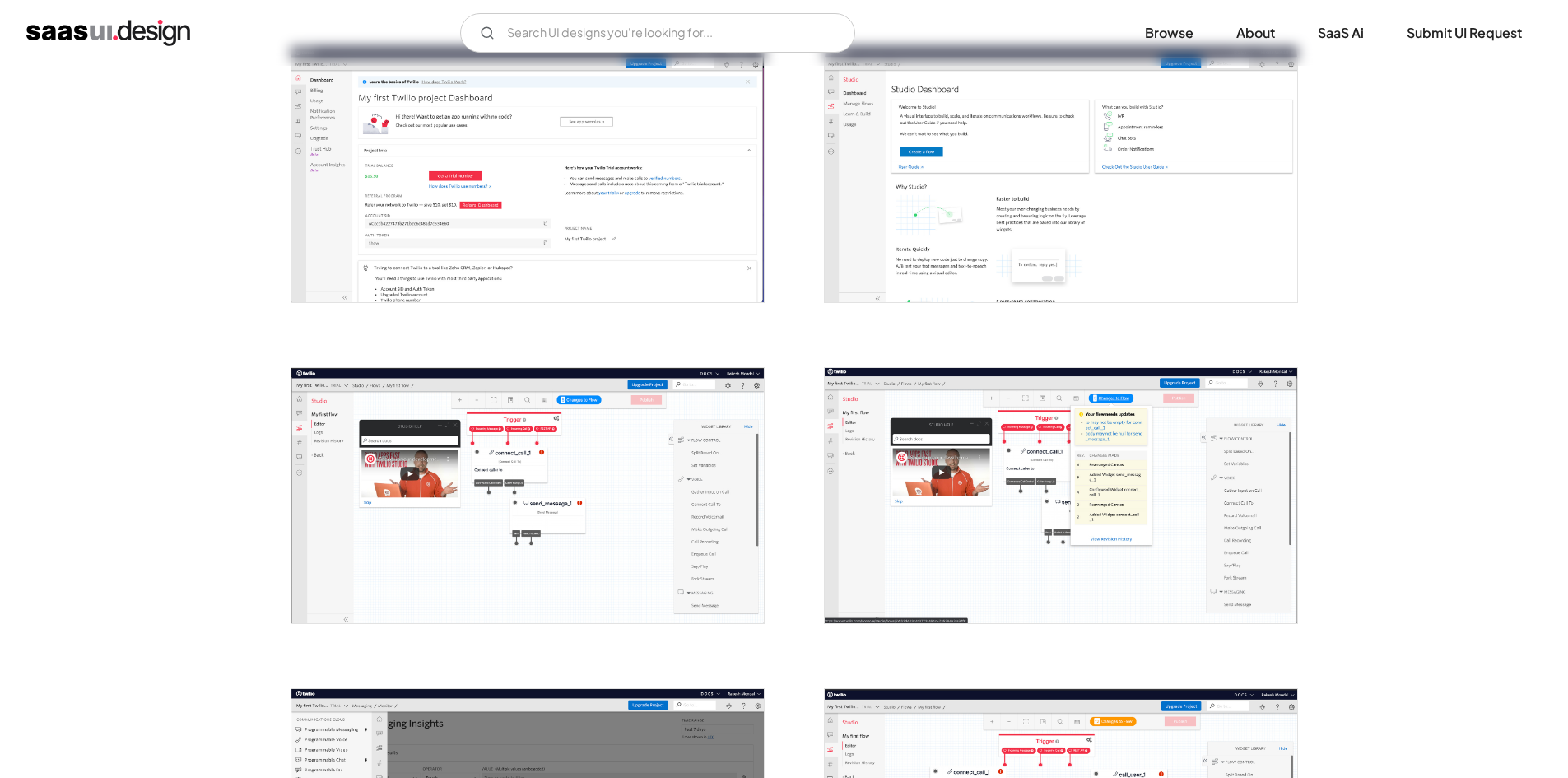
click at [616, 498] on img "open lightbox" at bounding box center [527, 495] width 472 height 254
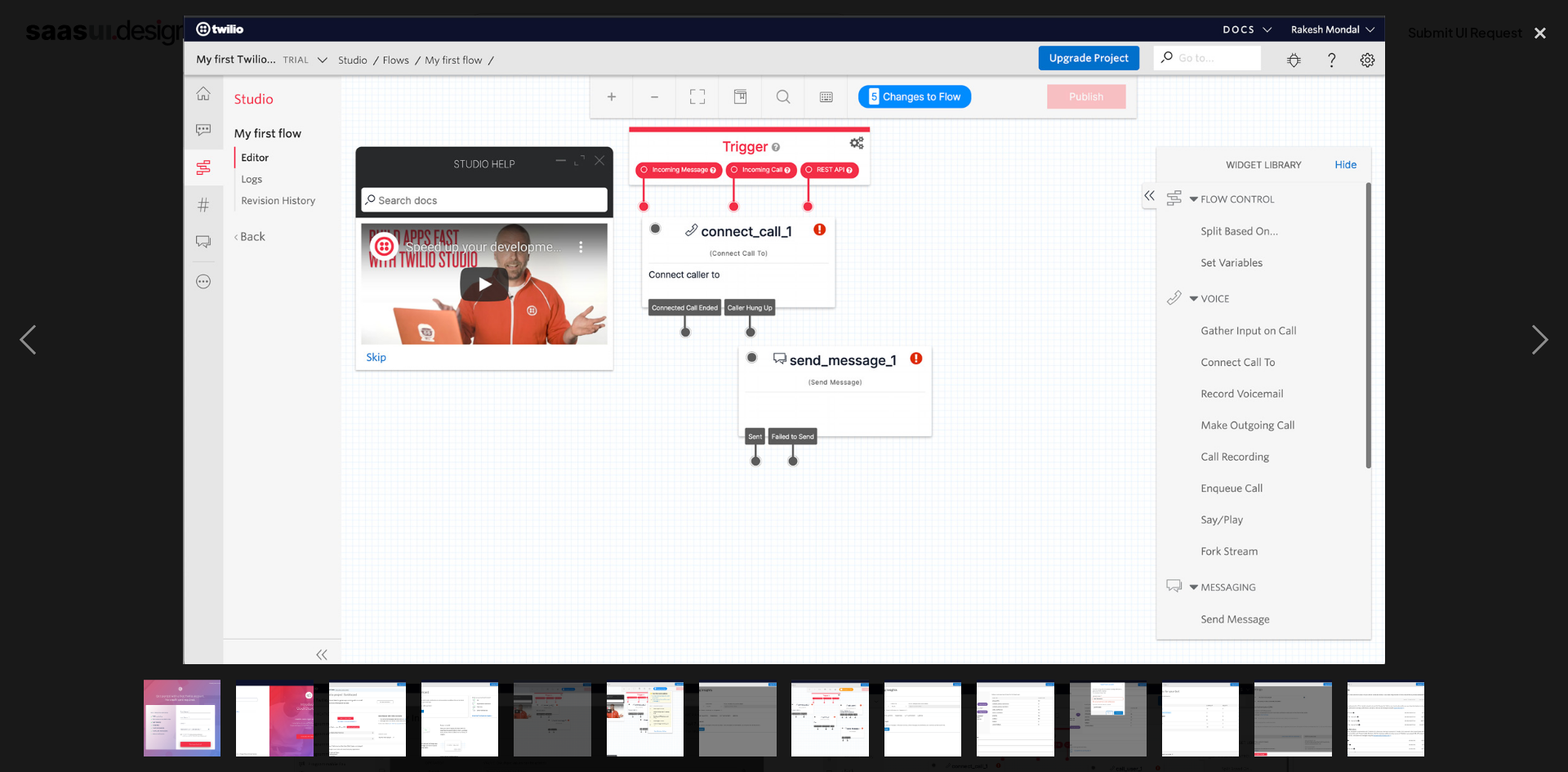
click at [134, 297] on div at bounding box center [784, 339] width 1568 height 649
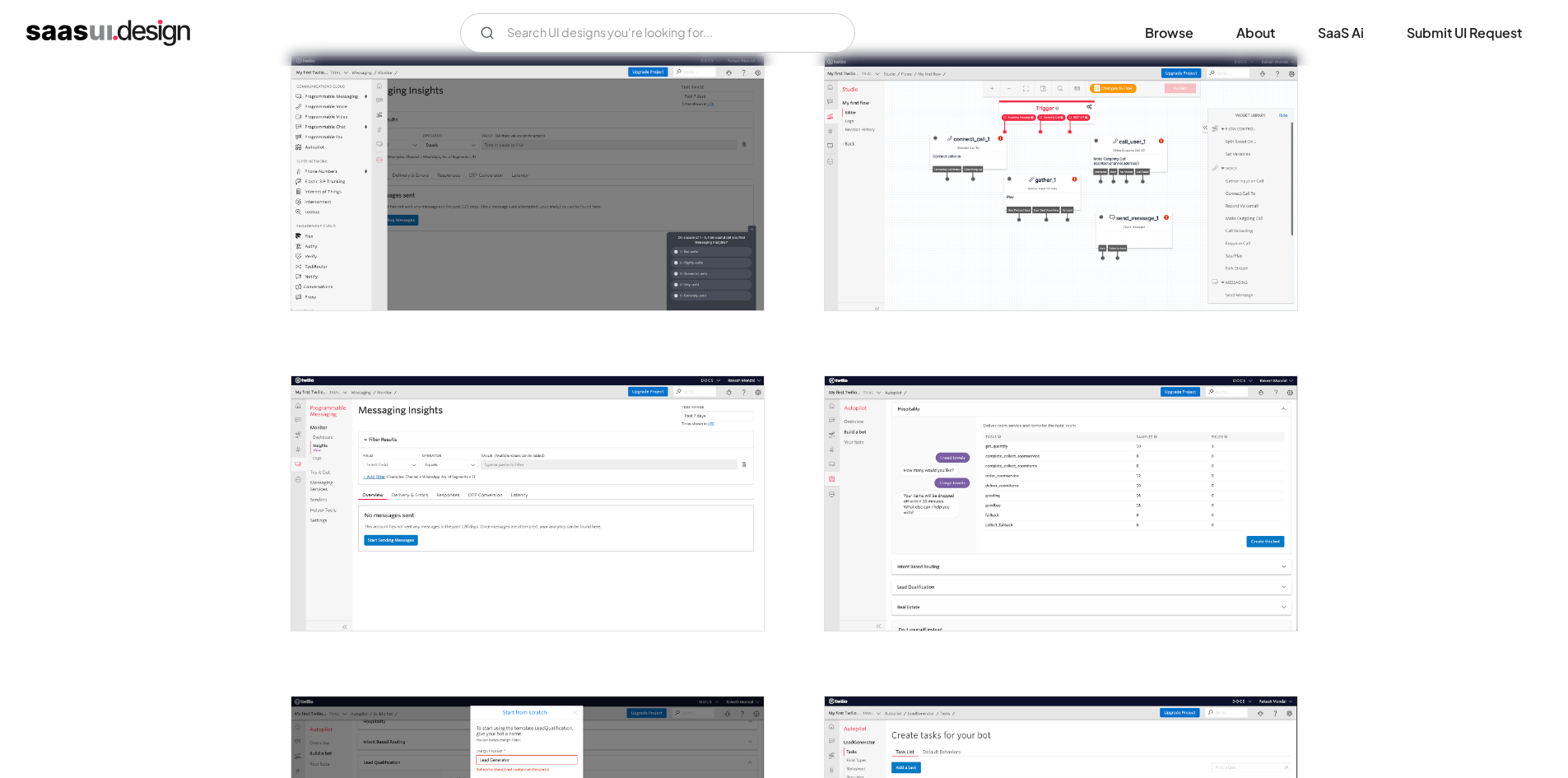
scroll to position [1481, 0]
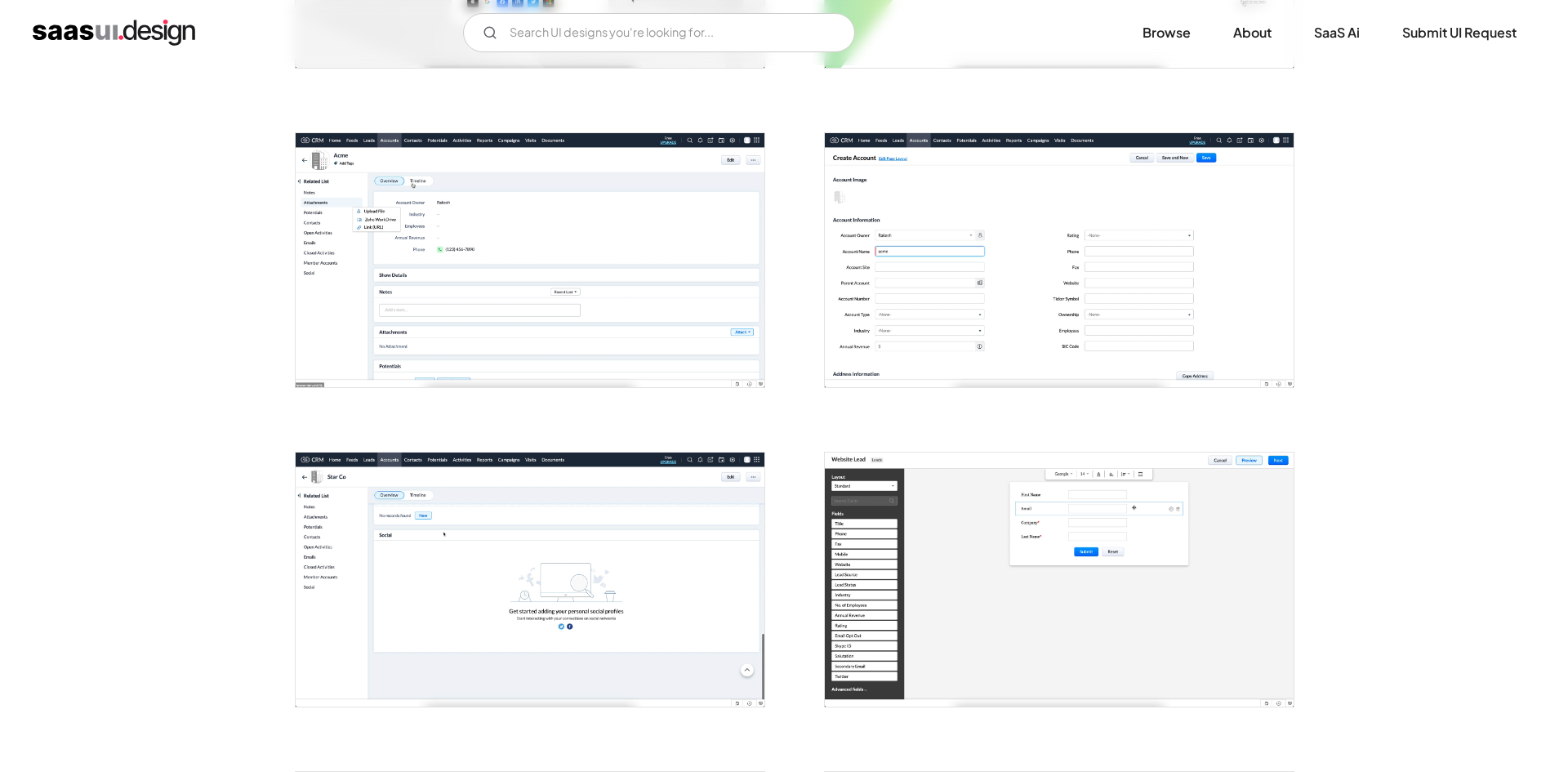
scroll to position [572, 0]
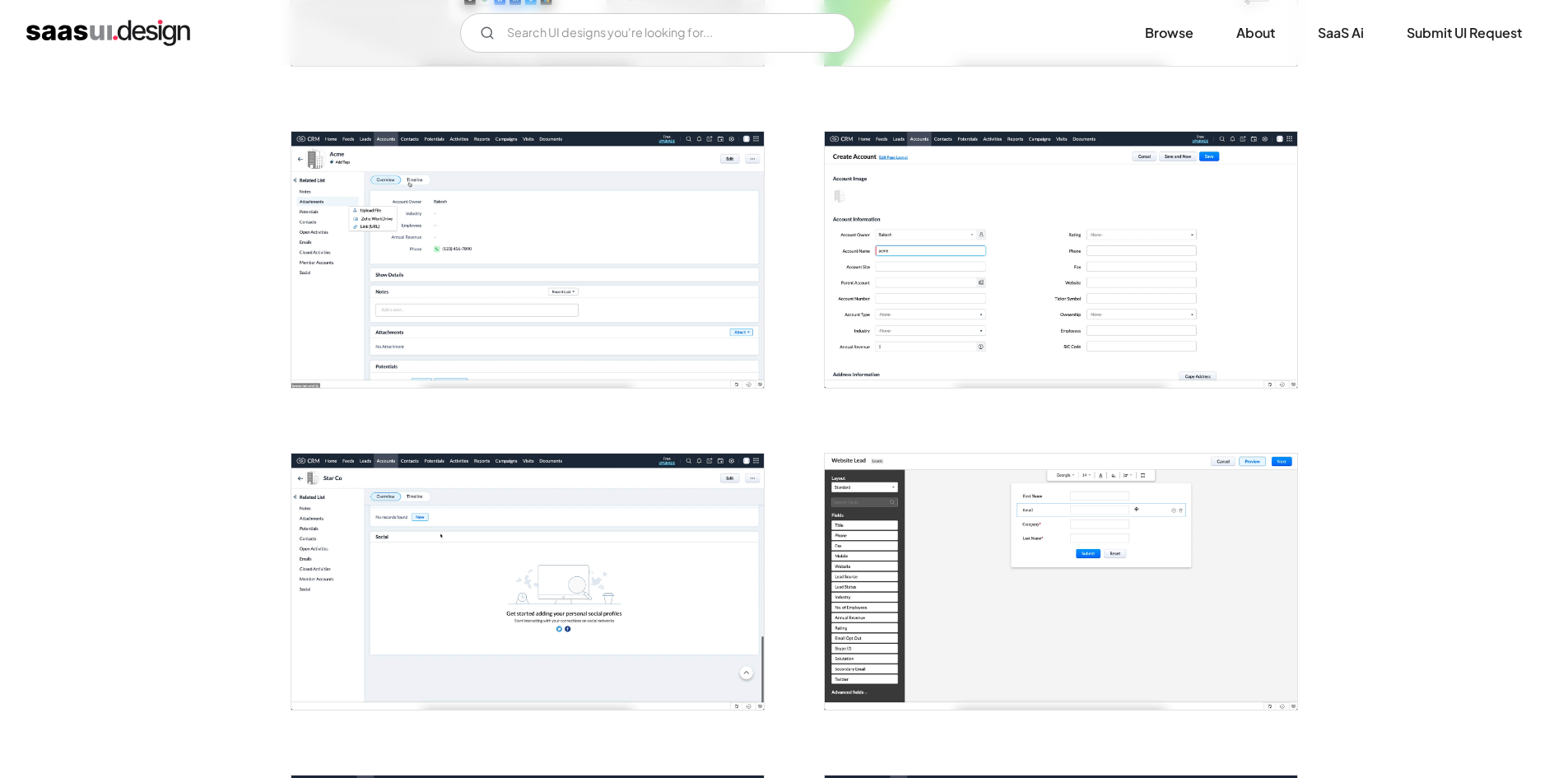
click at [671, 327] on img "open lightbox" at bounding box center [527, 260] width 472 height 256
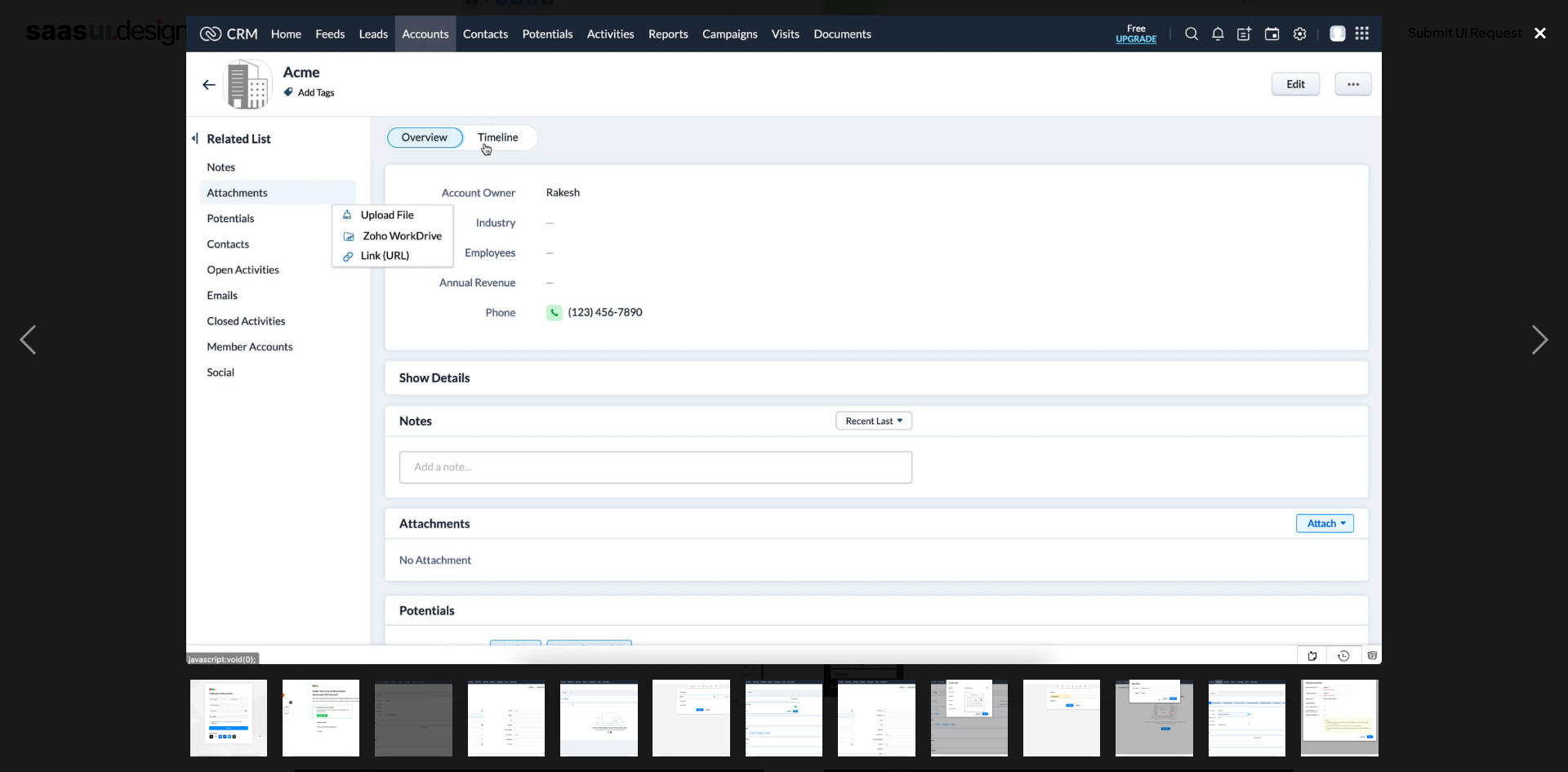
click at [1531, 36] on div "close lightbox" at bounding box center [1541, 33] width 56 height 36
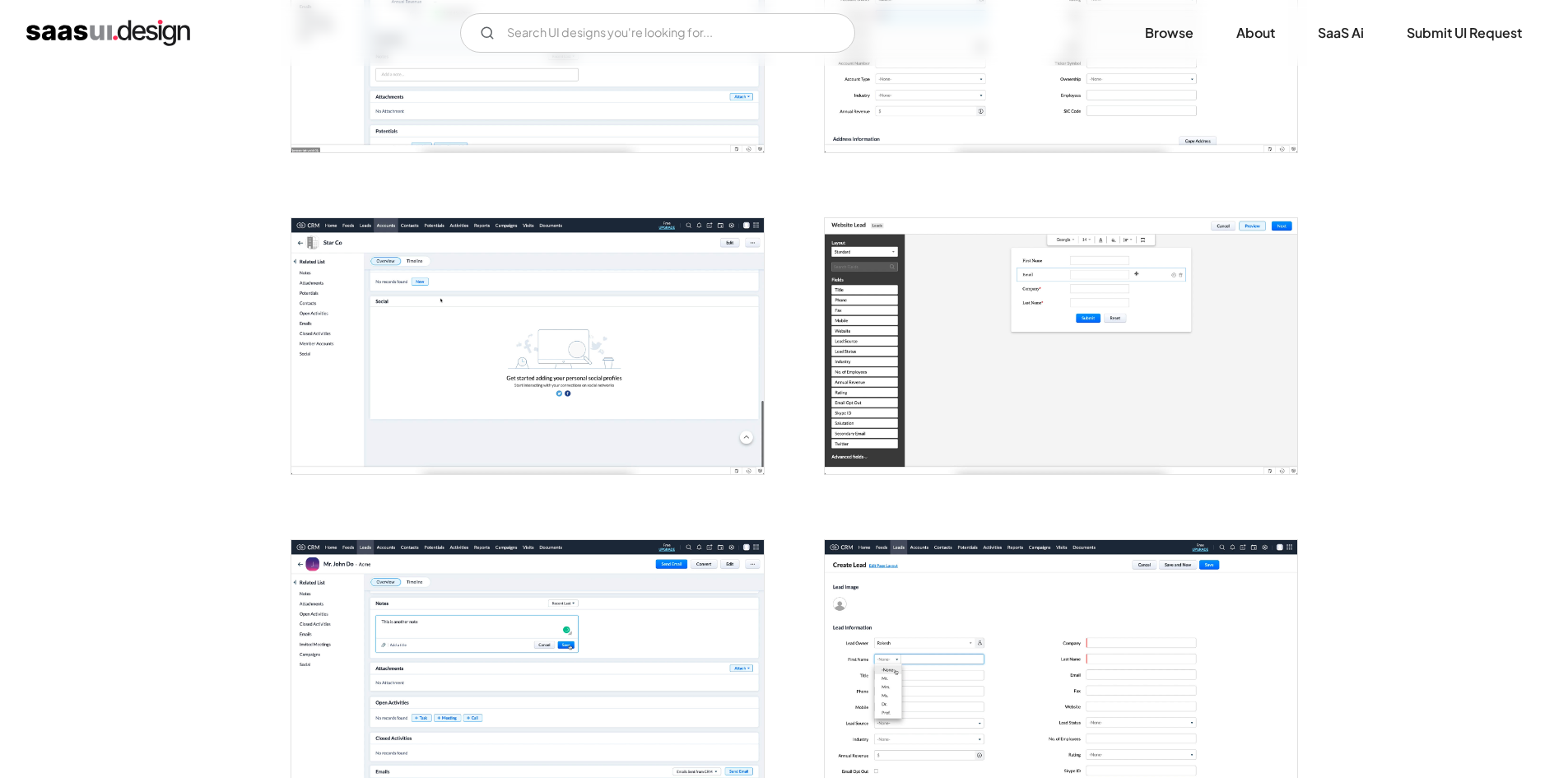
scroll to position [988, 0]
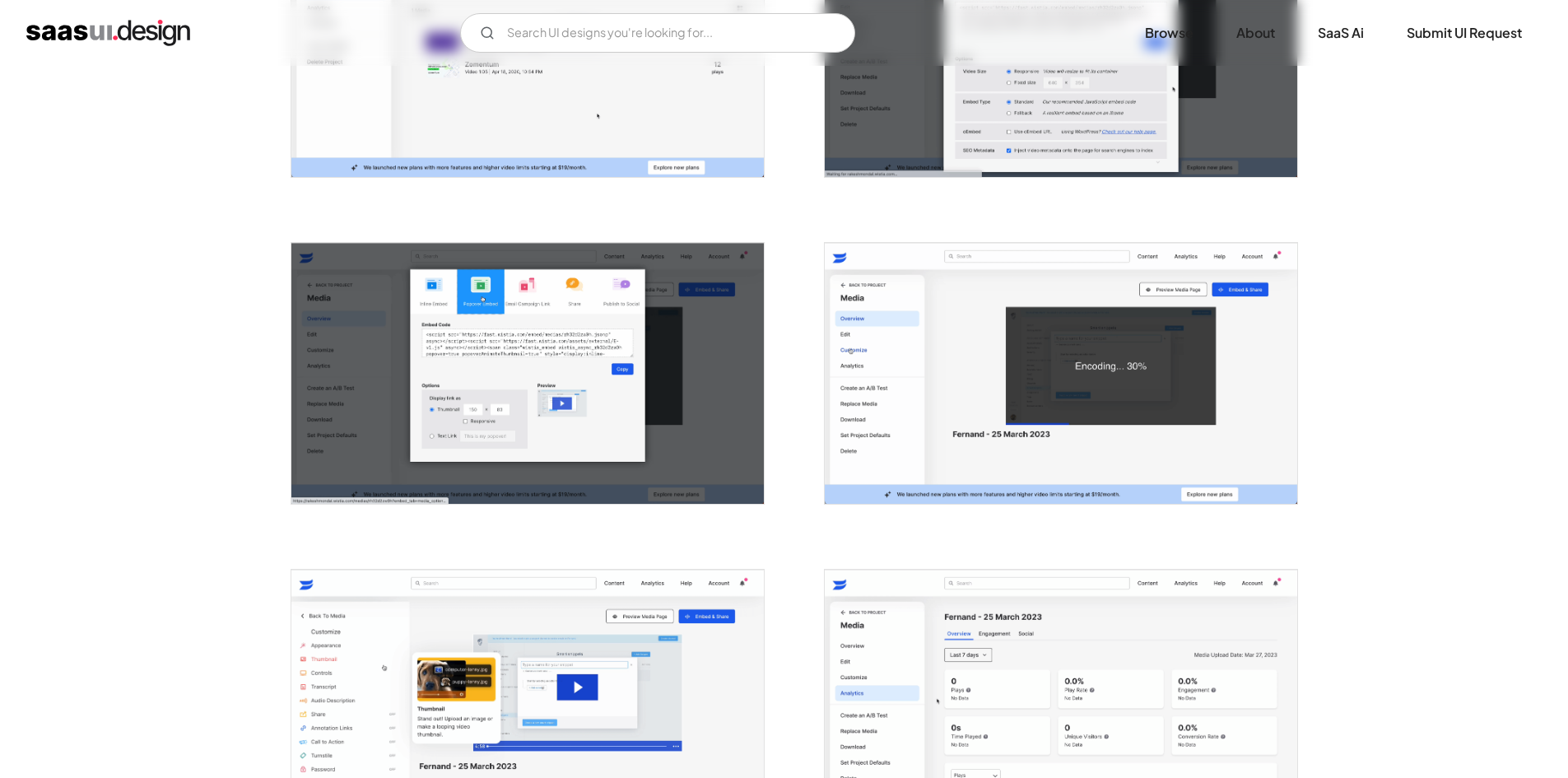
scroll to position [1317, 0]
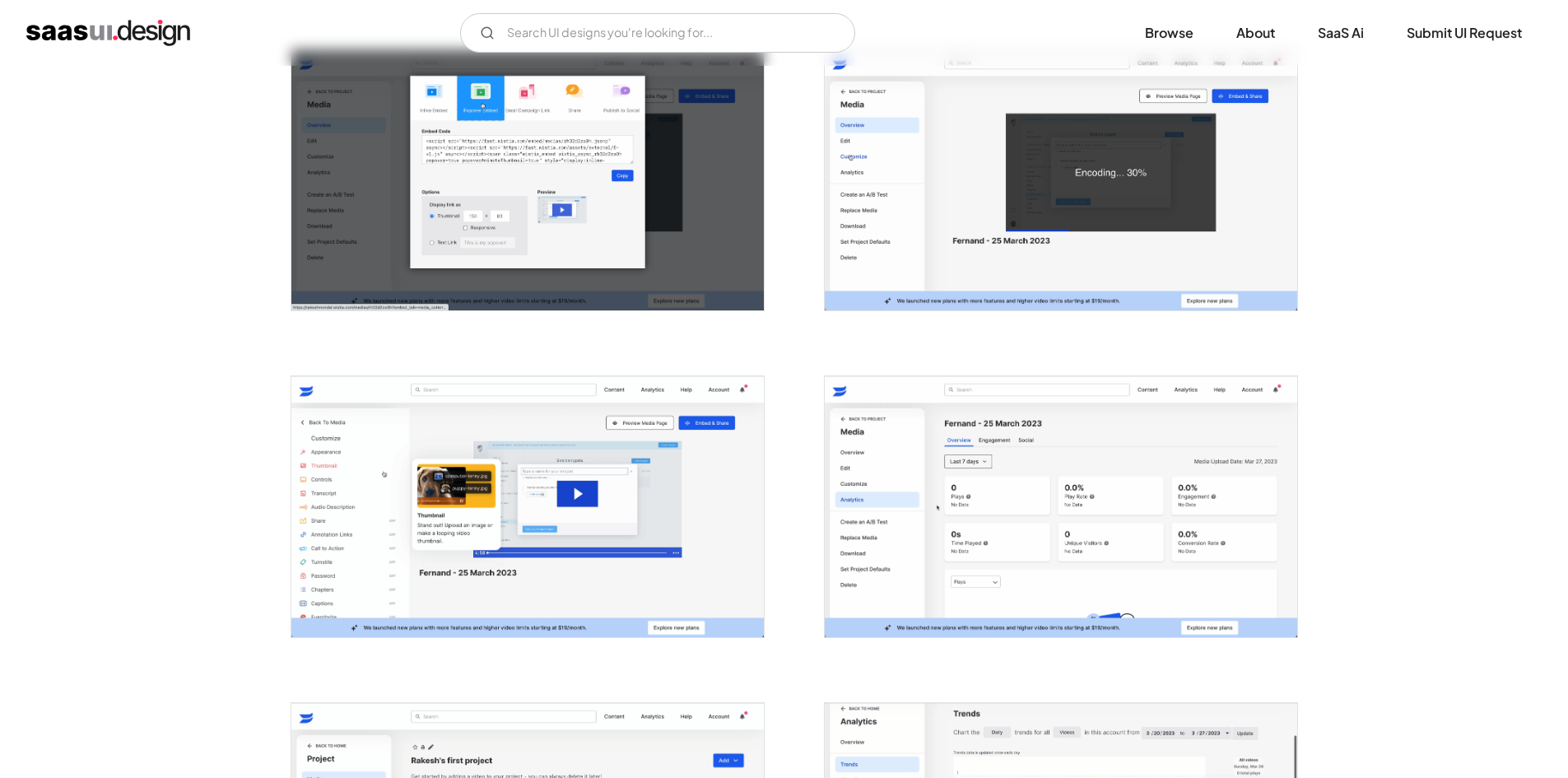
click at [1038, 500] on img "open lightbox" at bounding box center [1061, 506] width 472 height 261
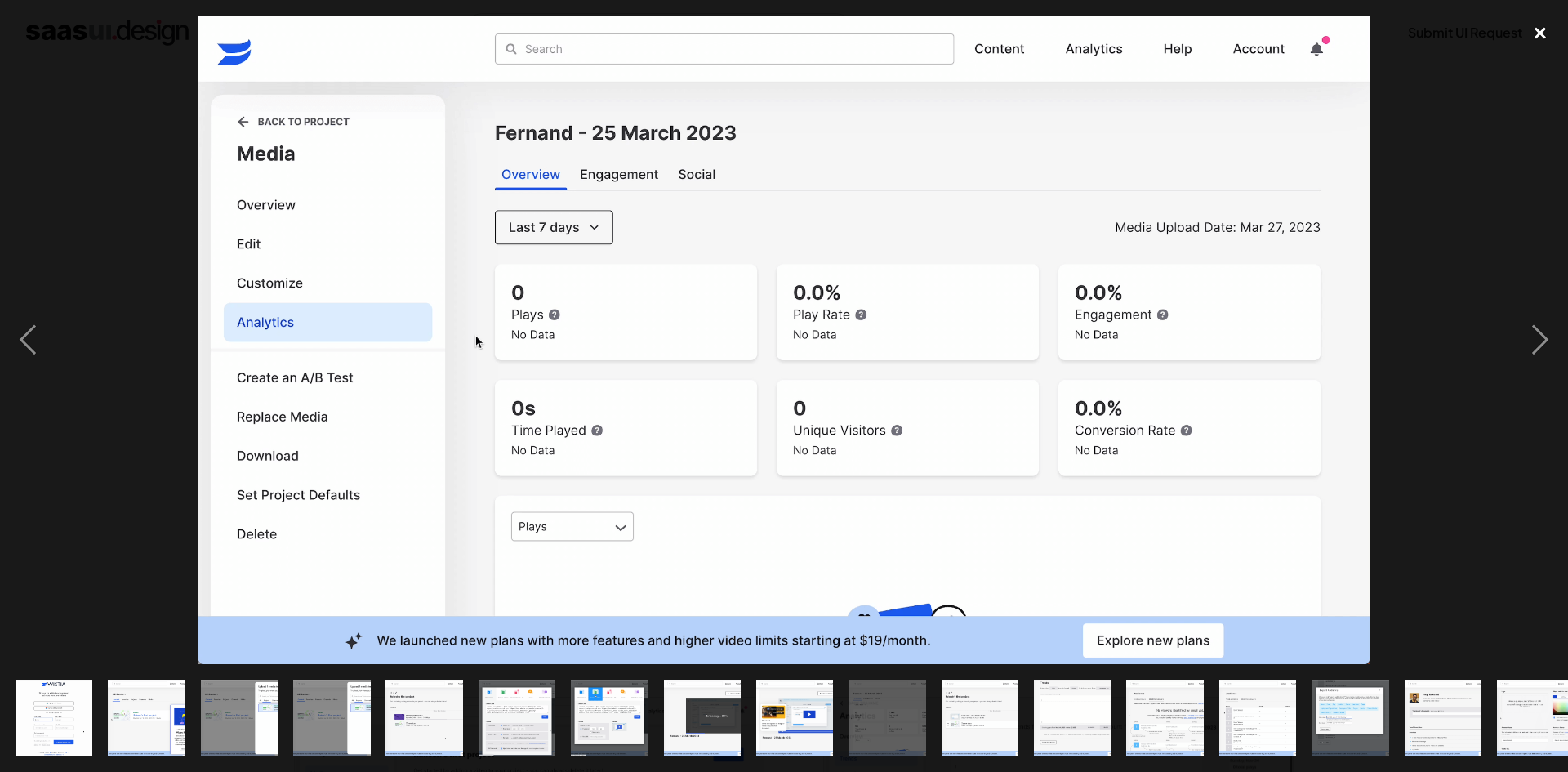
click at [1543, 37] on div "close lightbox" at bounding box center [1541, 33] width 56 height 36
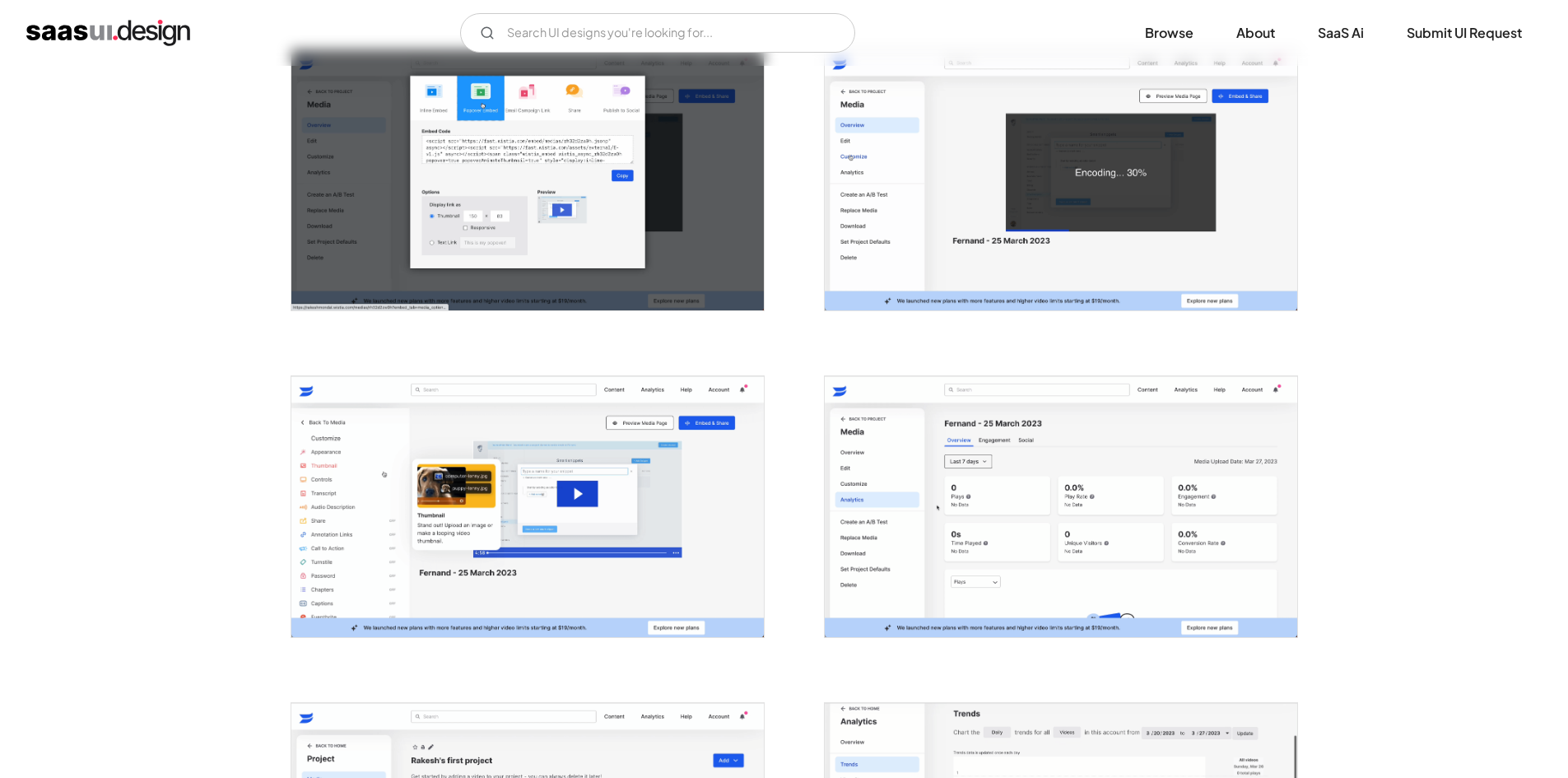
click at [968, 487] on img "open lightbox" at bounding box center [1061, 506] width 472 height 261
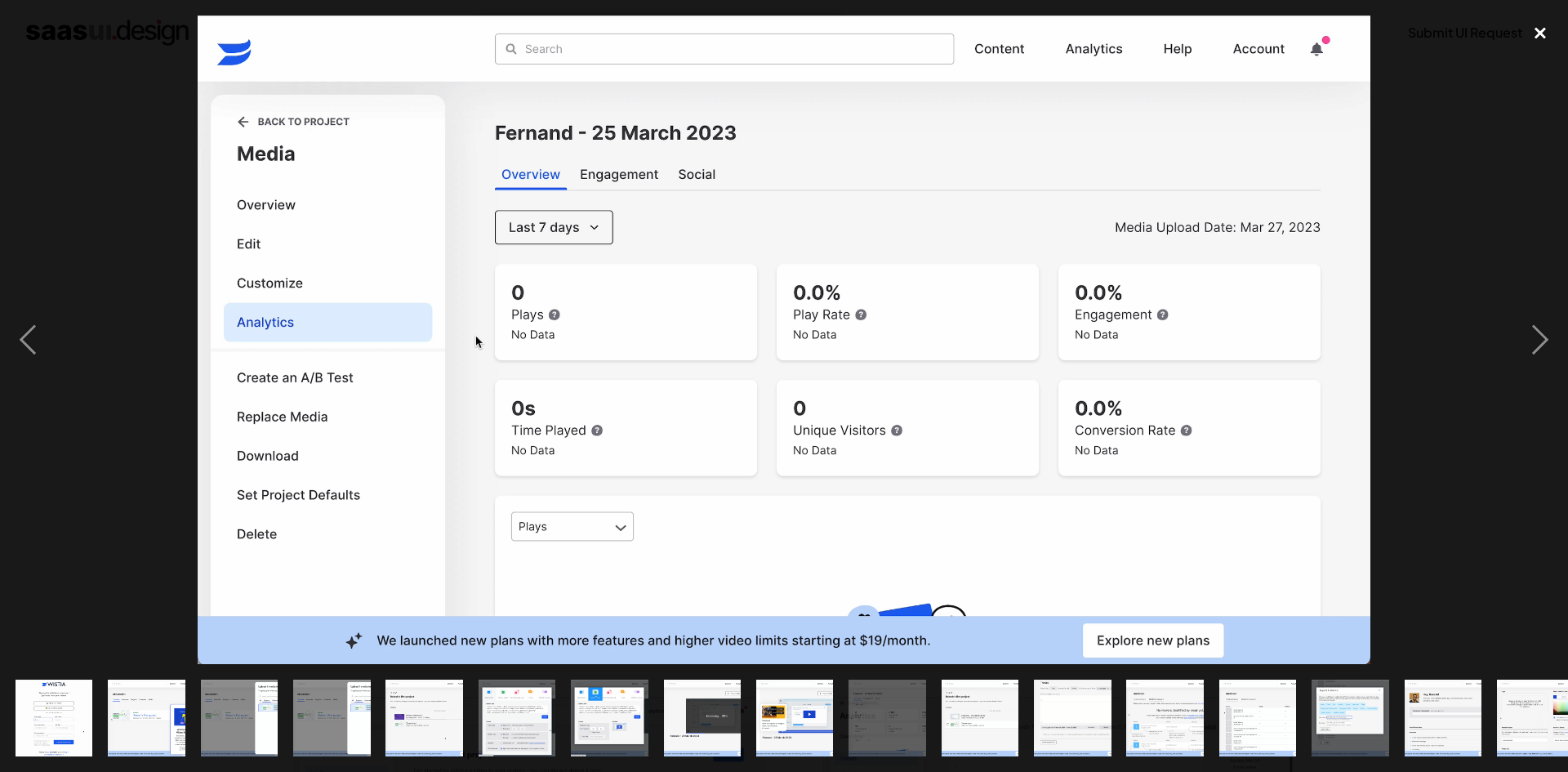
click at [1539, 40] on div "close lightbox" at bounding box center [1541, 33] width 56 height 36
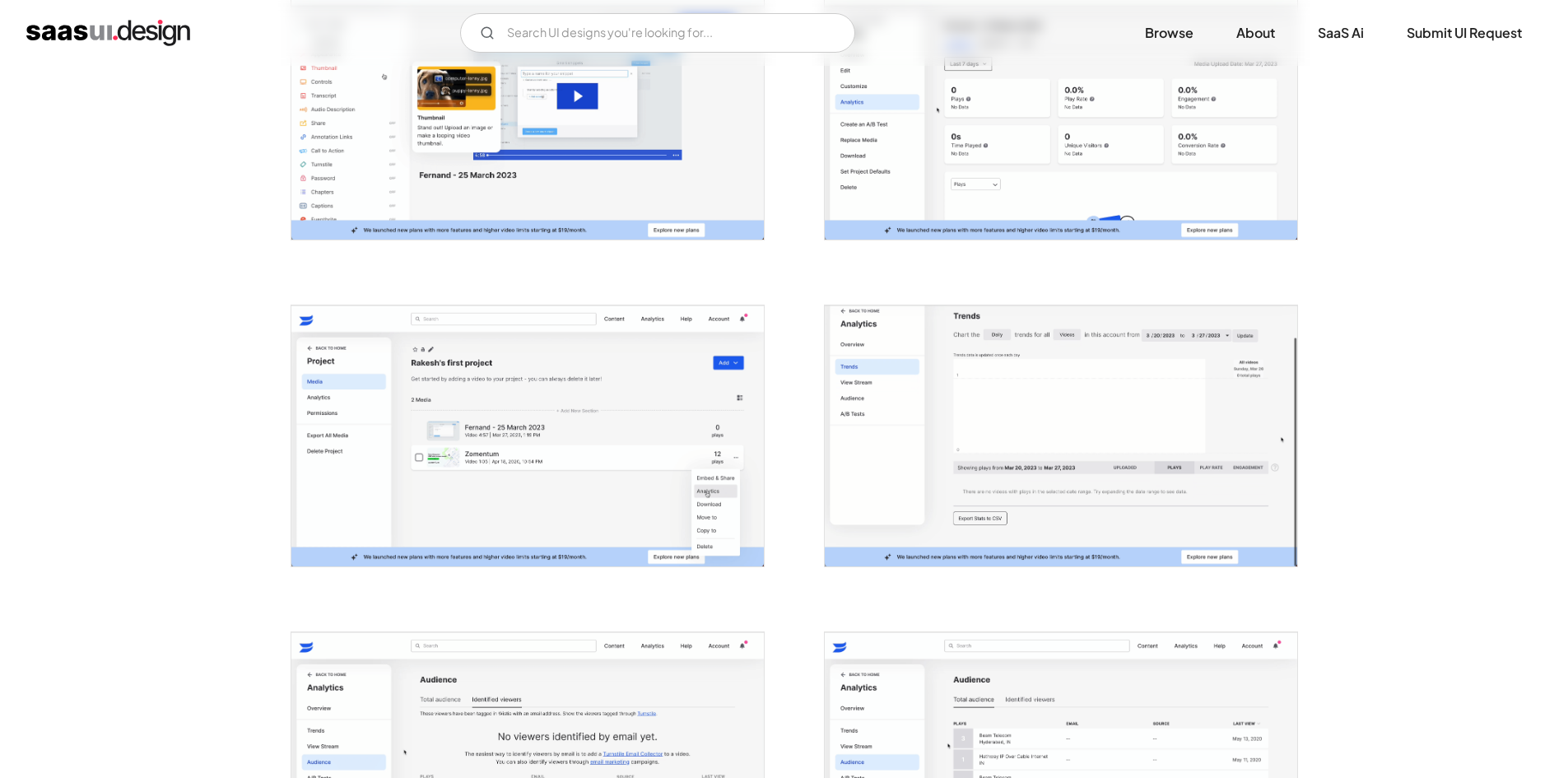
scroll to position [1728, 0]
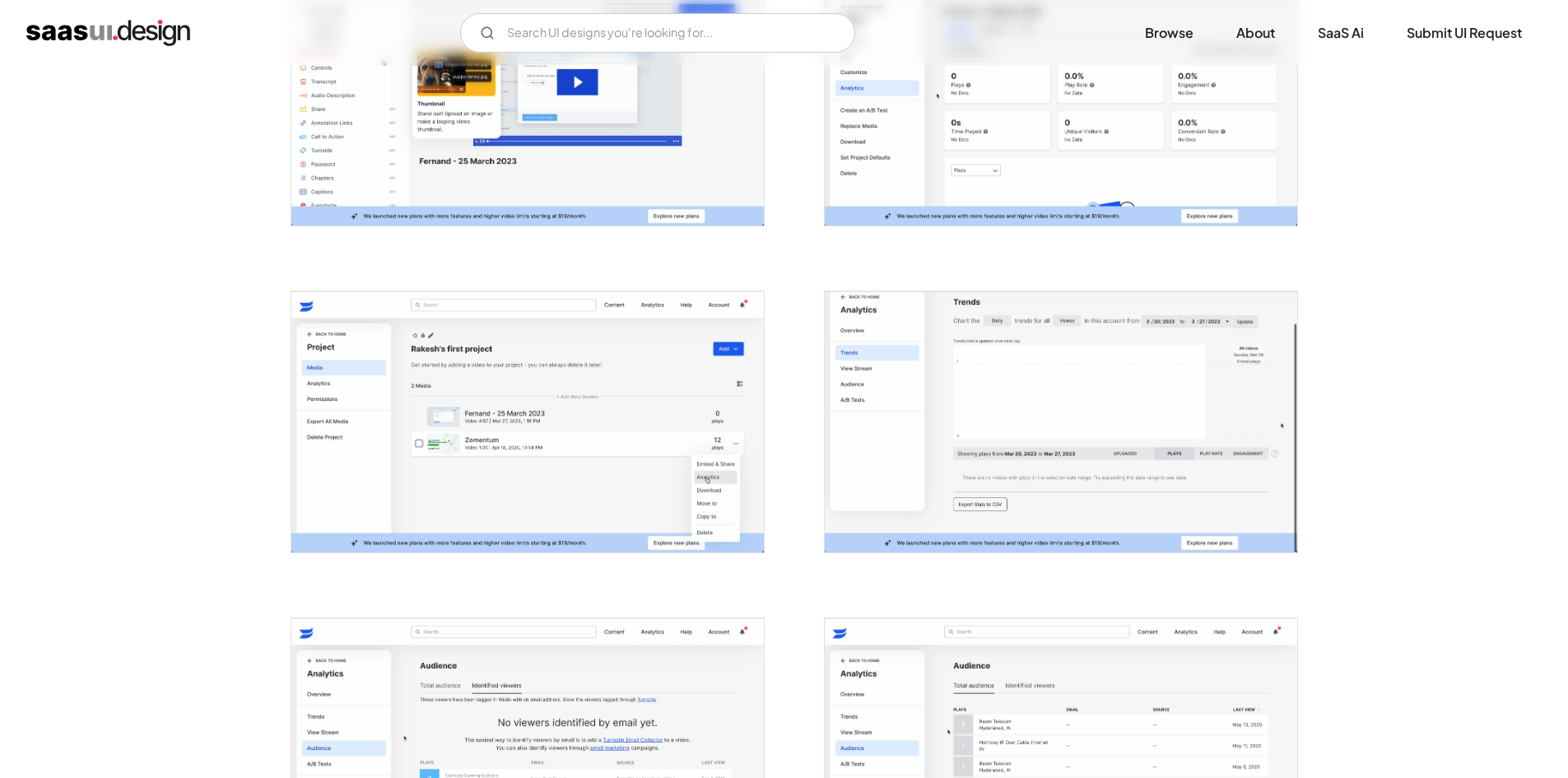
click at [636, 444] on img "open lightbox" at bounding box center [527, 422] width 472 height 261
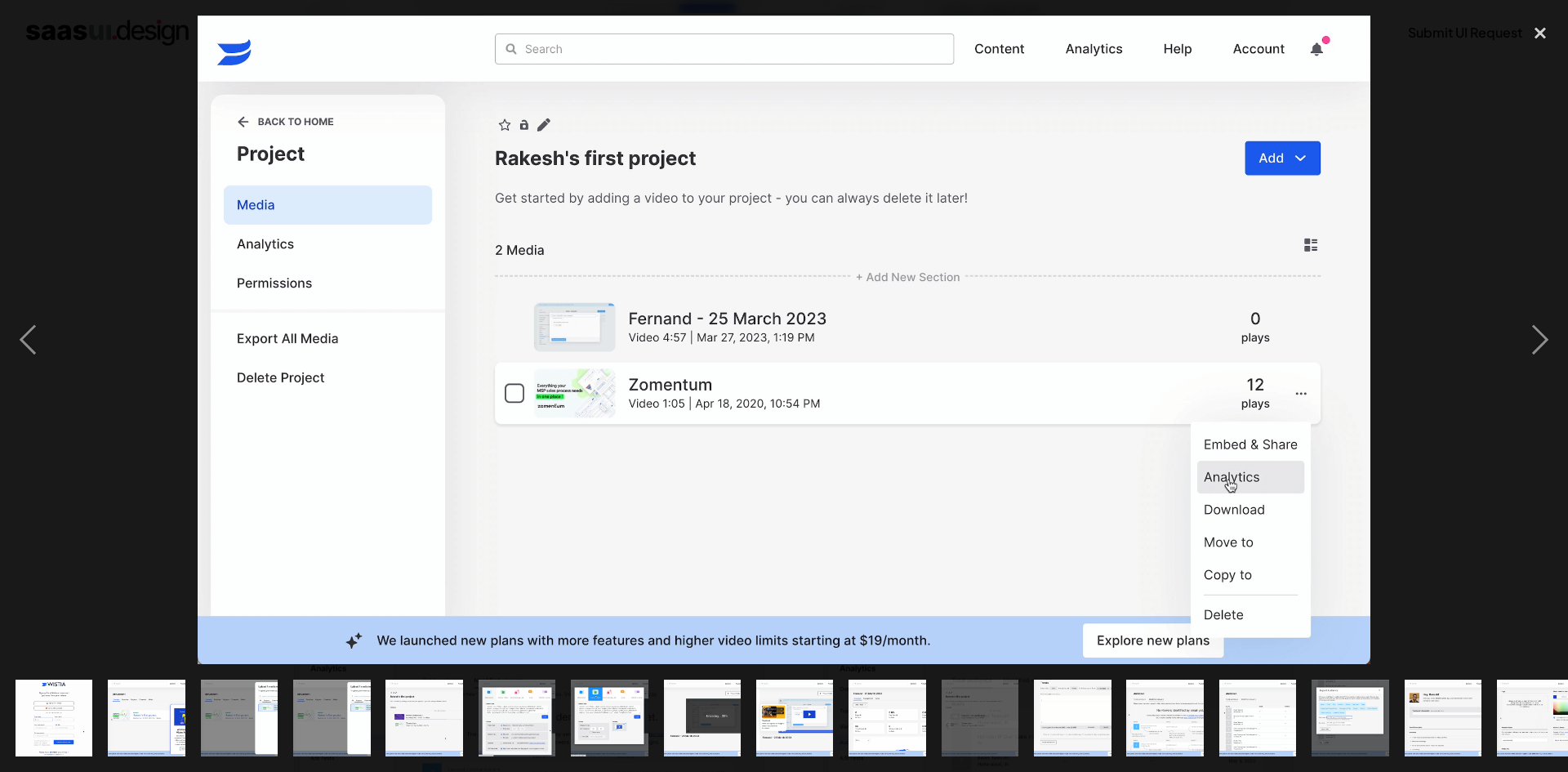
click at [86, 189] on div at bounding box center [784, 339] width 1568 height 649
